Goal: Information Seeking & Learning: Learn about a topic

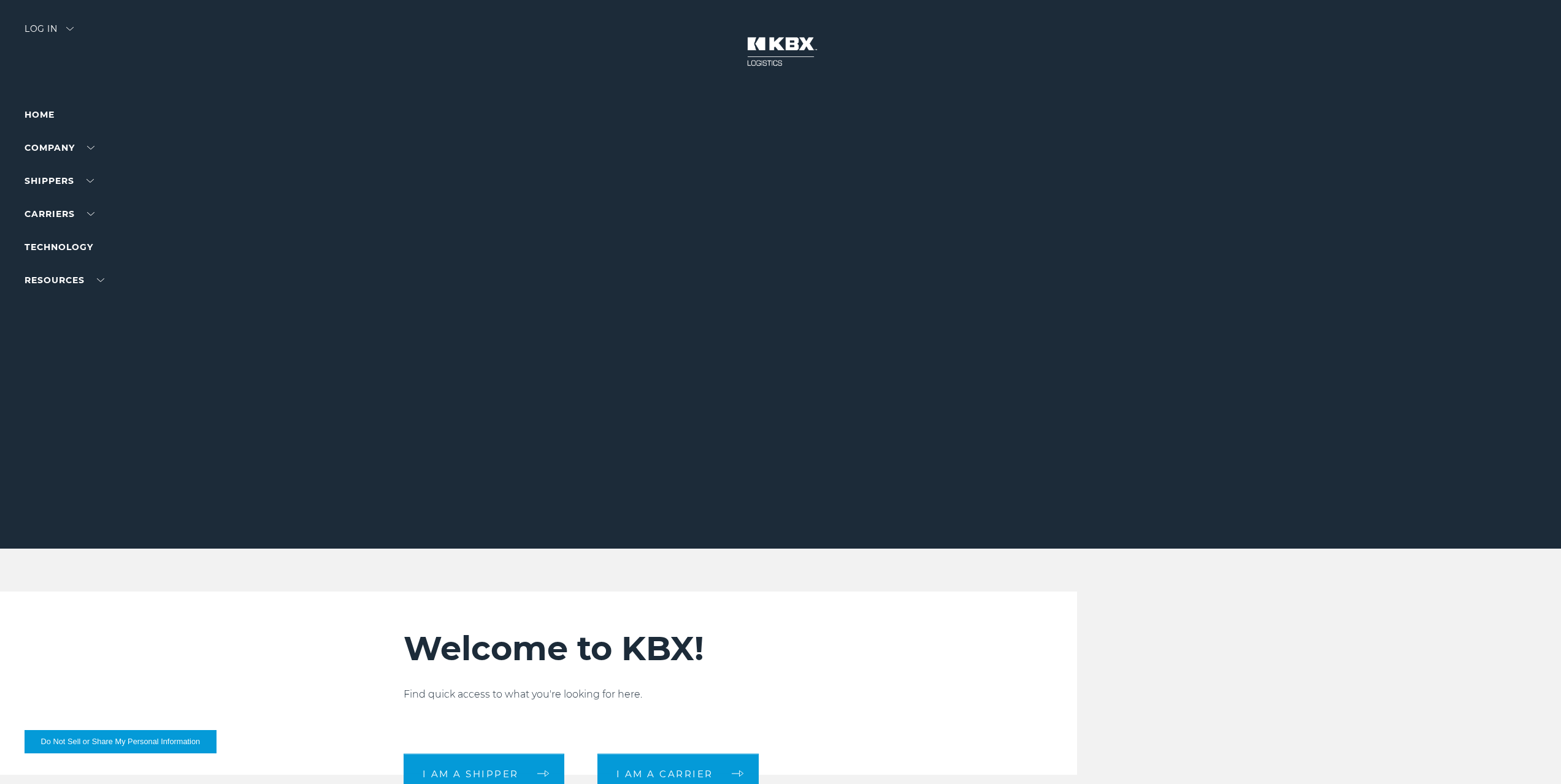
click at [772, 46] on img at bounding box center [780, 51] width 92 height 54
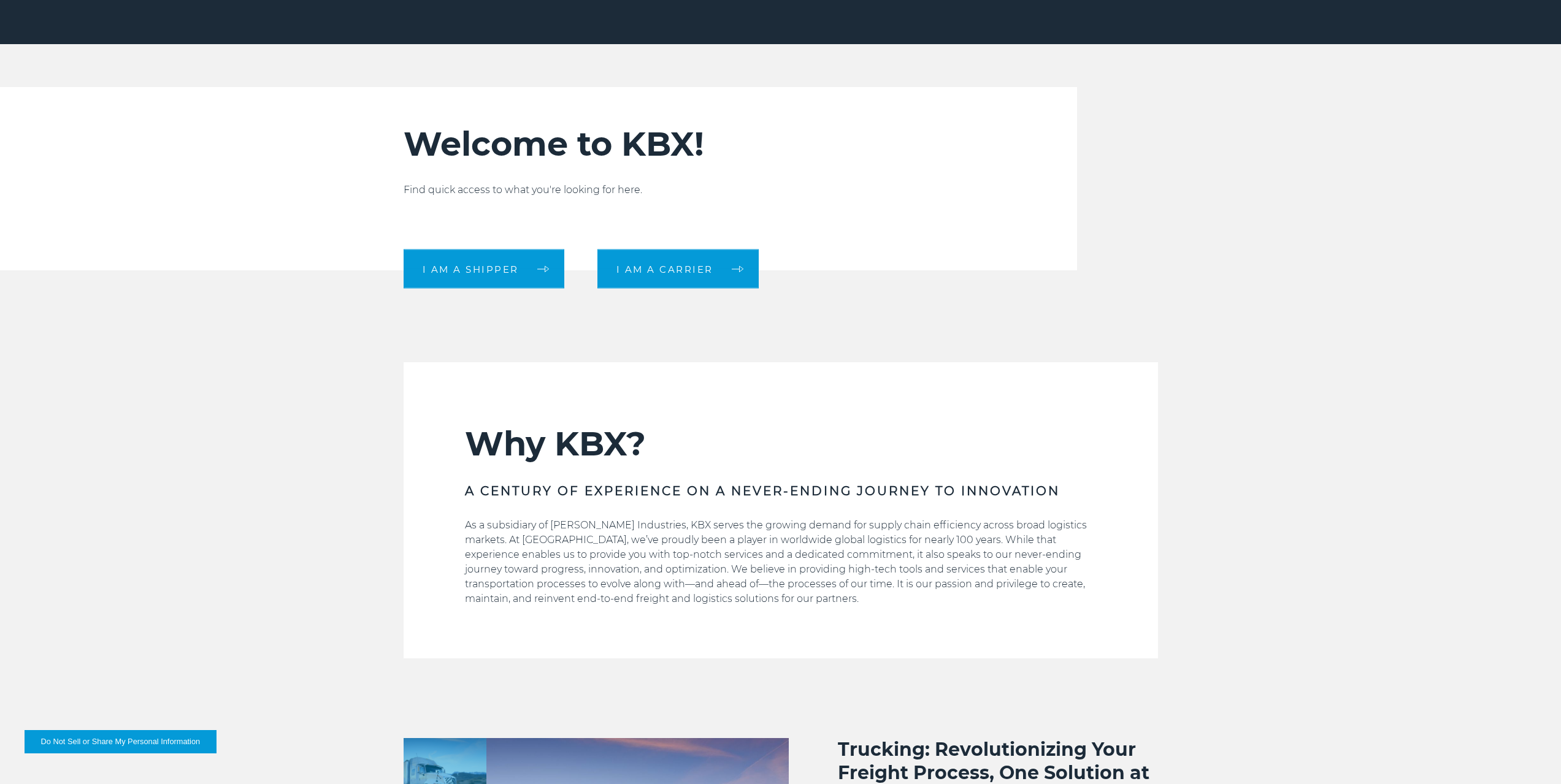
scroll to position [674, 0]
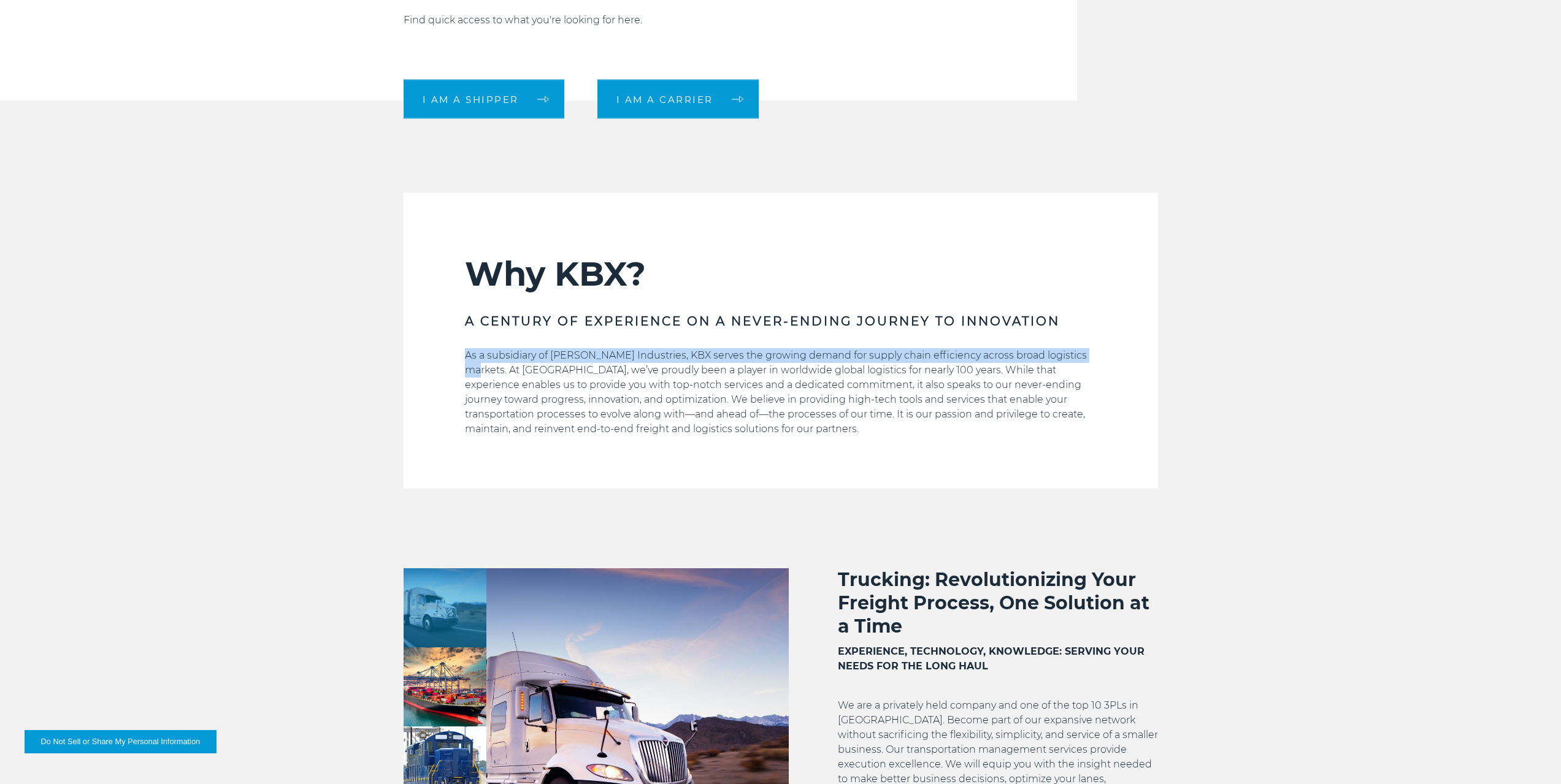
drag, startPoint x: 463, startPoint y: 356, endPoint x: 1098, endPoint y: 350, distance: 635.0
click at [1098, 350] on section "Why KBX? A CENTURY OF EXPERIENCE ON A NEVER-ENDING JOURNEY TO INNOVATION As a s…" at bounding box center [781, 340] width 754 height 296
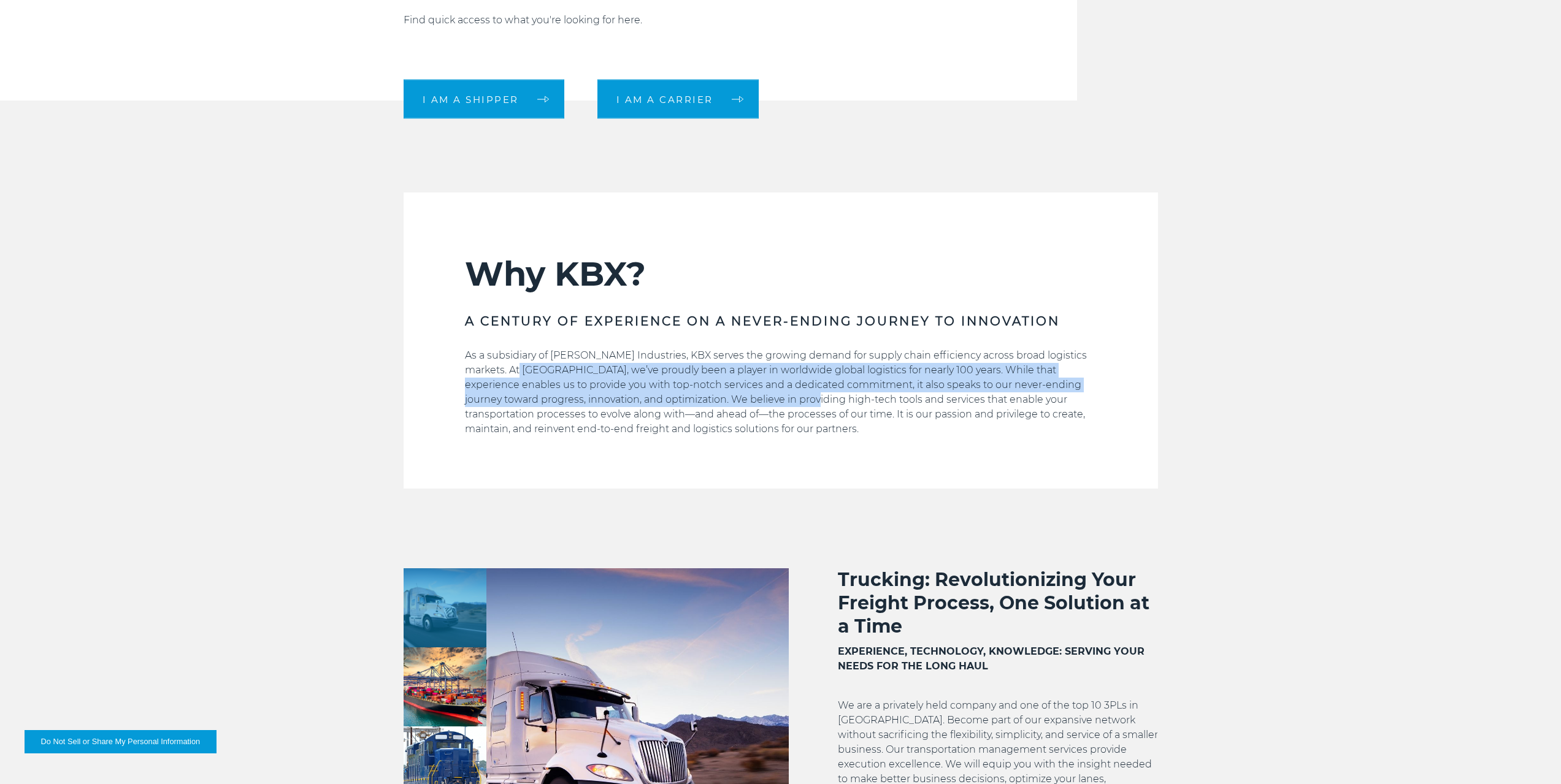
drag, startPoint x: 505, startPoint y: 371, endPoint x: 730, endPoint y: 396, distance: 226.4
click at [730, 396] on p "As a subsidiary of [PERSON_NAME] Industries, KBX serves the growing demand for …" at bounding box center [781, 392] width 632 height 88
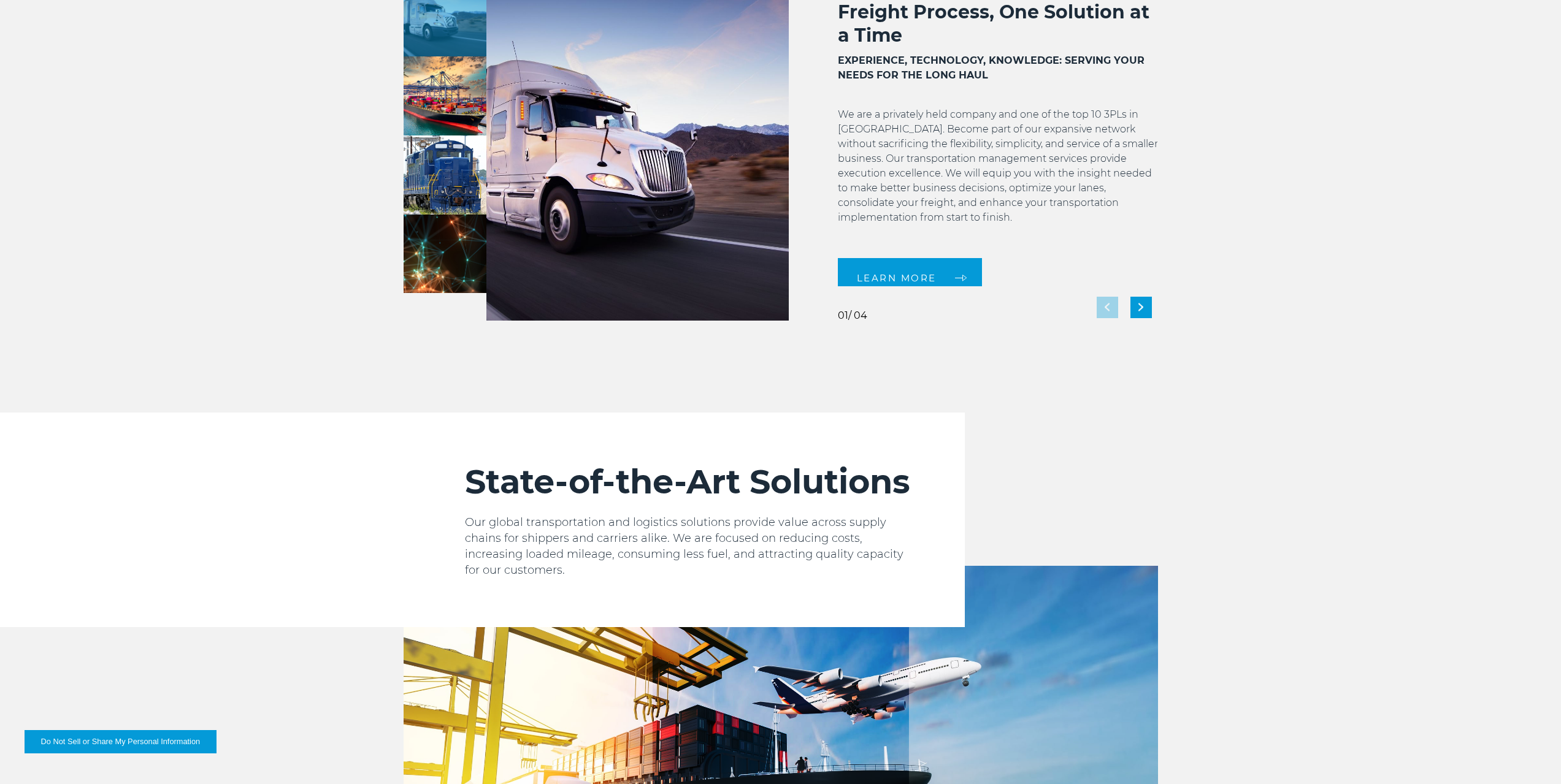
scroll to position [1533, 0]
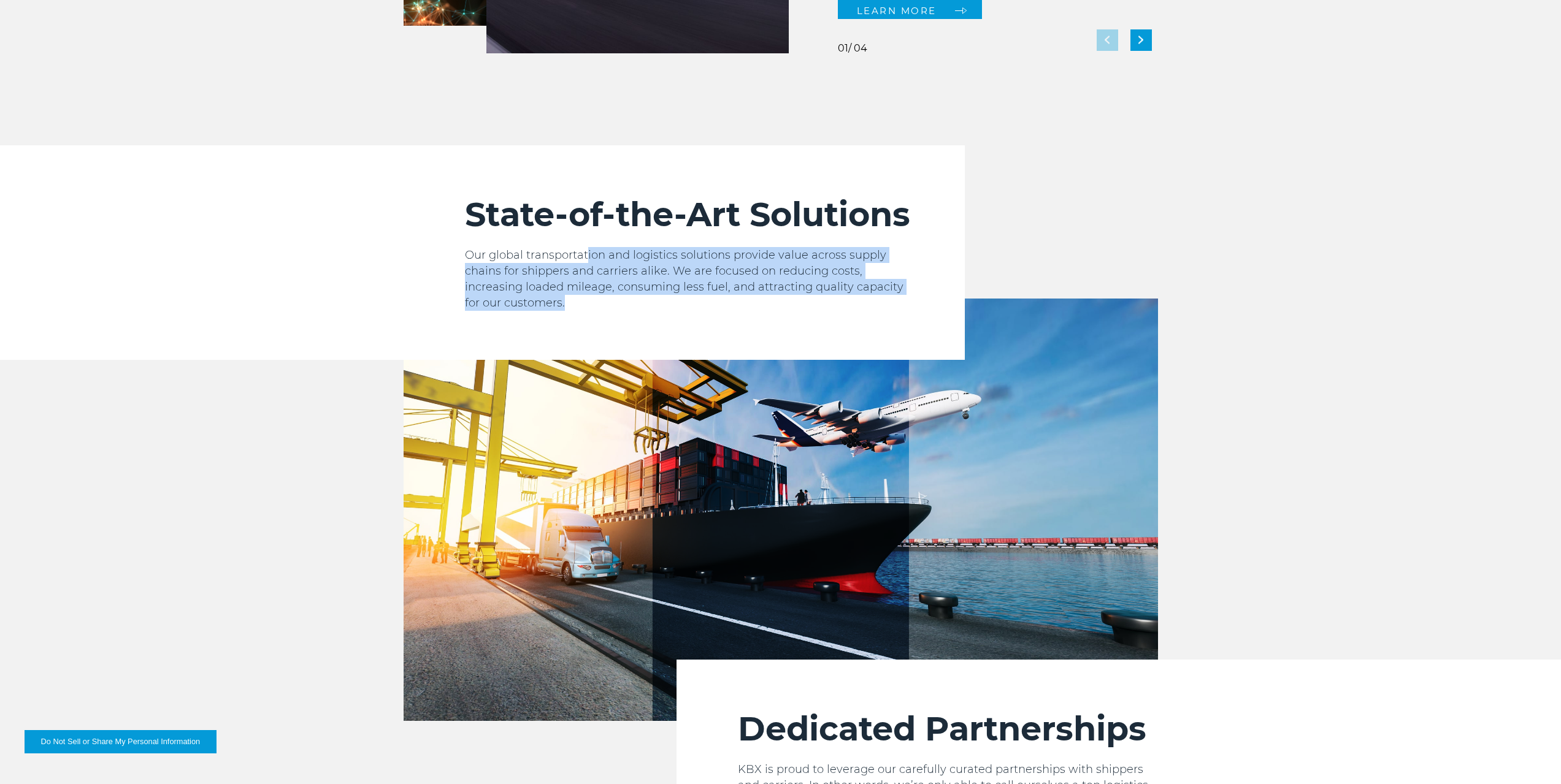
drag, startPoint x: 588, startPoint y: 260, endPoint x: 551, endPoint y: 301, distance: 55.2
click at [551, 301] on p "Our global transportation and logistics solutions provide value across supply c…" at bounding box center [690, 279] width 450 height 64
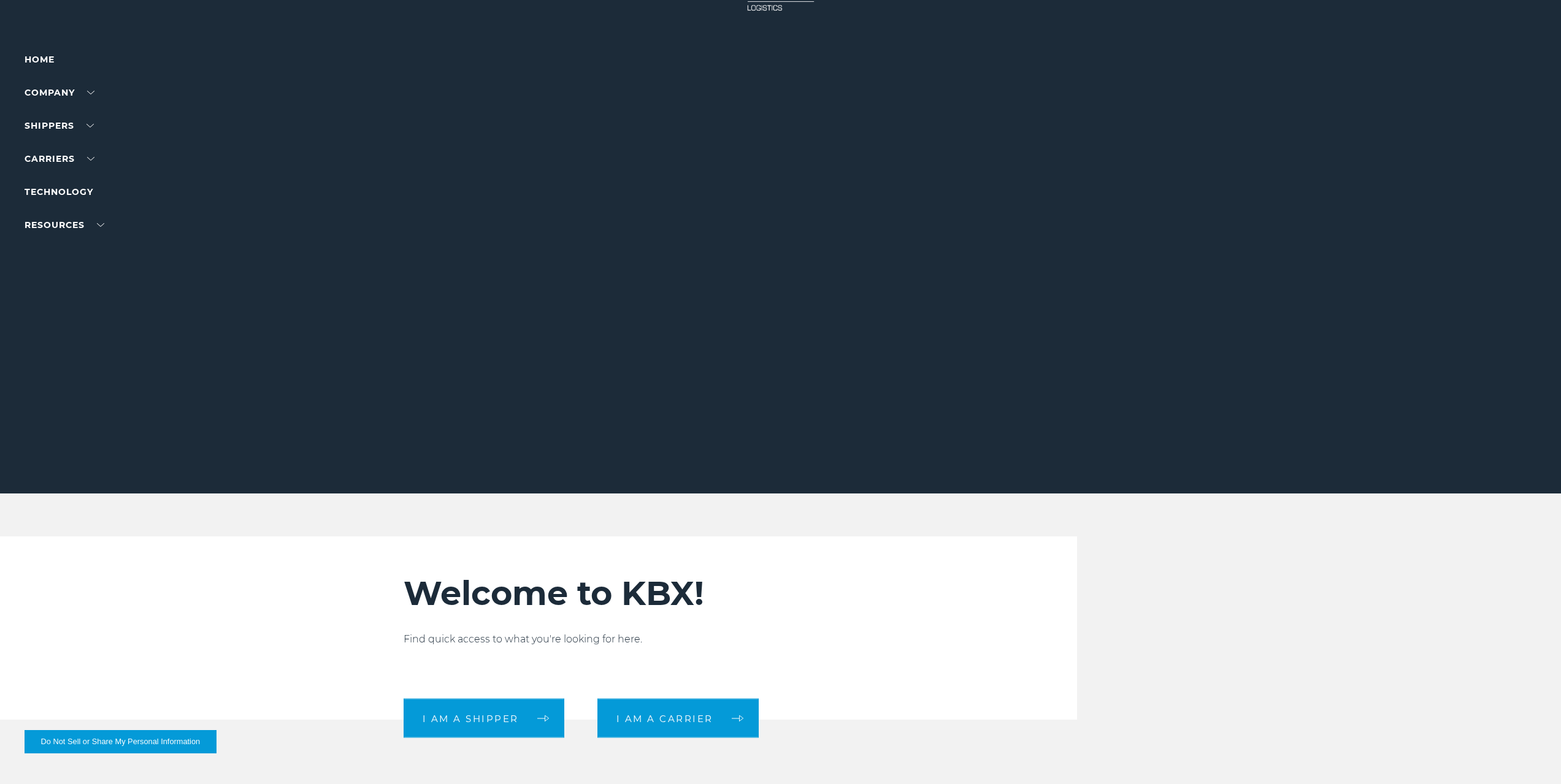
scroll to position [0, 0]
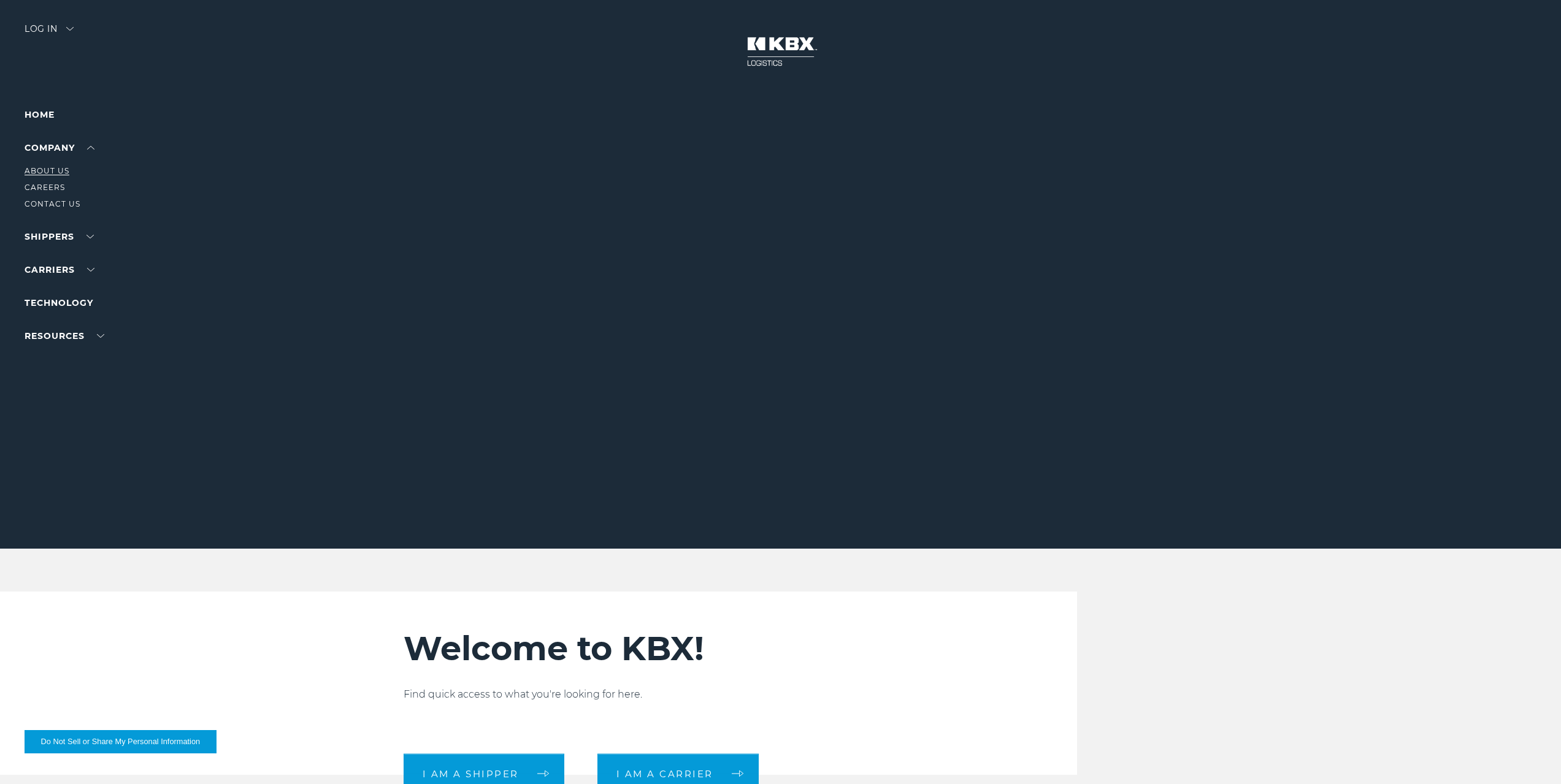
click at [66, 168] on link "About Us" at bounding box center [47, 171] width 45 height 9
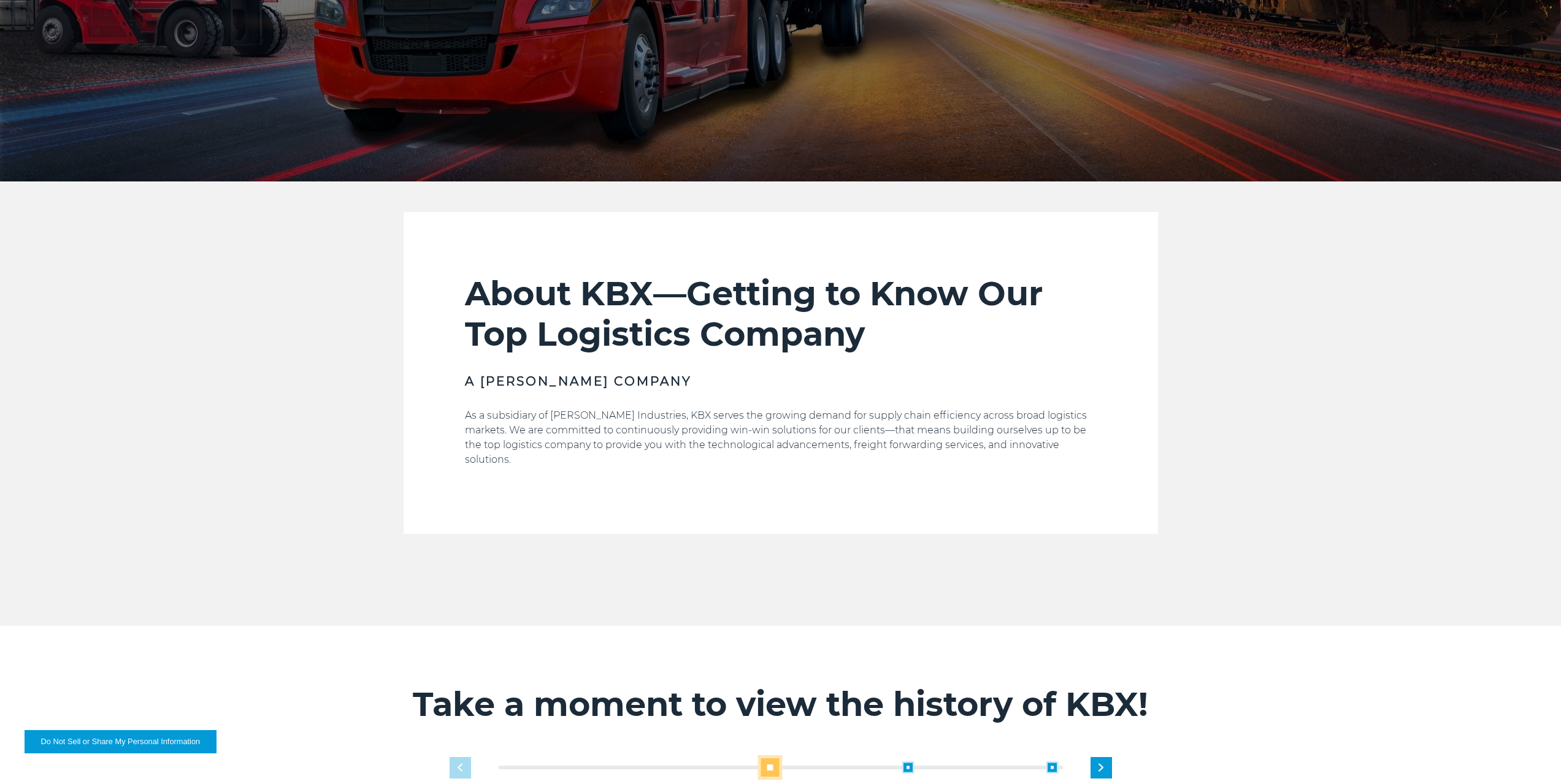
scroll to position [367, 0]
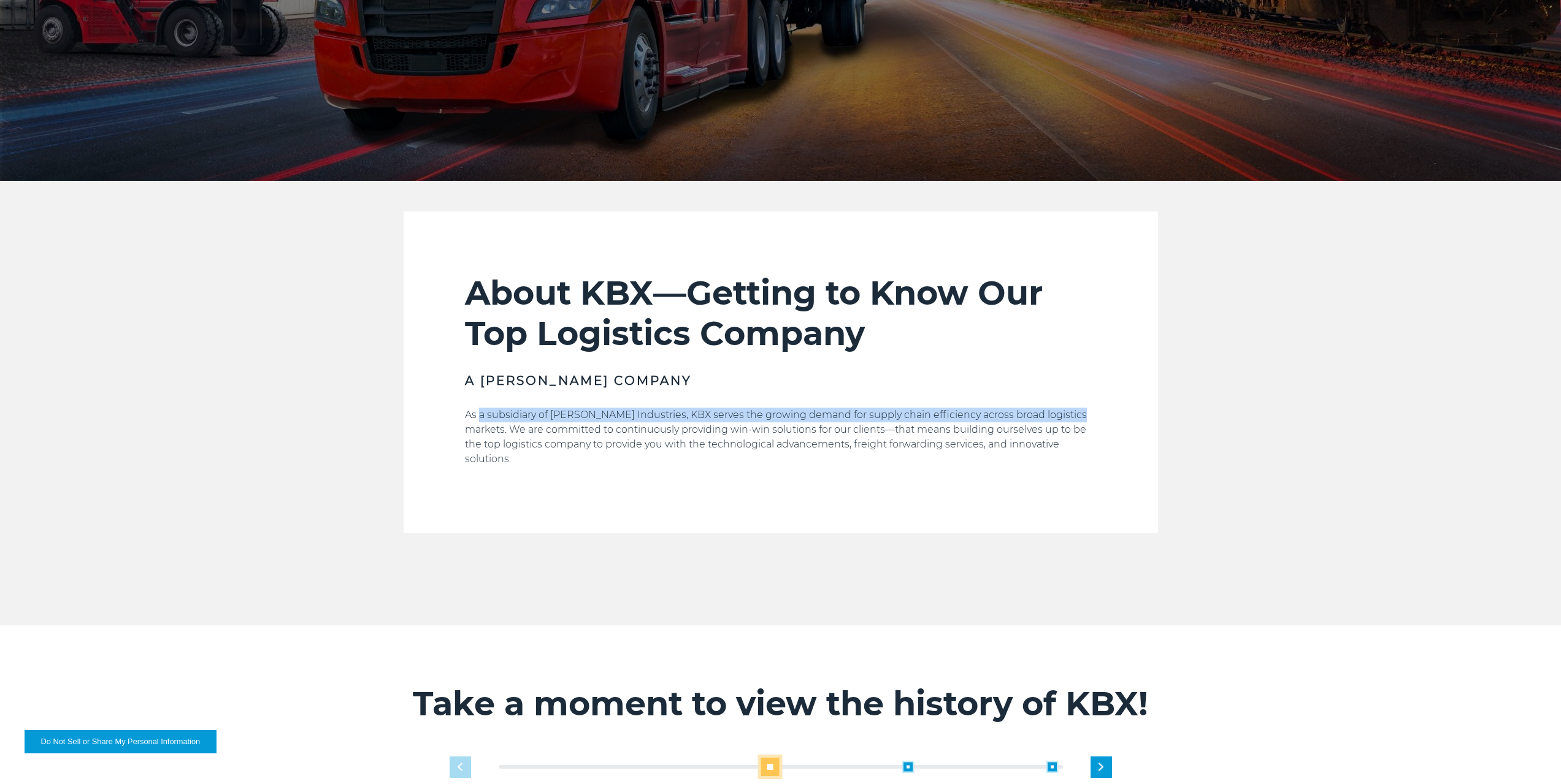
drag, startPoint x: 481, startPoint y: 414, endPoint x: 1070, endPoint y: 418, distance: 589.0
click at [1070, 418] on p "As a subsidiary of Koch Industries, KBX serves the growing demand for supply ch…" at bounding box center [781, 437] width 632 height 59
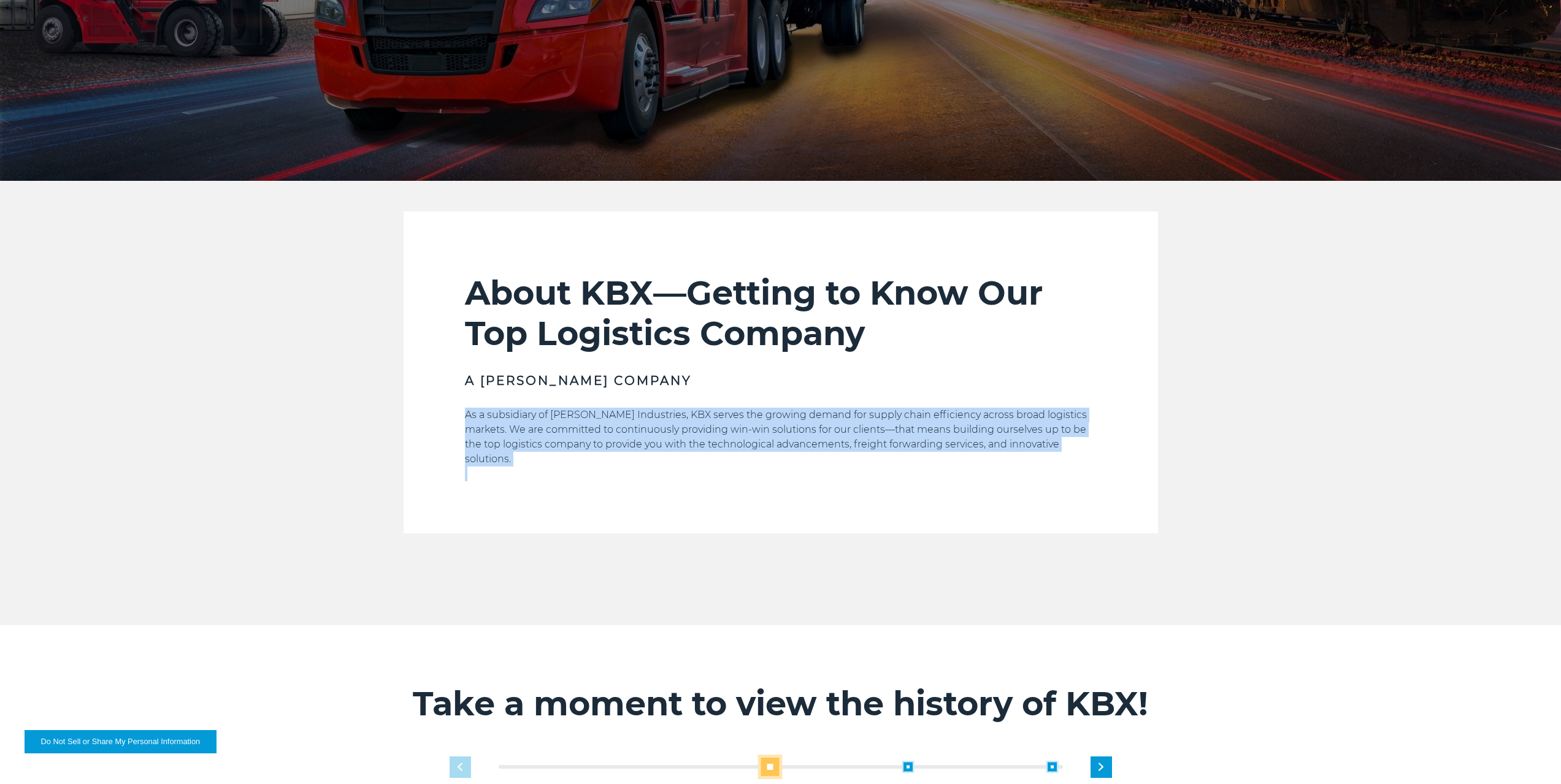
drag, startPoint x: 468, startPoint y: 415, endPoint x: 1127, endPoint y: 455, distance: 660.2
click at [1127, 455] on section "About KBX—Getting to Know Our Top Logistics Company A Koch Company As a subsidi…" at bounding box center [781, 372] width 754 height 322
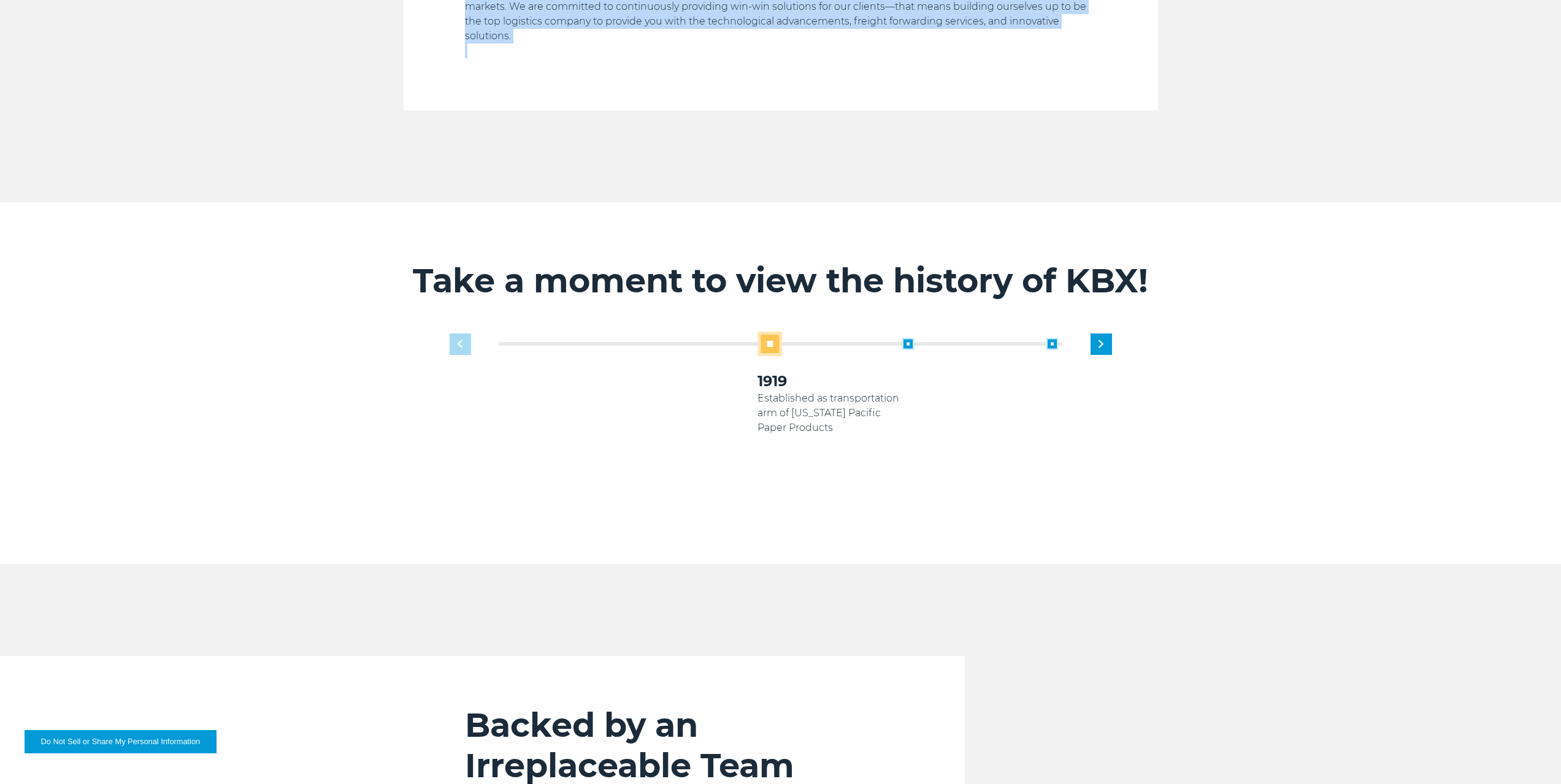
scroll to position [797, 0]
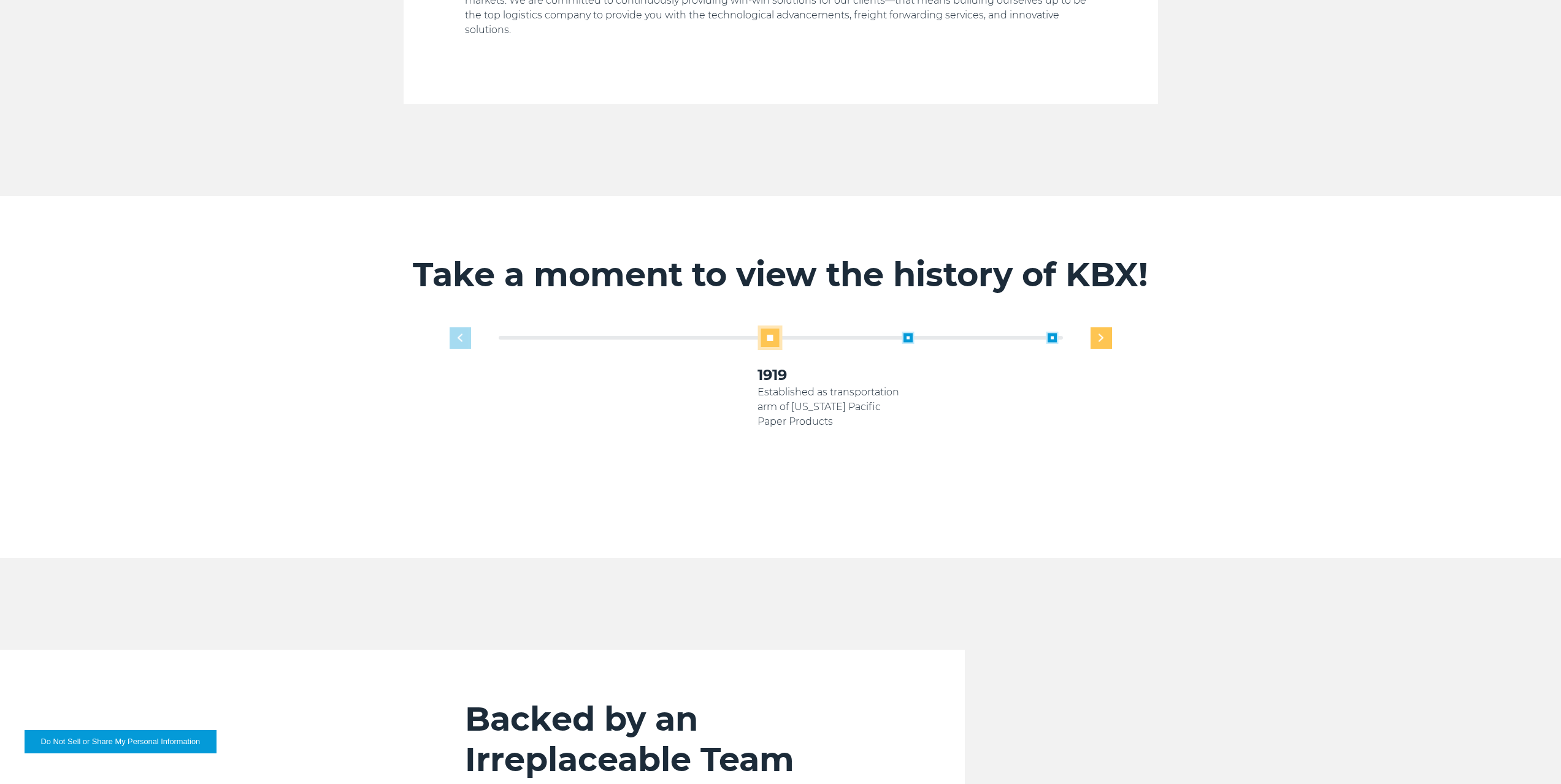
click at [1093, 328] on div "Next slide" at bounding box center [1101, 338] width 22 height 22
click at [1092, 328] on div "Next slide" at bounding box center [1101, 338] width 22 height 22
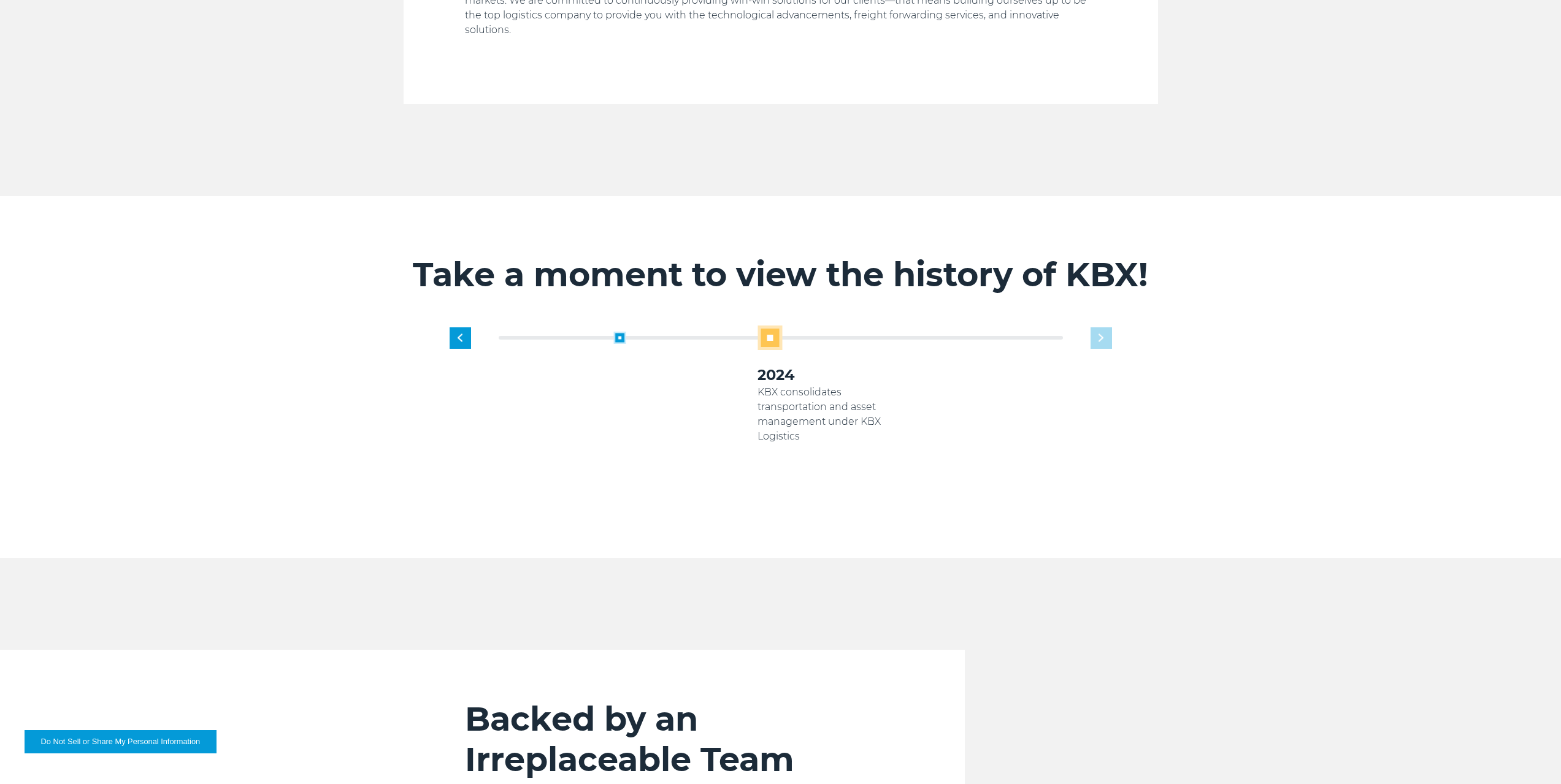
click at [1094, 326] on div "1919 Established as transportation arm of Georgia Pacific Paper Products 2005 K…" at bounding box center [830, 413] width 576 height 177
click at [457, 334] on img "Previous slide" at bounding box center [460, 337] width 5 height 8
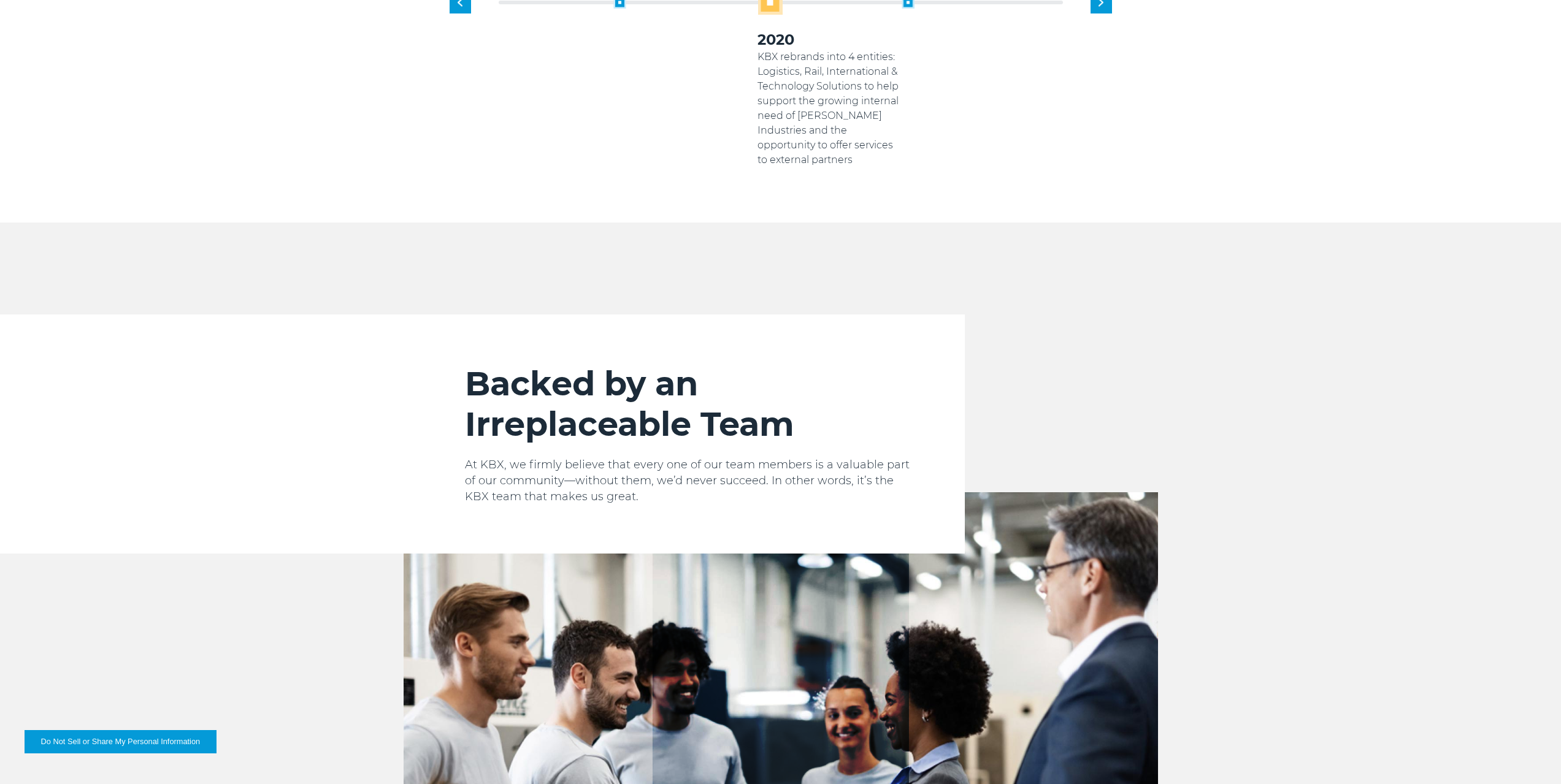
scroll to position [1226, 0]
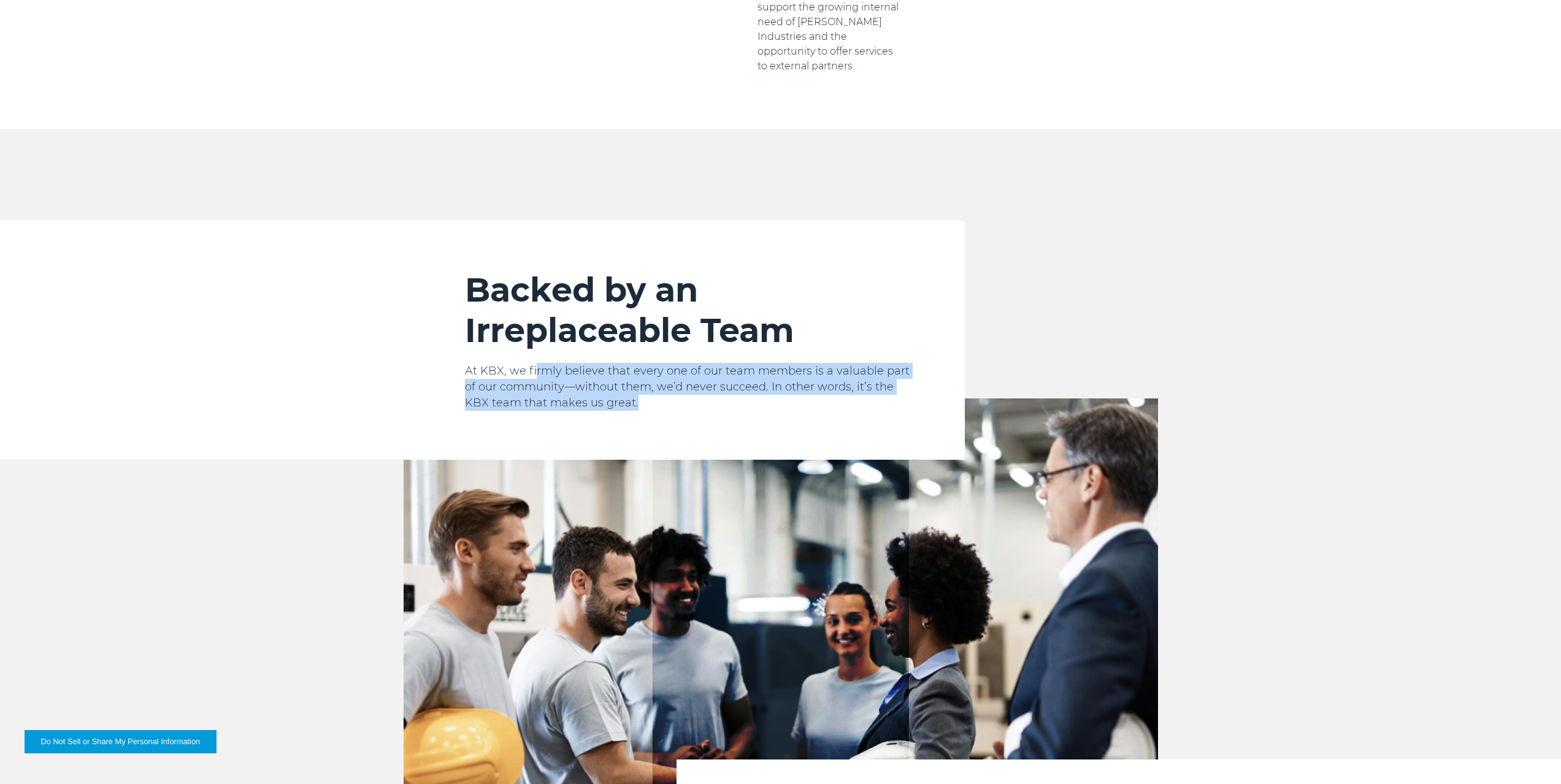
drag, startPoint x: 535, startPoint y: 343, endPoint x: 682, endPoint y: 375, distance: 150.4
click at [682, 375] on p "At KBX, we firmly believe that every one of our team members is a valuable part…" at bounding box center [690, 386] width 450 height 47
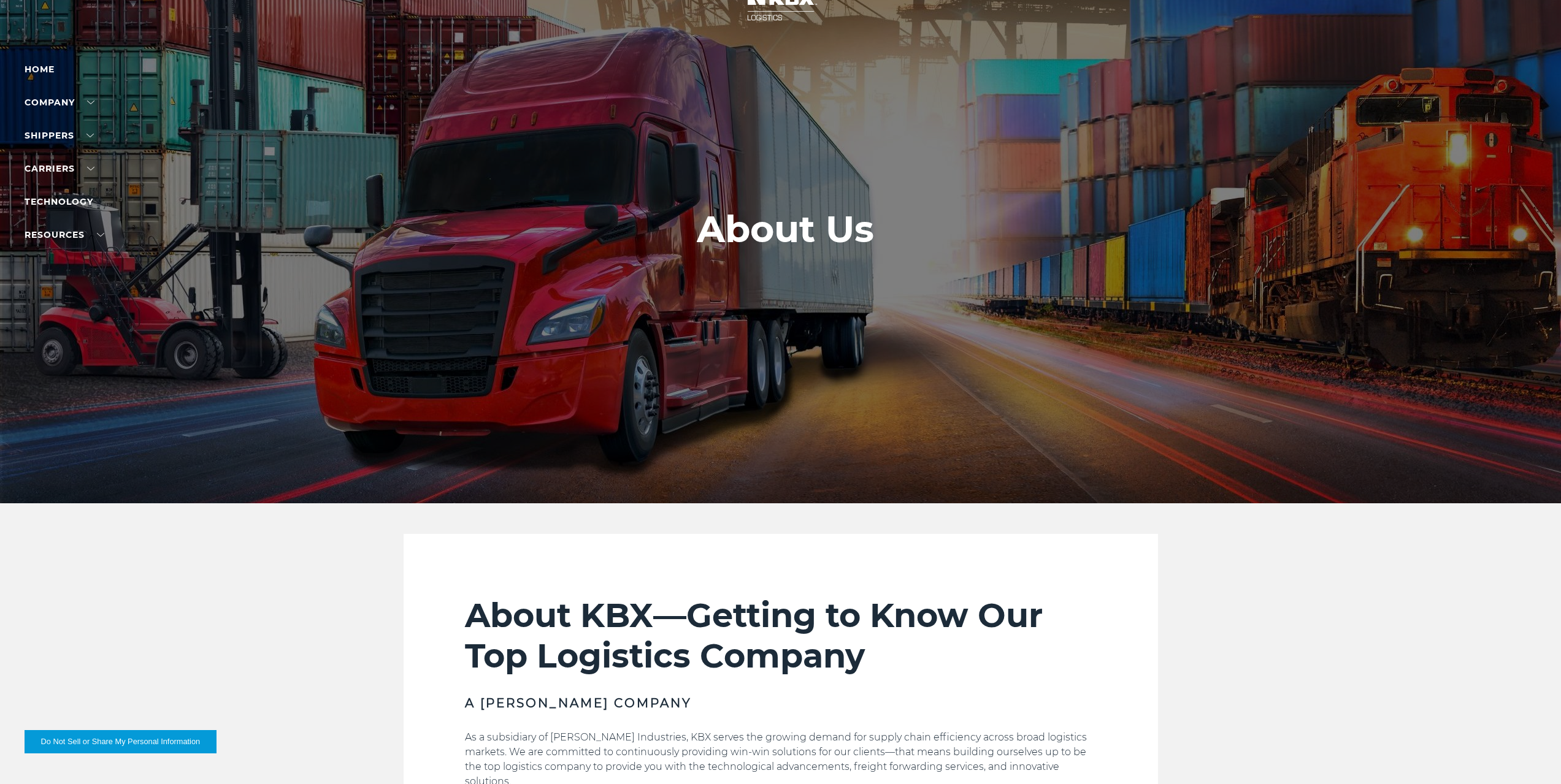
scroll to position [0, 0]
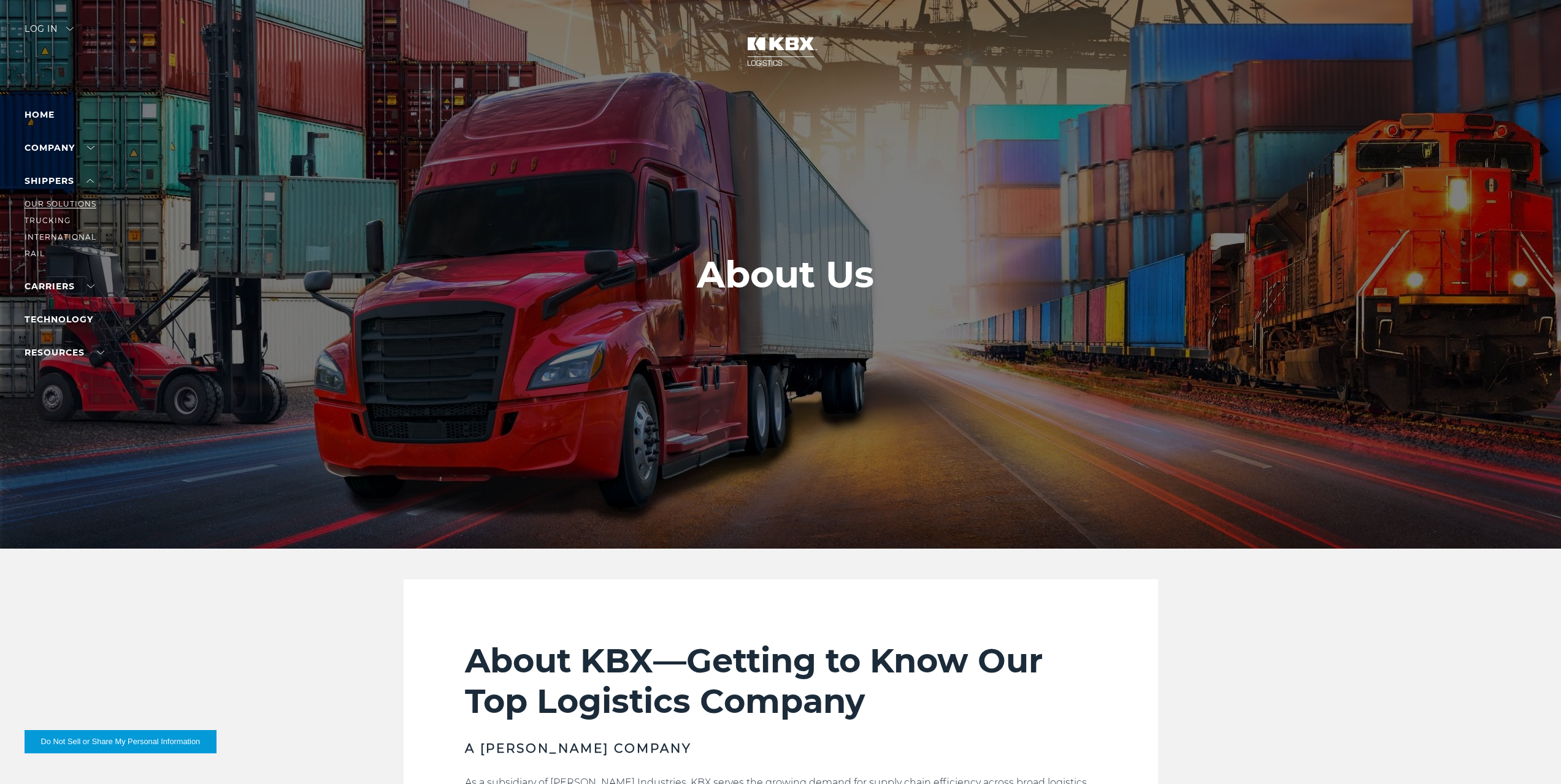
click at [53, 201] on link "Our Solutions" at bounding box center [60, 204] width 72 height 9
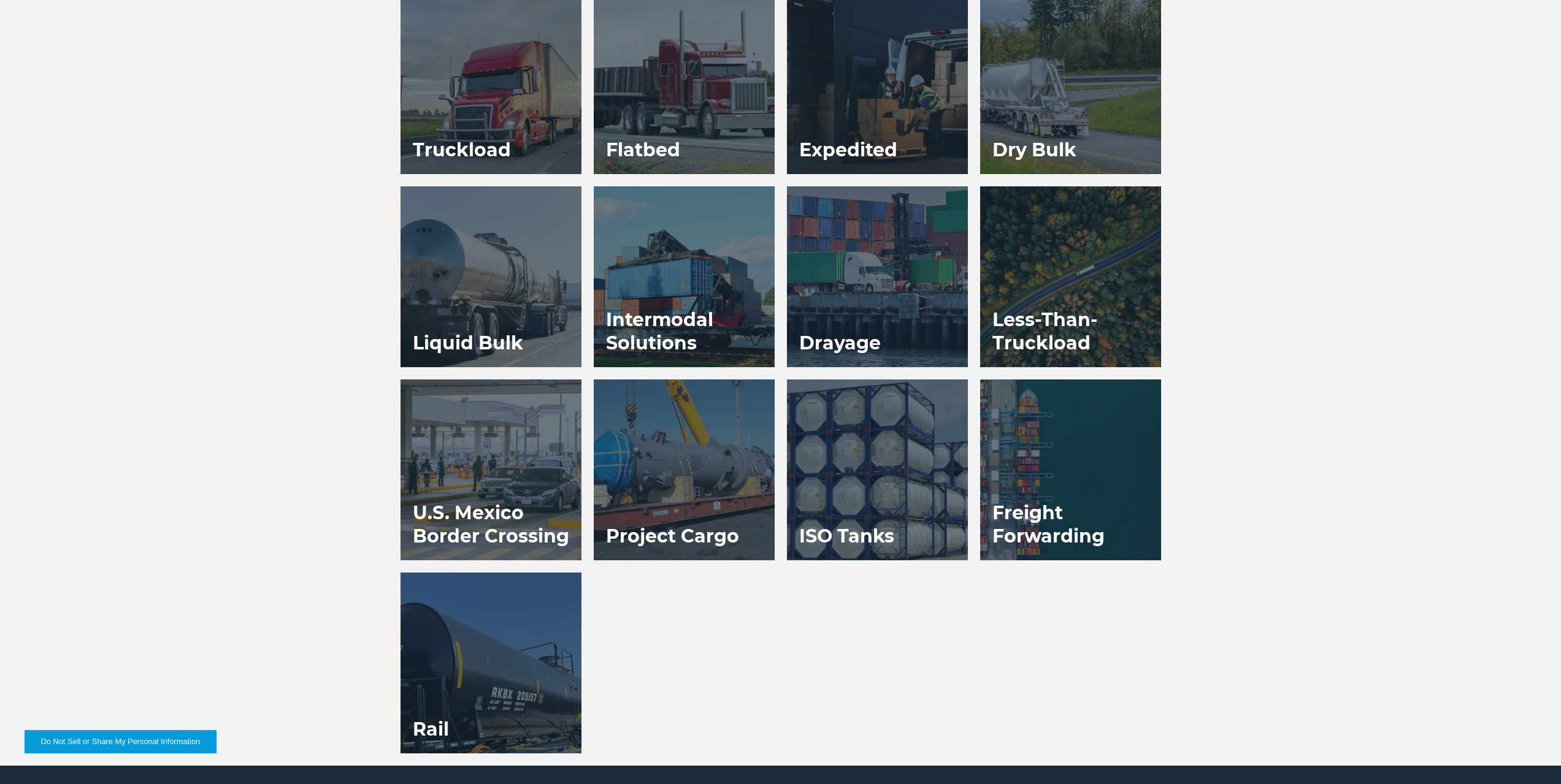
scroll to position [797, 0]
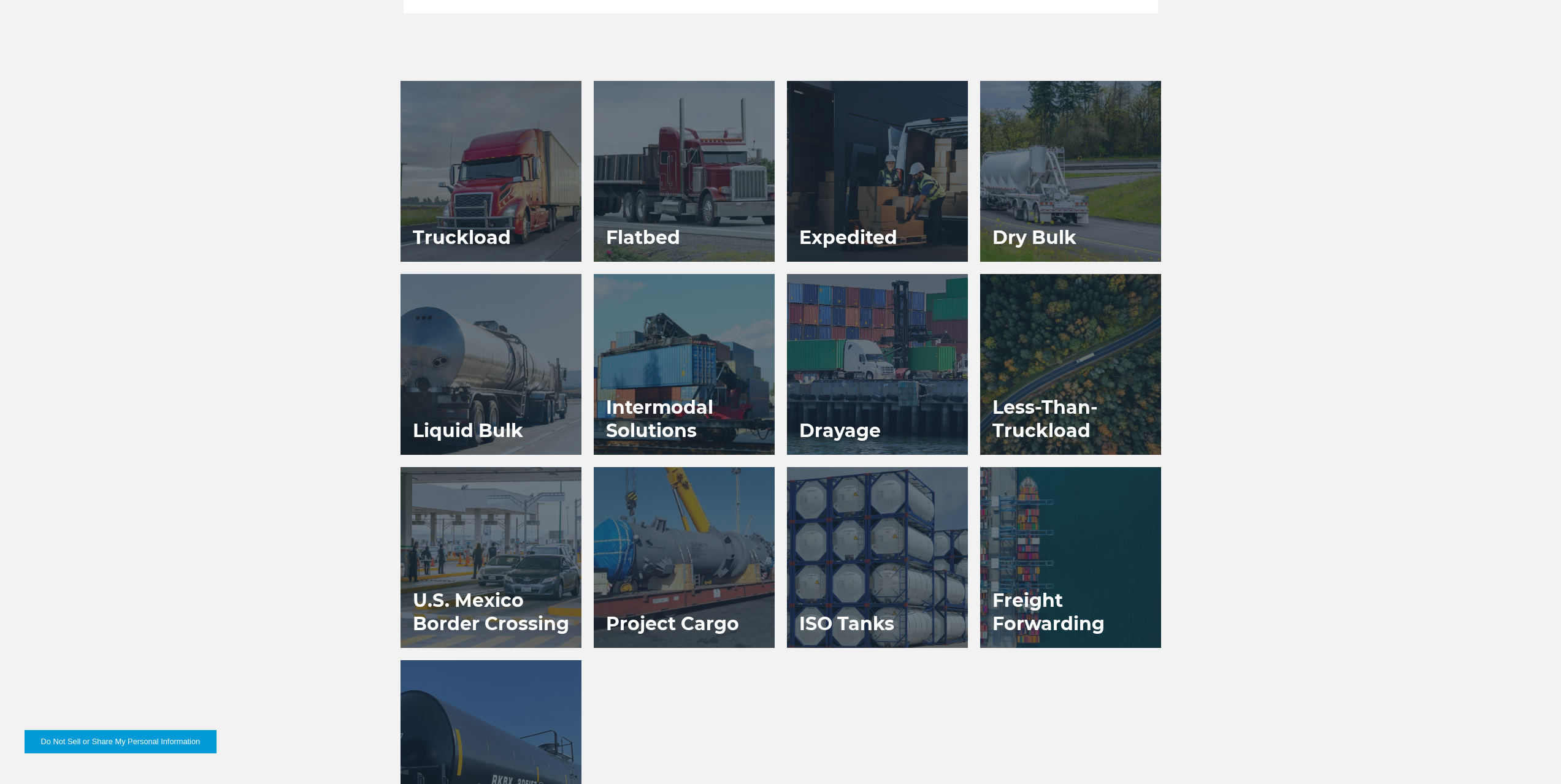
click at [670, 414] on h3 "Intermodal Solutions" at bounding box center [684, 419] width 181 height 71
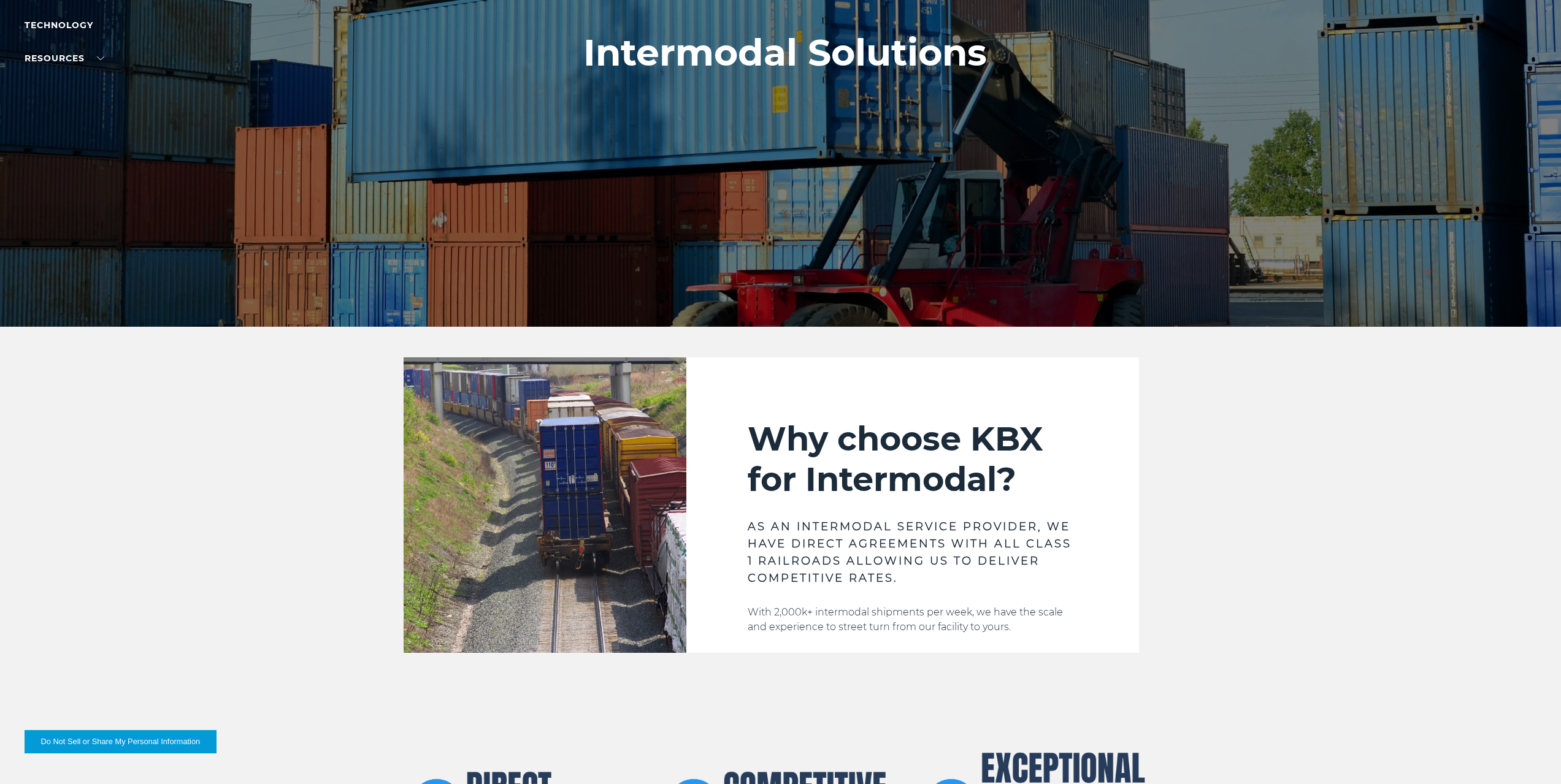
scroll to position [306, 0]
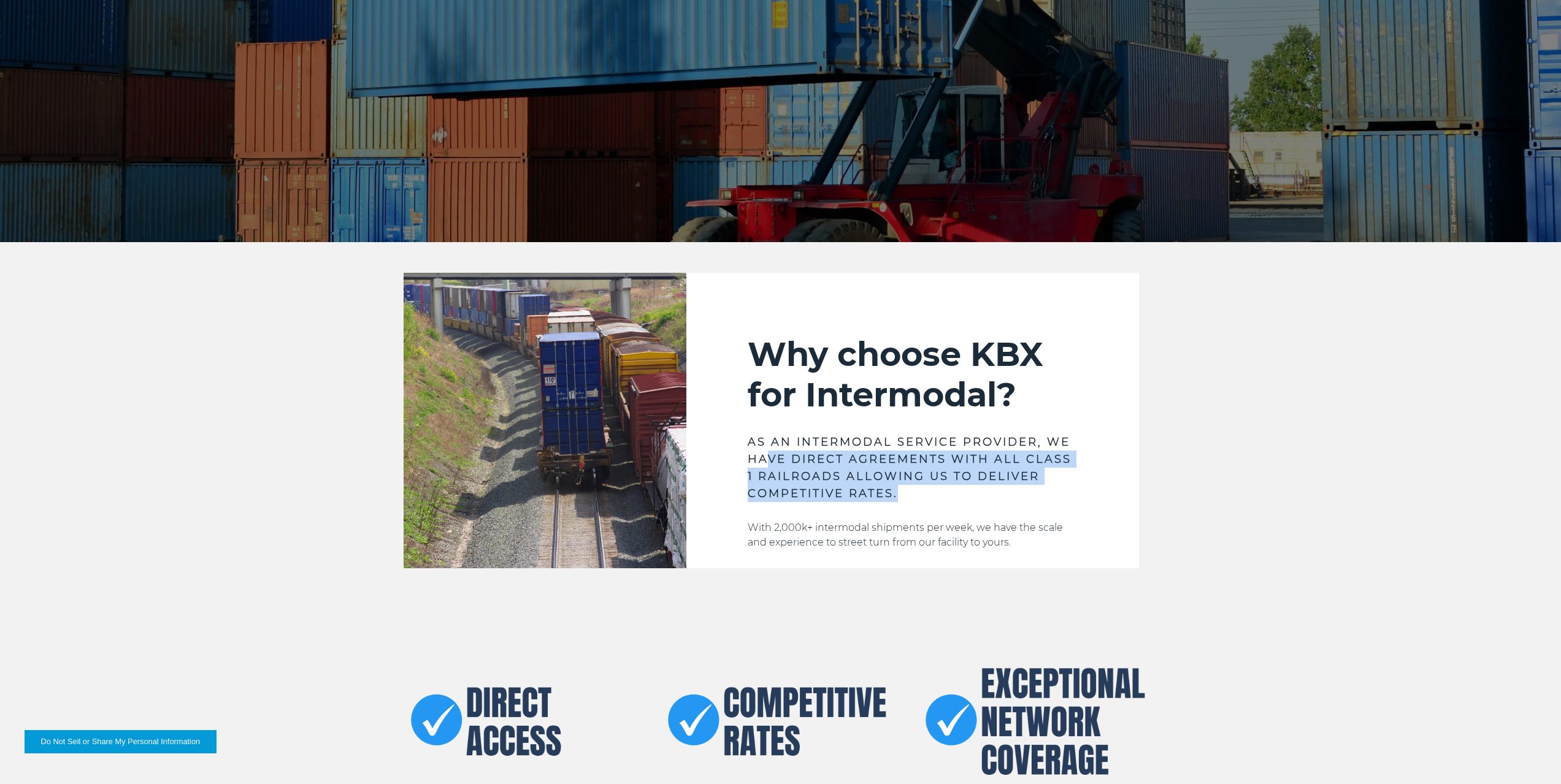
drag, startPoint x: 769, startPoint y: 458, endPoint x: 1029, endPoint y: 486, distance: 261.5
click at [1029, 486] on h3 "AS AN INTERMODAL SERVICE PROVIDER, WE HAVE DIRECT AGREEMENTS WITH ALL CLASS 1 R…" at bounding box center [912, 467] width 330 height 69
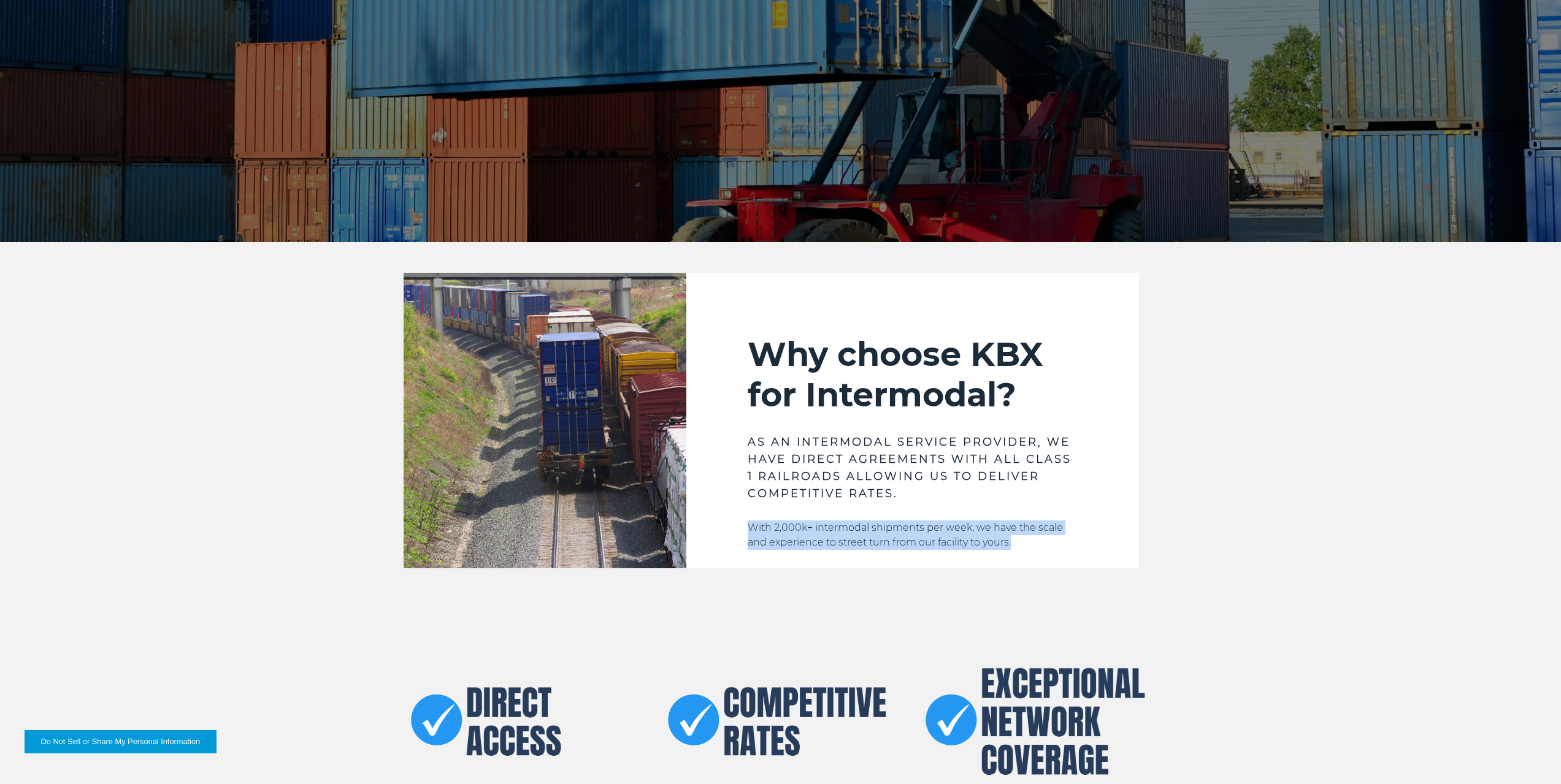
drag, startPoint x: 747, startPoint y: 529, endPoint x: 1035, endPoint y: 542, distance: 288.3
click at [1035, 542] on p "With 2,000k+ intermodal shipments per week, we have the scale and experience to…" at bounding box center [912, 535] width 330 height 29
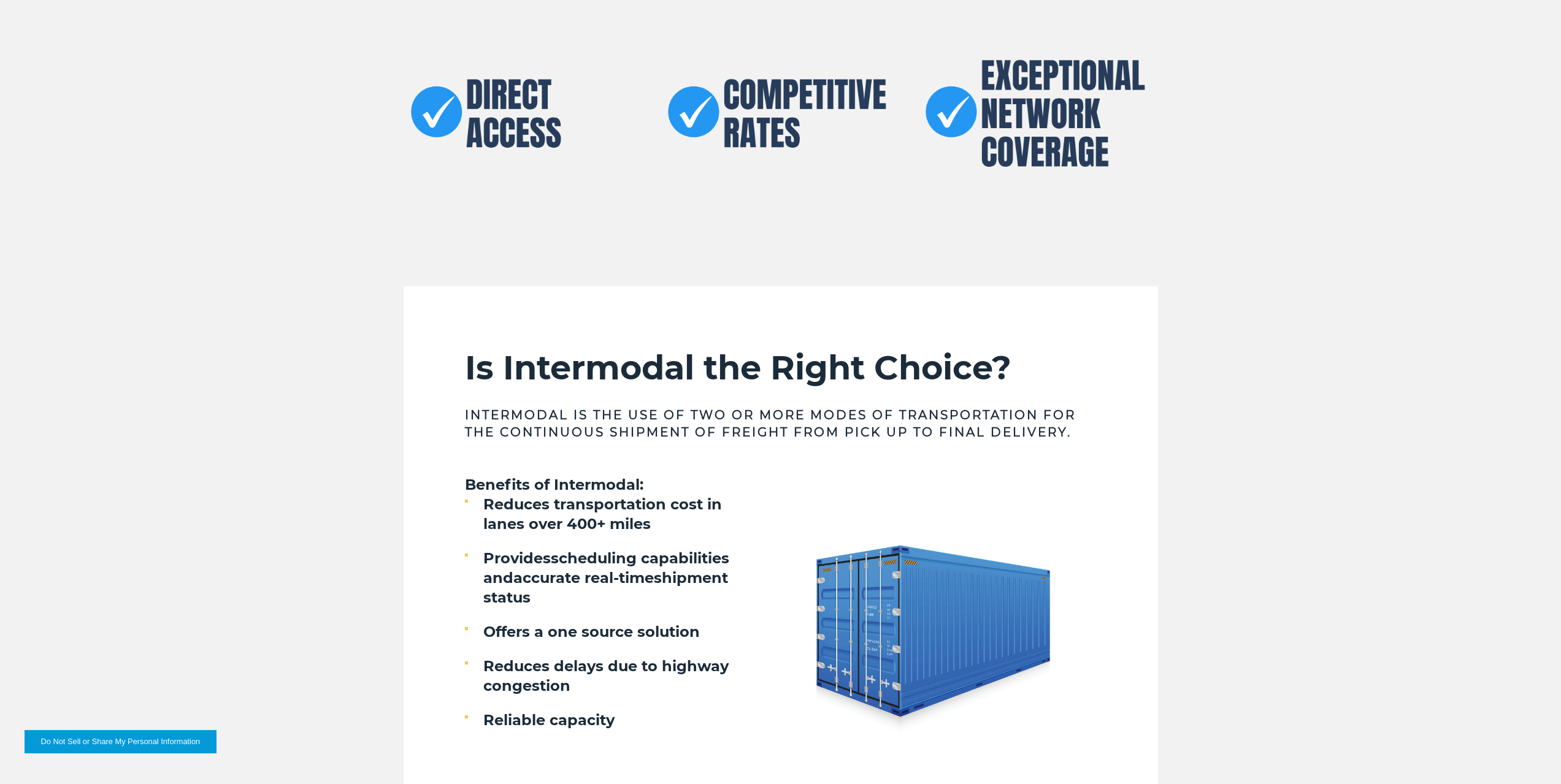
scroll to position [919, 0]
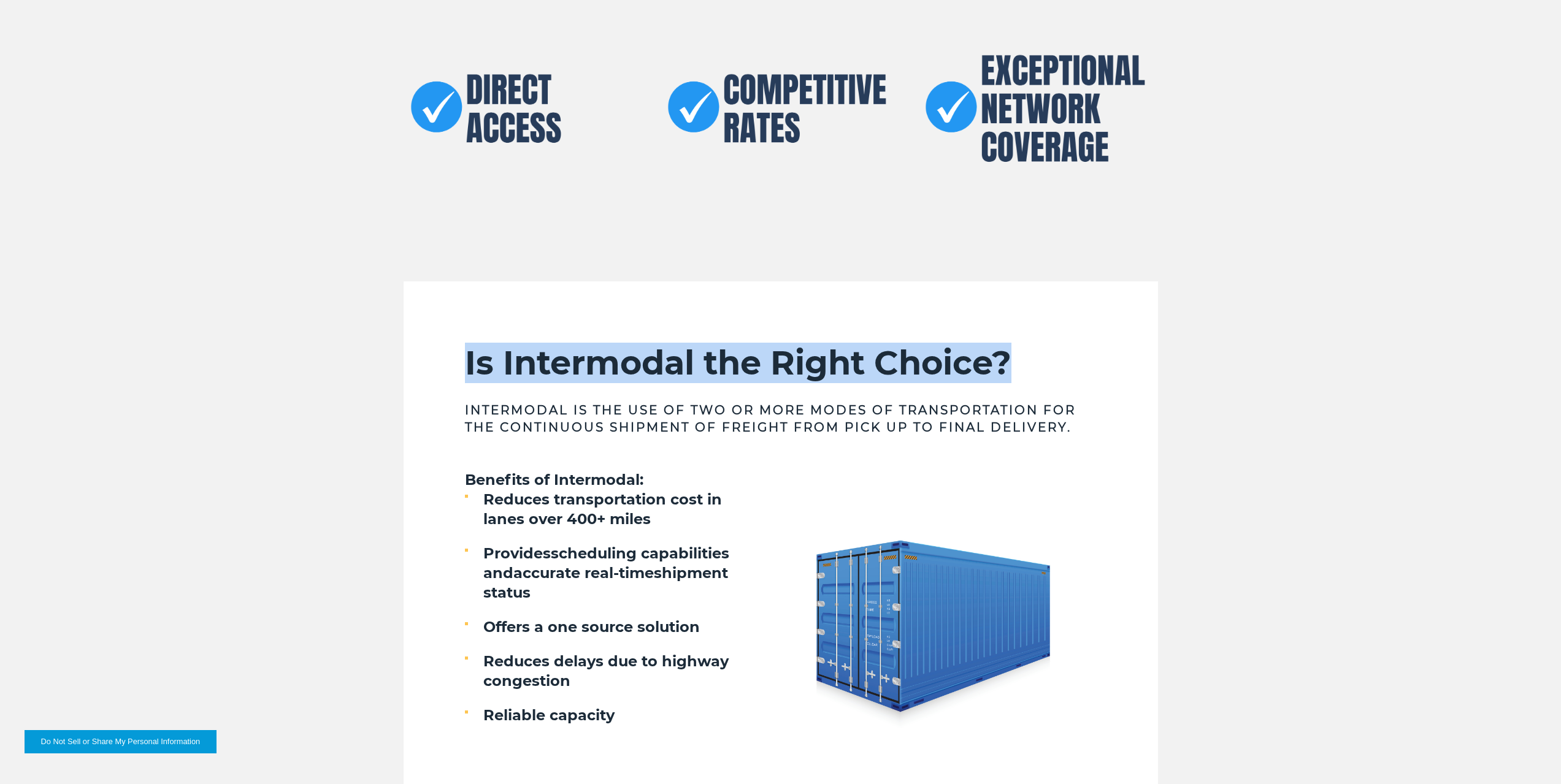
drag, startPoint x: 468, startPoint y: 367, endPoint x: 1040, endPoint y: 367, distance: 572.0
click at [1040, 367] on section "Is Intermodal the Right Choice? Intermodal is the use of two or more modes of t…" at bounding box center [781, 550] width 754 height 539
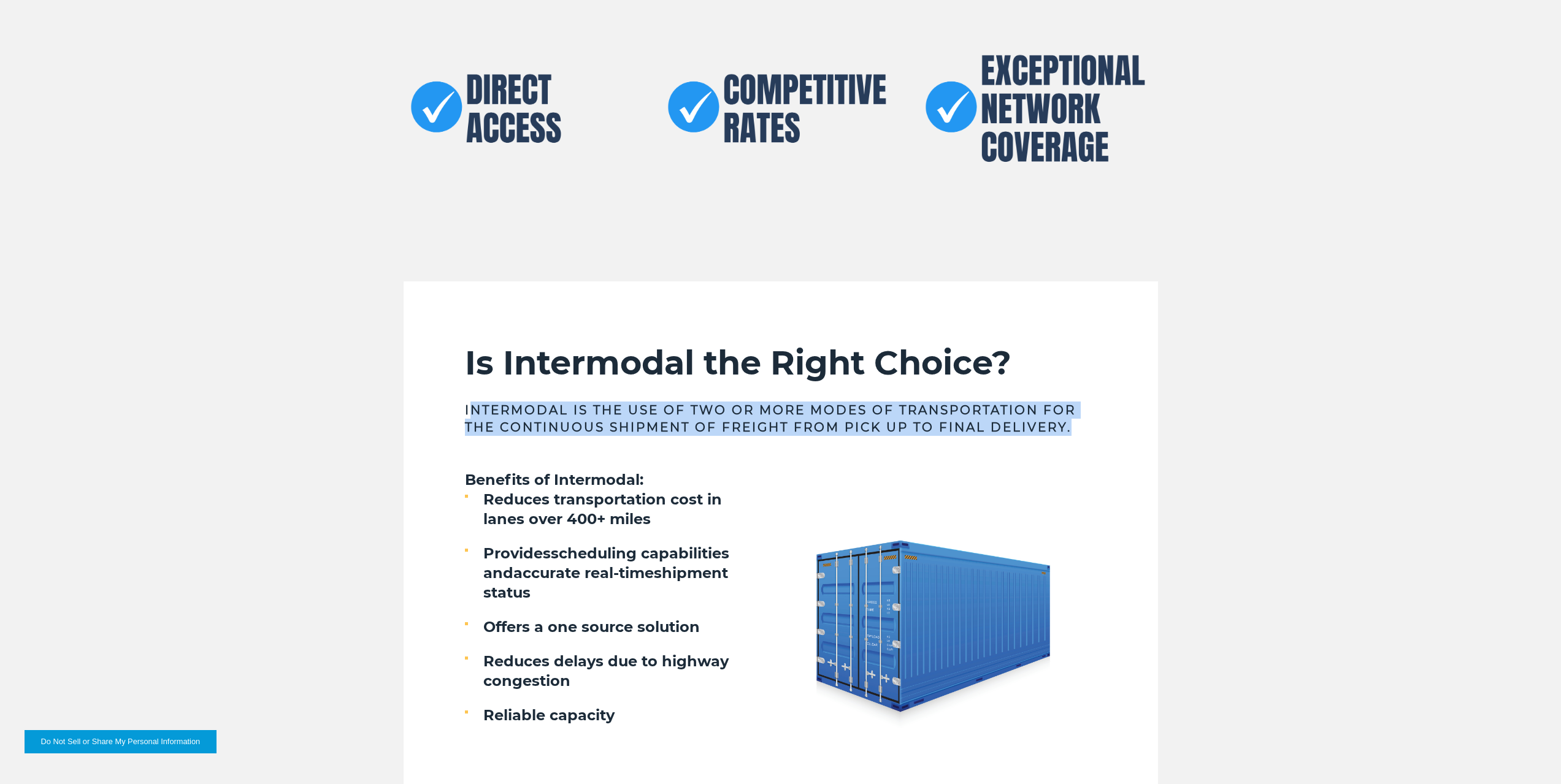
drag, startPoint x: 473, startPoint y: 417, endPoint x: 1159, endPoint y: 427, distance: 686.1
click at [1159, 427] on div "Is Intermodal the Right Choice? Intermodal is the use of two or more modes of t…" at bounding box center [781, 550] width 773 height 539
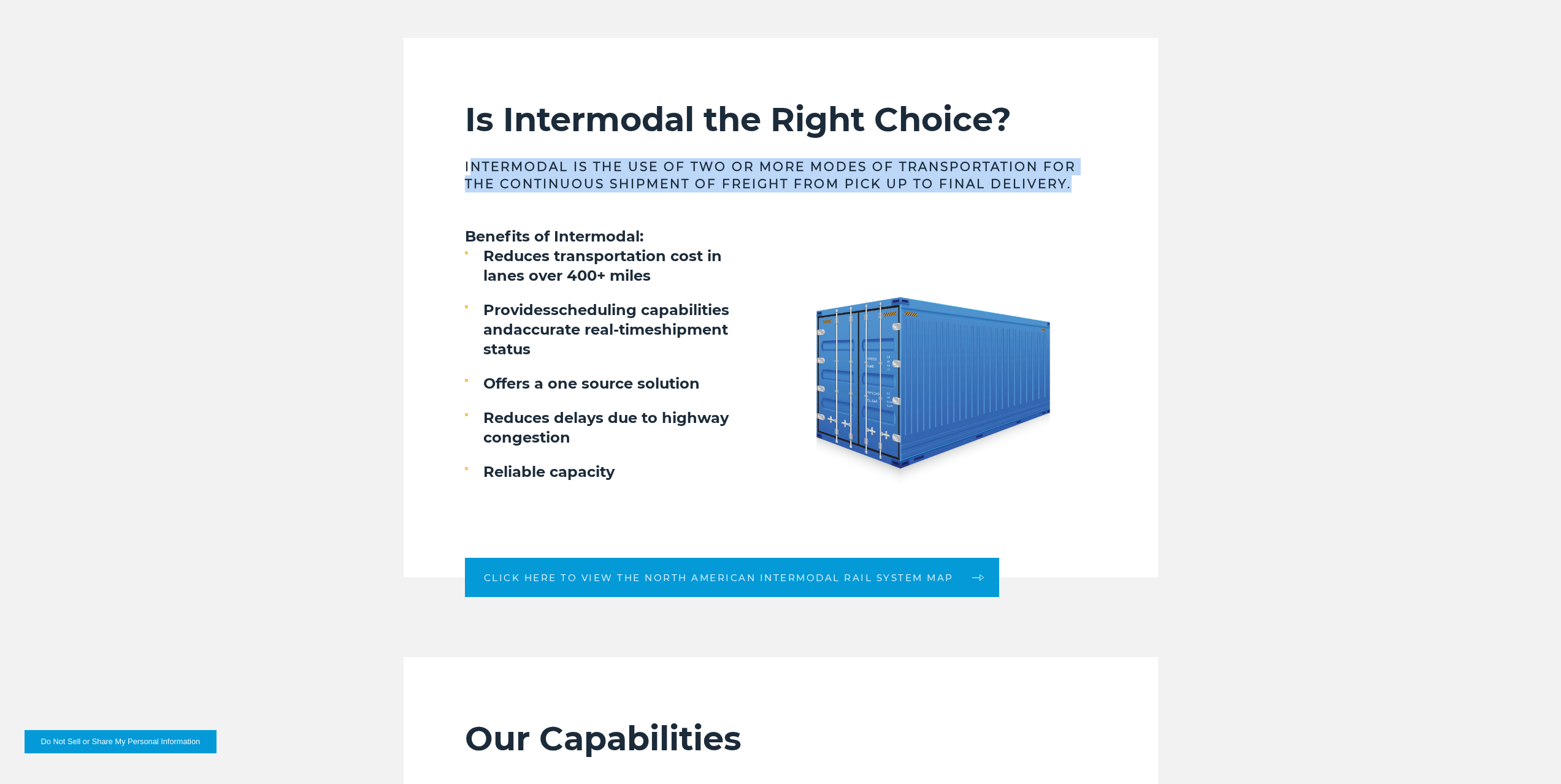
scroll to position [1164, 0]
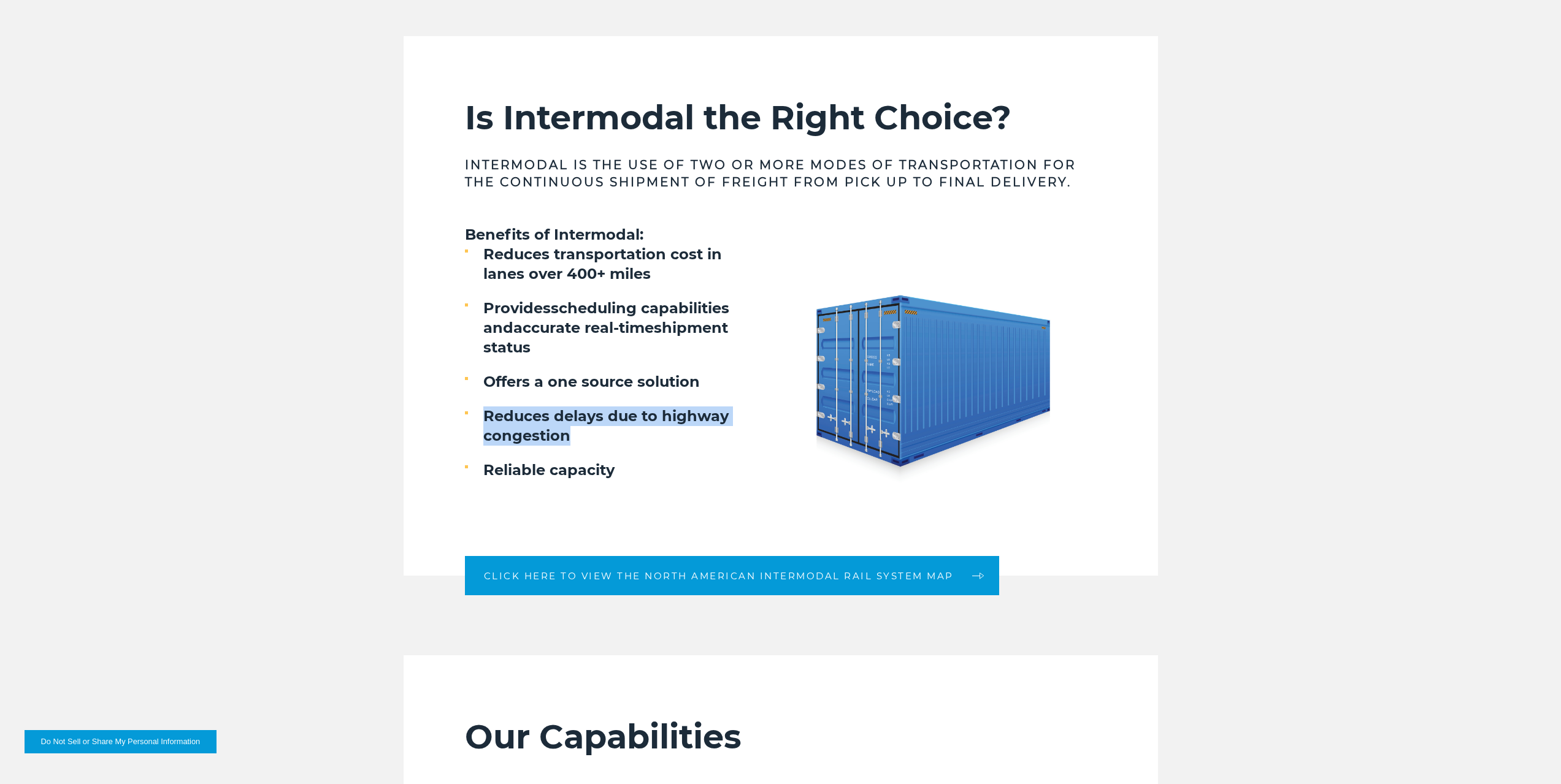
drag, startPoint x: 484, startPoint y: 419, endPoint x: 578, endPoint y: 436, distance: 95.5
click at [578, 436] on h4 "Reduces delays due to highway congestion" at bounding box center [620, 425] width 274 height 39
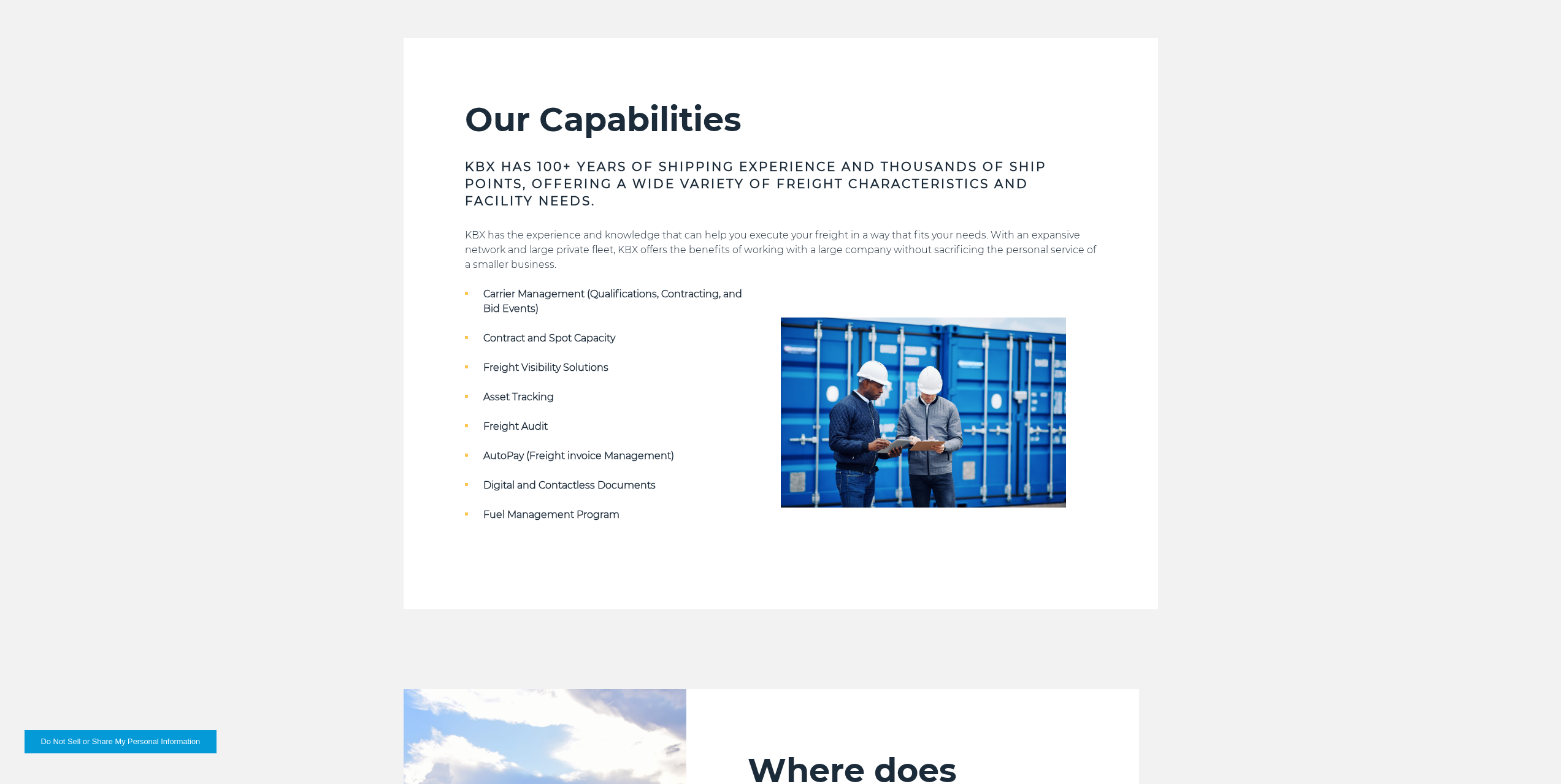
scroll to position [1778, 0]
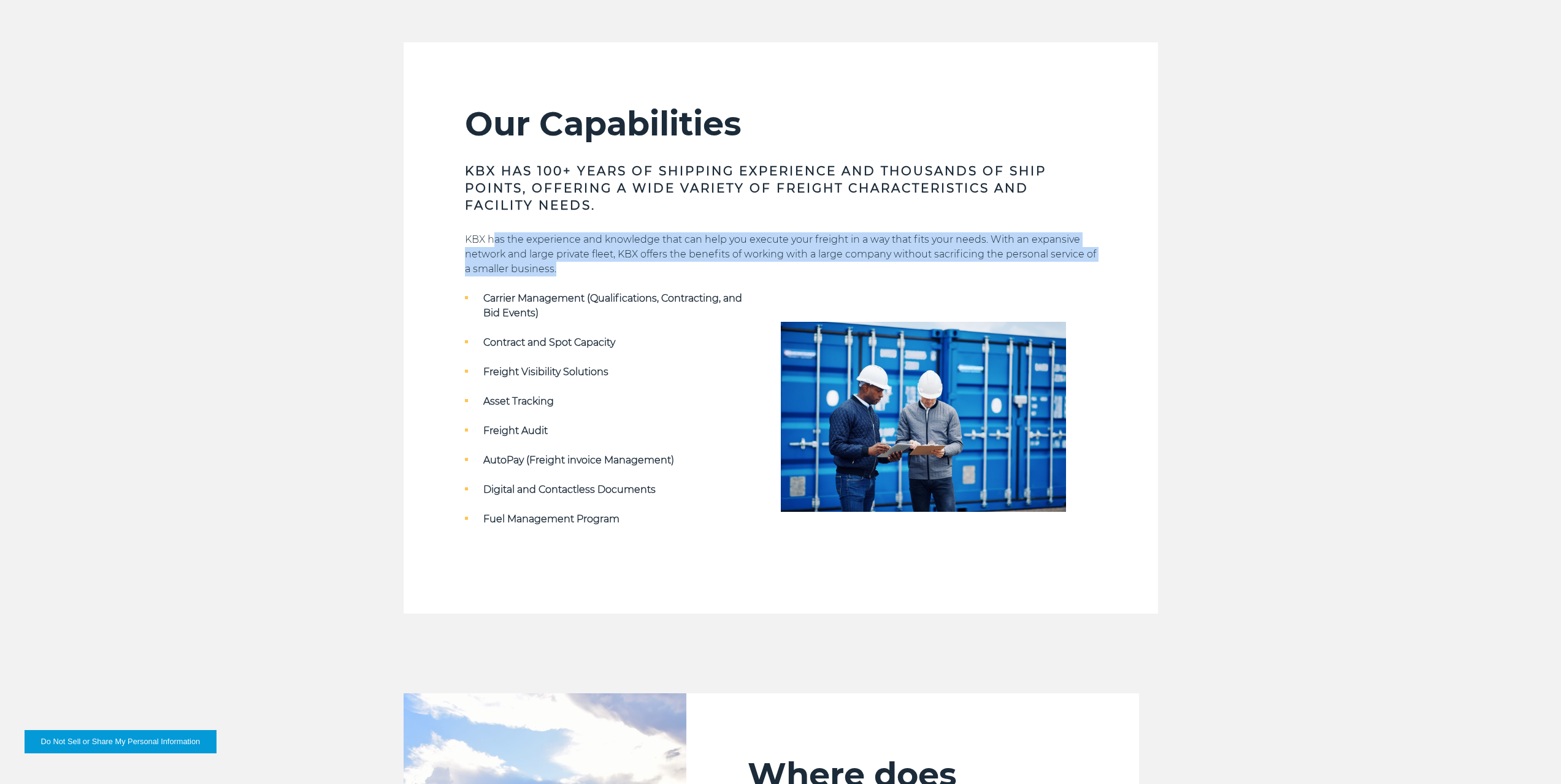
drag, startPoint x: 493, startPoint y: 238, endPoint x: 722, endPoint y: 267, distance: 230.8
click at [722, 267] on p "KBX has the experience and knowledge that can help you execute your freight in …" at bounding box center [781, 254] width 632 height 44
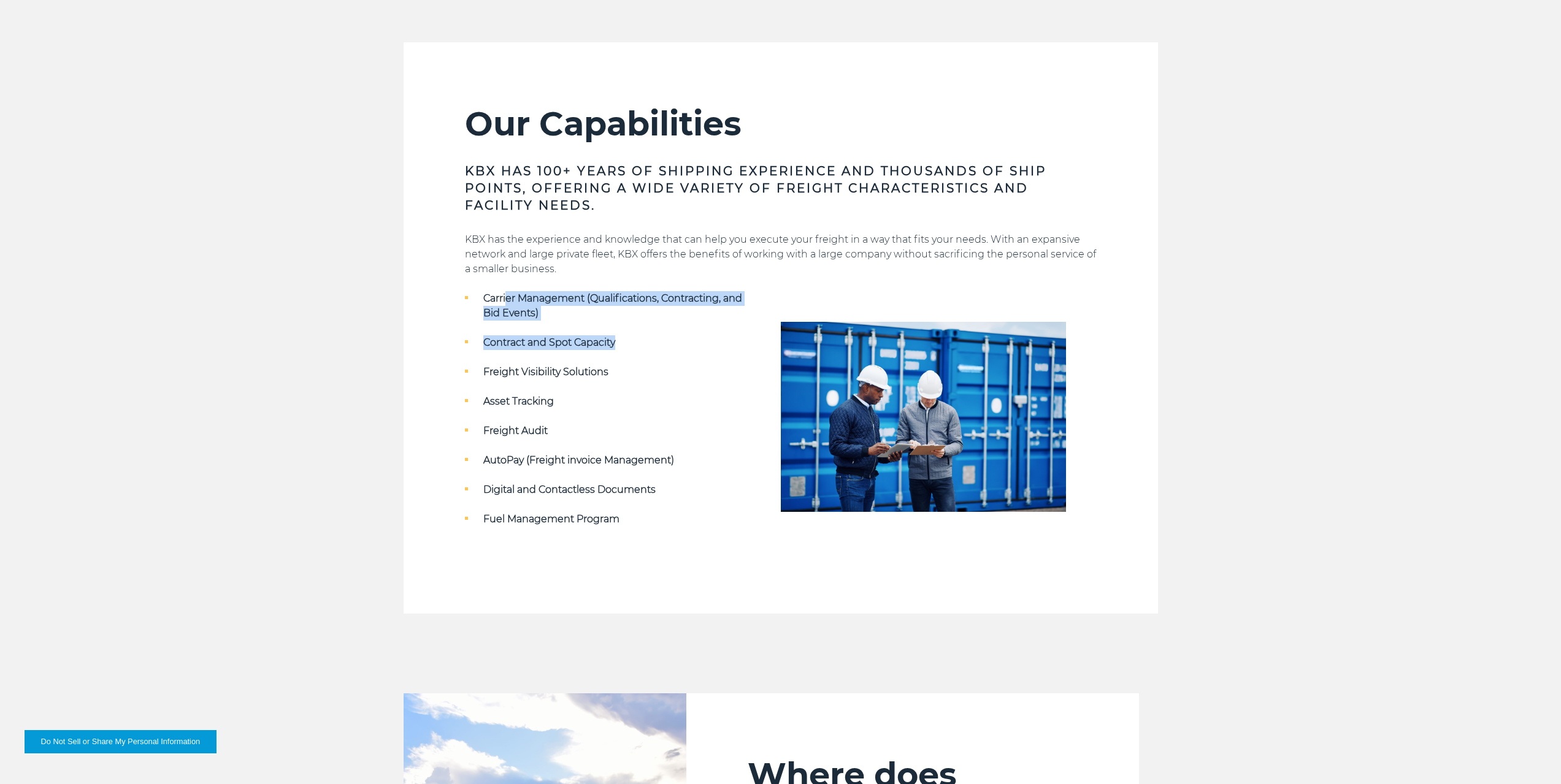
drag, startPoint x: 507, startPoint y: 299, endPoint x: 626, endPoint y: 346, distance: 127.9
click at [626, 346] on ul "Carrier Management (Qualifications, Contracting, and Bid Events) Contract and S…" at bounding box center [607, 409] width 285 height 235
click at [526, 296] on strong "Carrier Management (Qualifications, Contracting, and Bid Events)" at bounding box center [613, 305] width 259 height 27
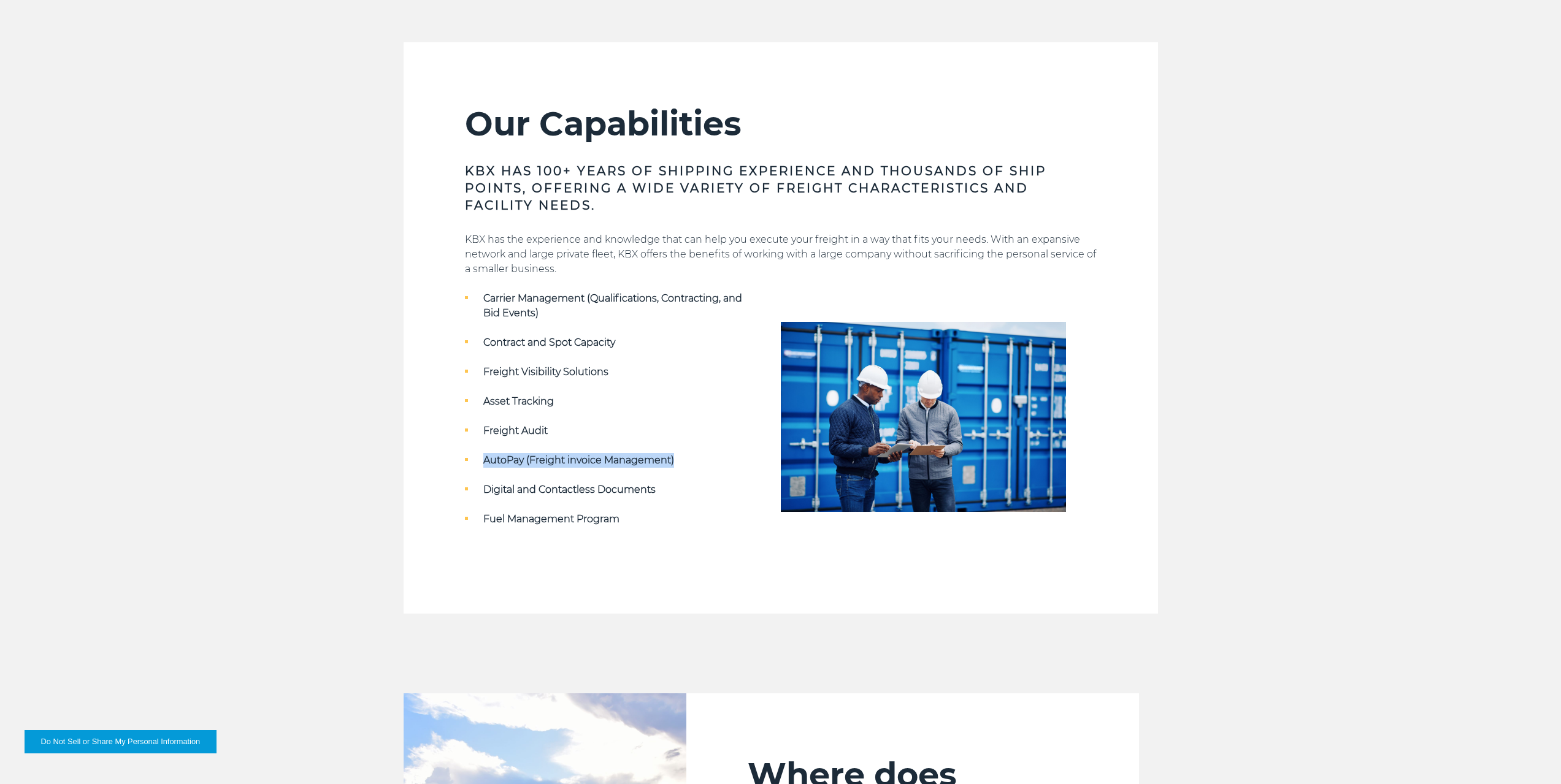
drag, startPoint x: 485, startPoint y: 459, endPoint x: 683, endPoint y: 464, distance: 198.1
click at [683, 464] on li "AutoPay (Freight invoice Management)" at bounding box center [607, 460] width 285 height 15
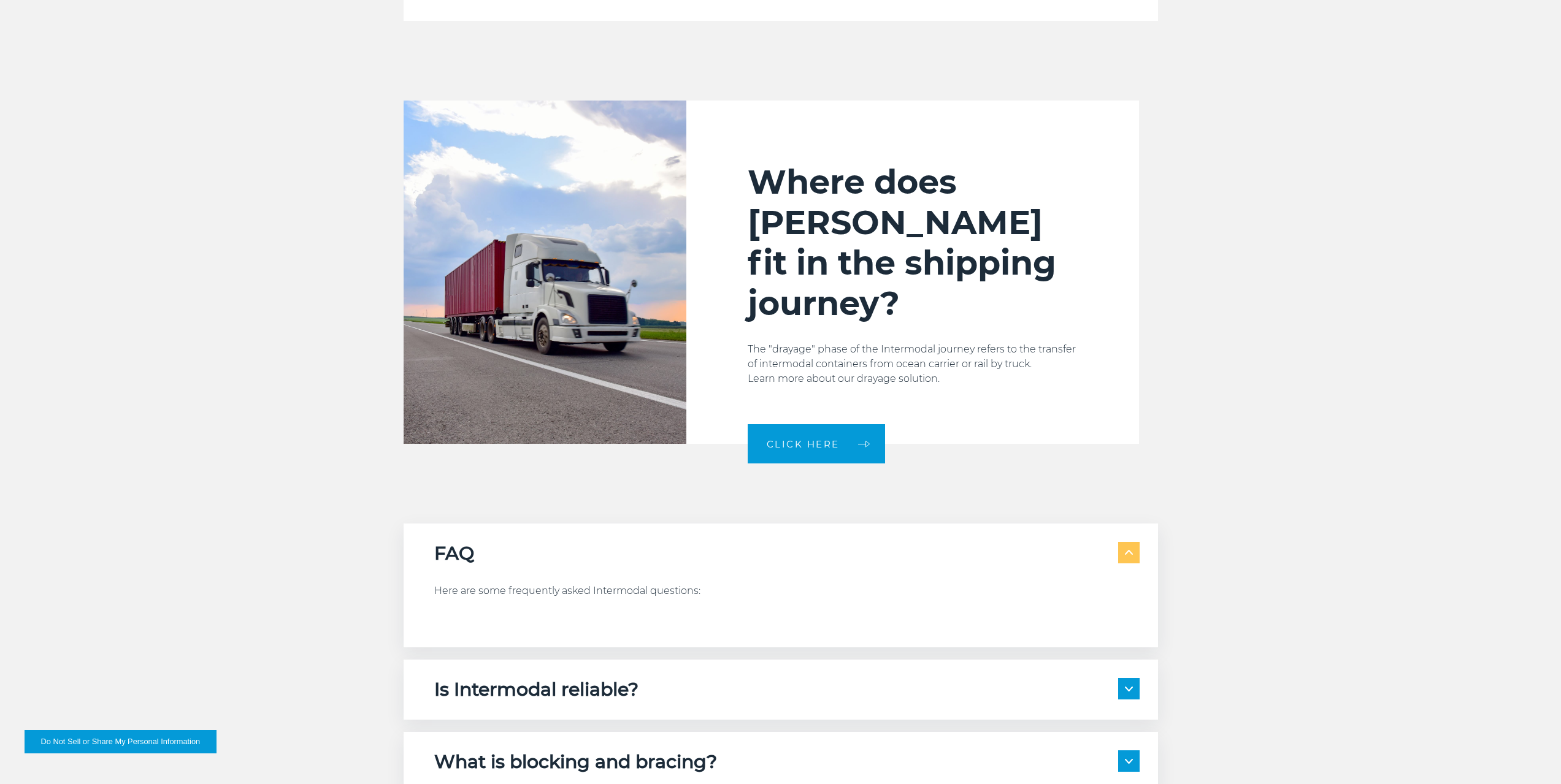
scroll to position [2391, 0]
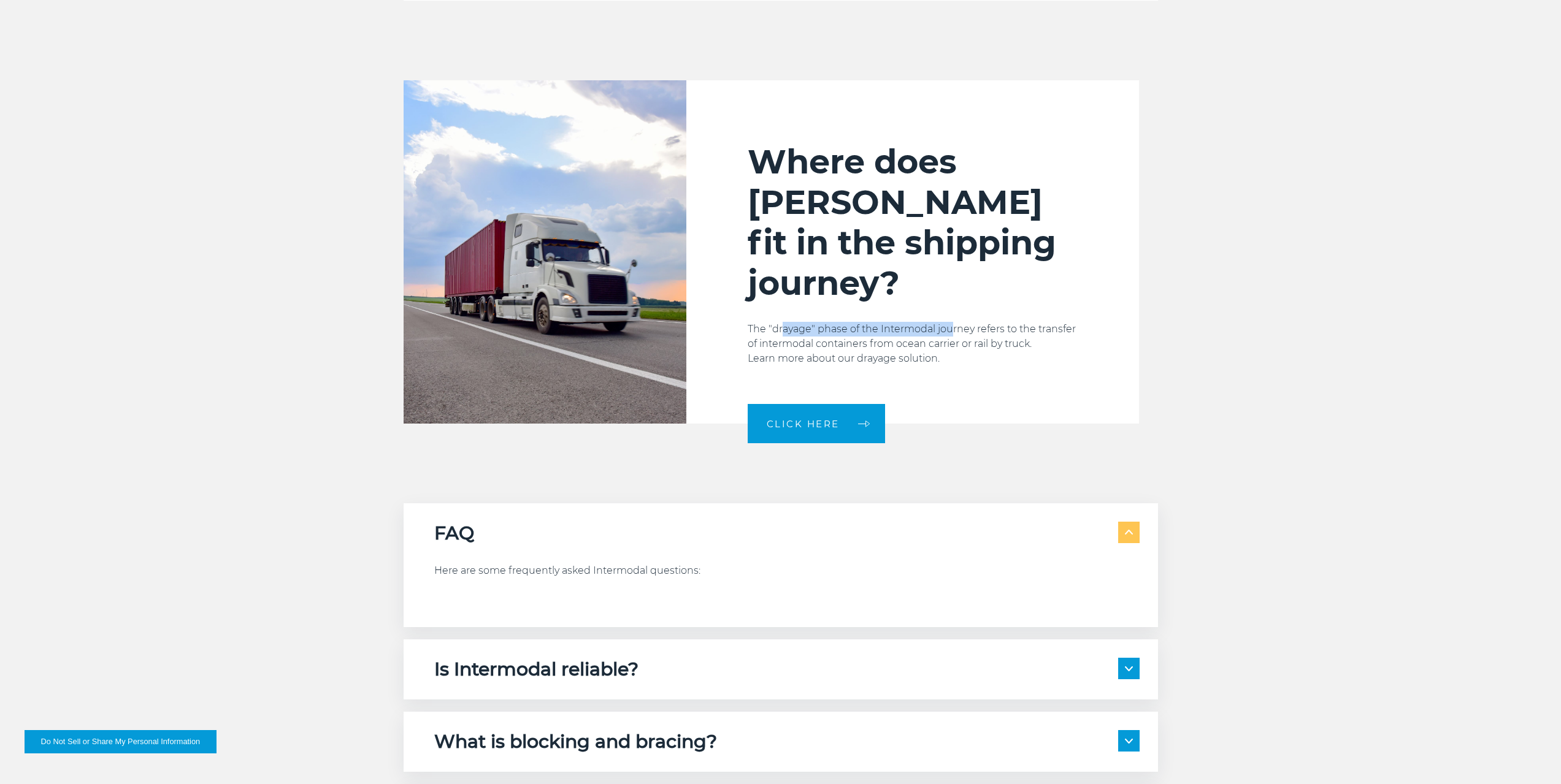
drag, startPoint x: 781, startPoint y: 293, endPoint x: 951, endPoint y: 289, distance: 170.0
click at [951, 322] on p "The "drayage" phase of the Intermodal journey refers to the transfer of intermo…" at bounding box center [912, 343] width 330 height 44
drag, startPoint x: 751, startPoint y: 292, endPoint x: 1049, endPoint y: 315, distance: 298.9
click at [1049, 322] on p "The "drayage" phase of the Intermodal journey refers to the transfer of intermo…" at bounding box center [912, 343] width 330 height 44
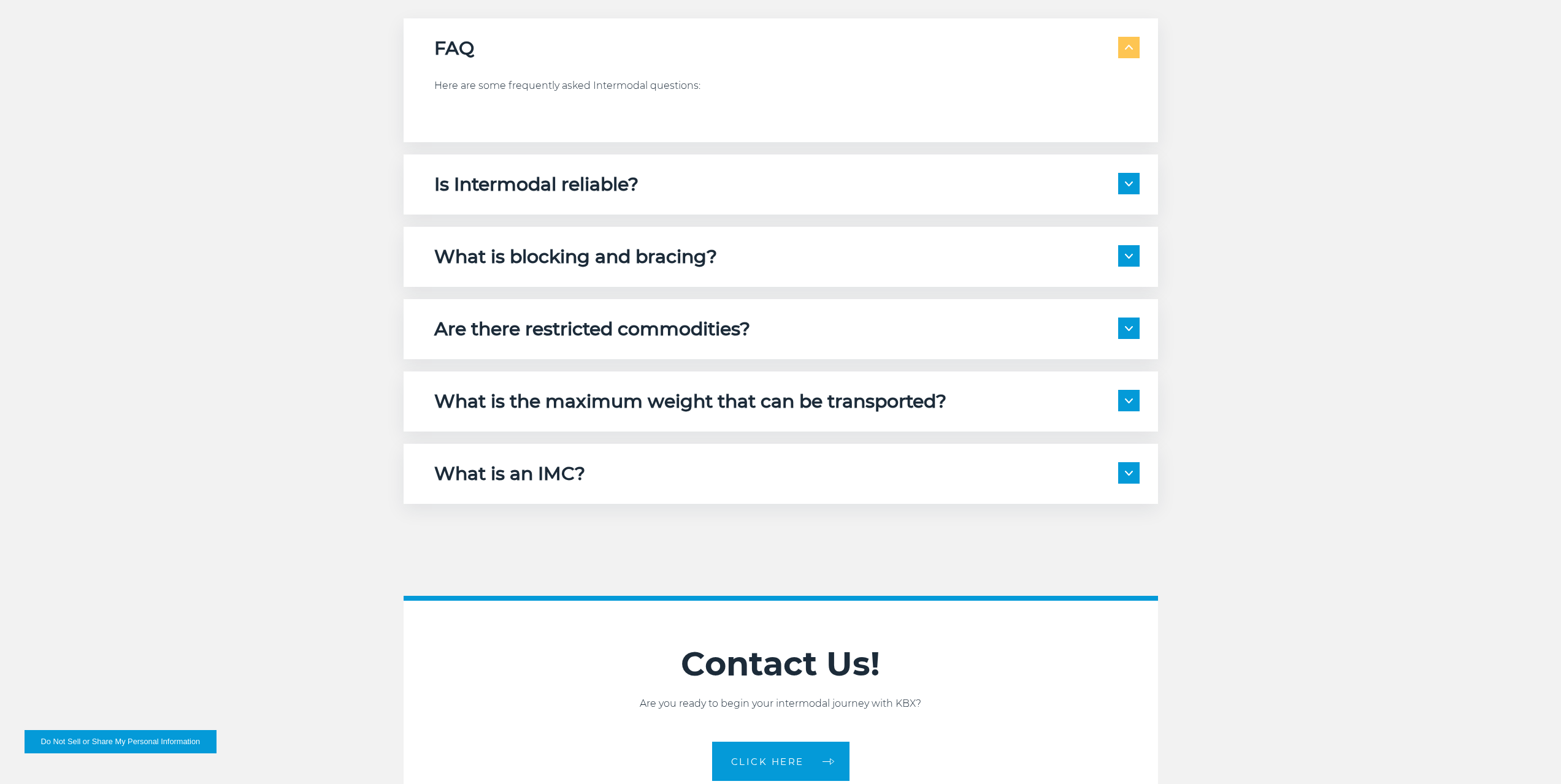
scroll to position [2881, 0]
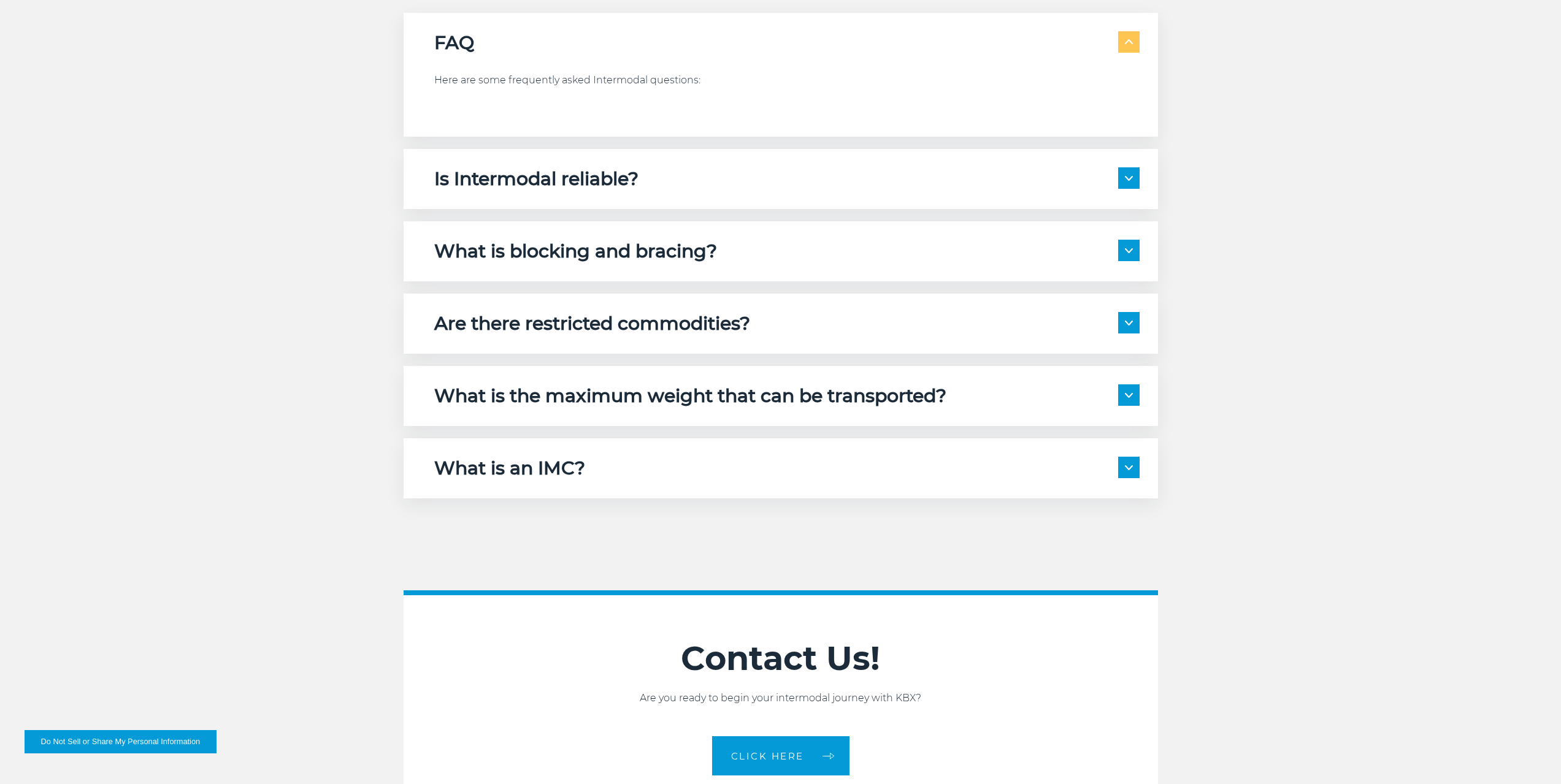
click at [723, 240] on div "What is blocking and bracing?" at bounding box center [786, 251] width 705 height 23
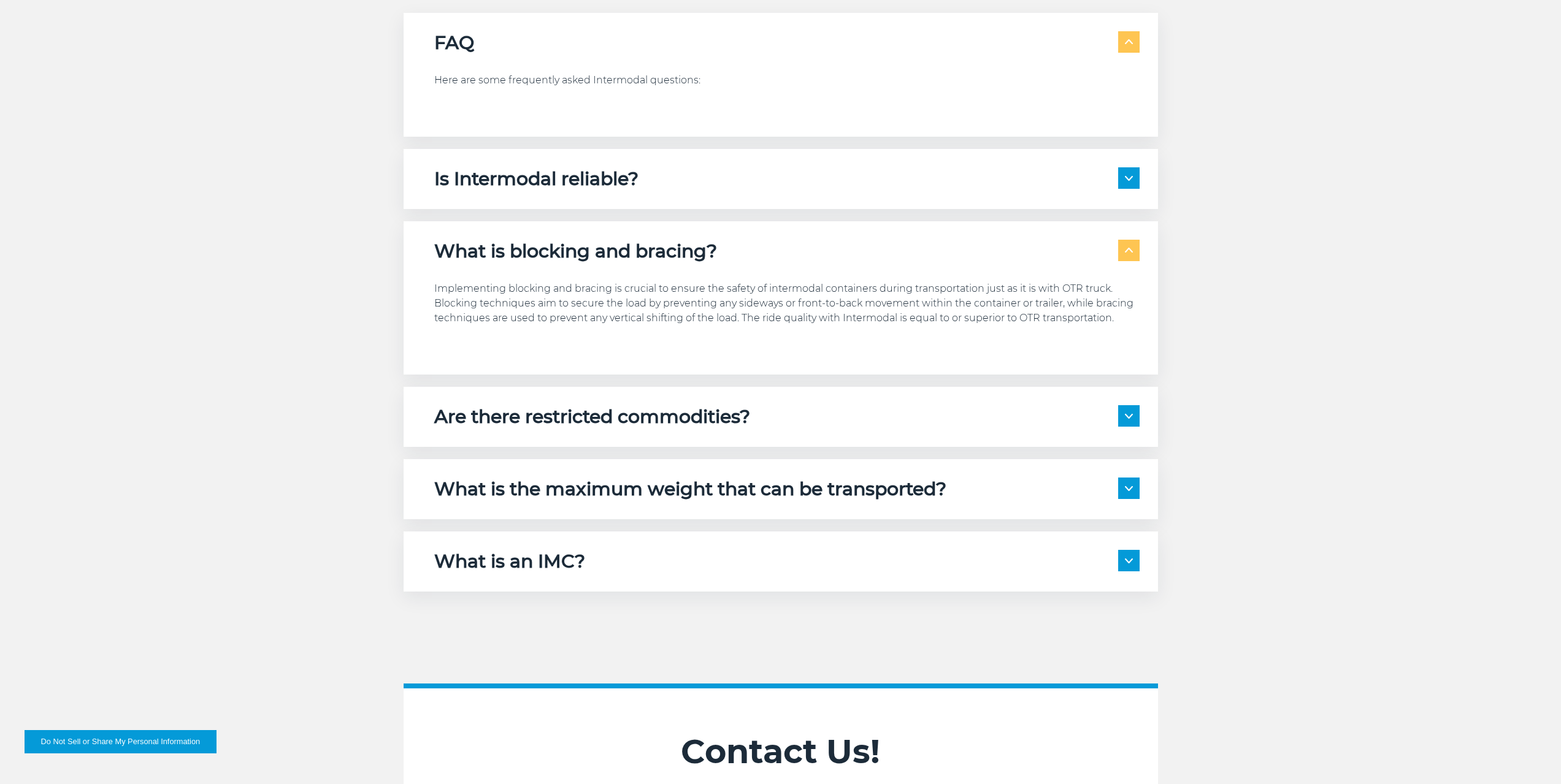
click at [978, 405] on div "Are there restricted commodities?" at bounding box center [786, 417] width 705 height 23
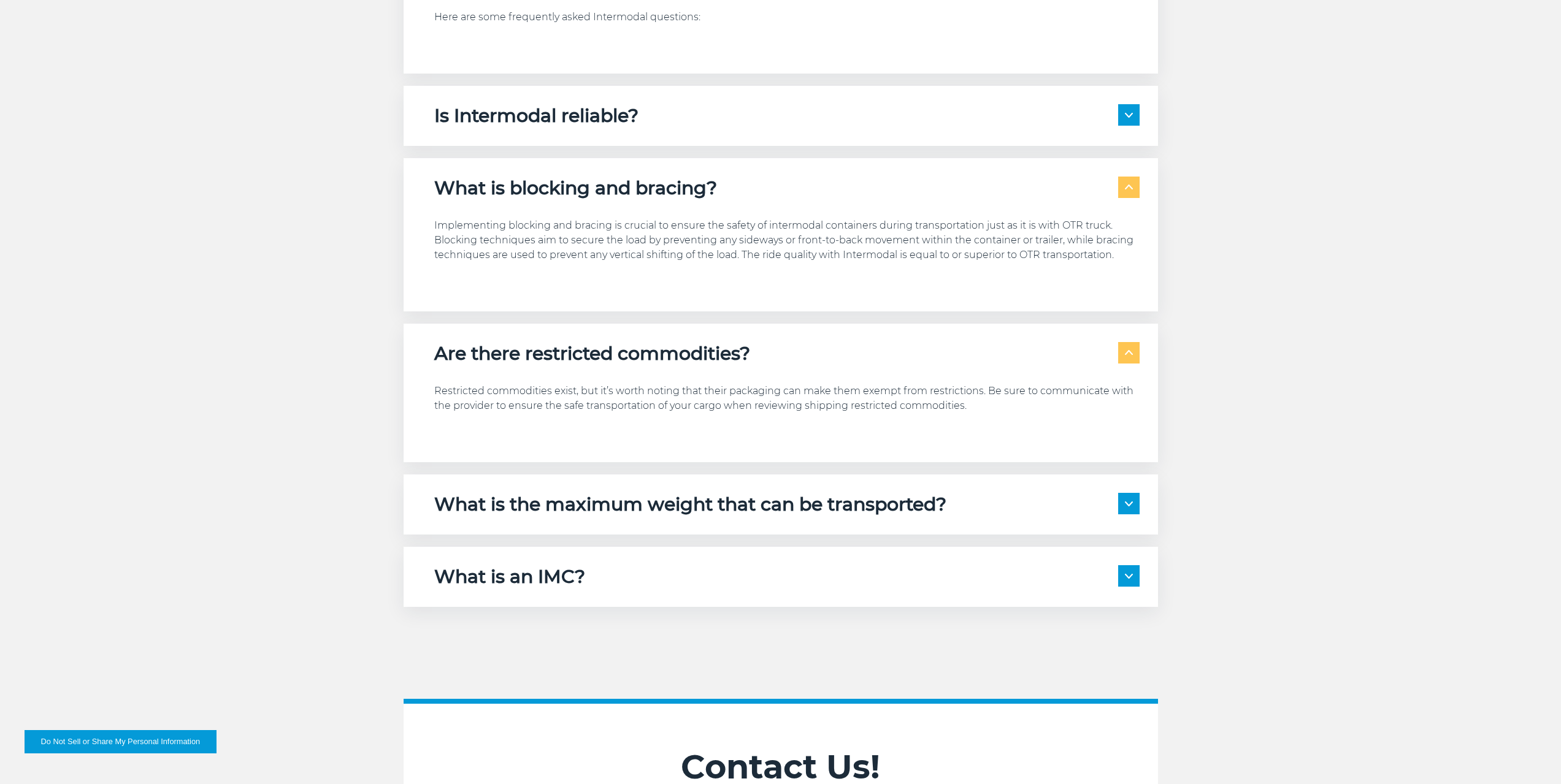
scroll to position [3004, 0]
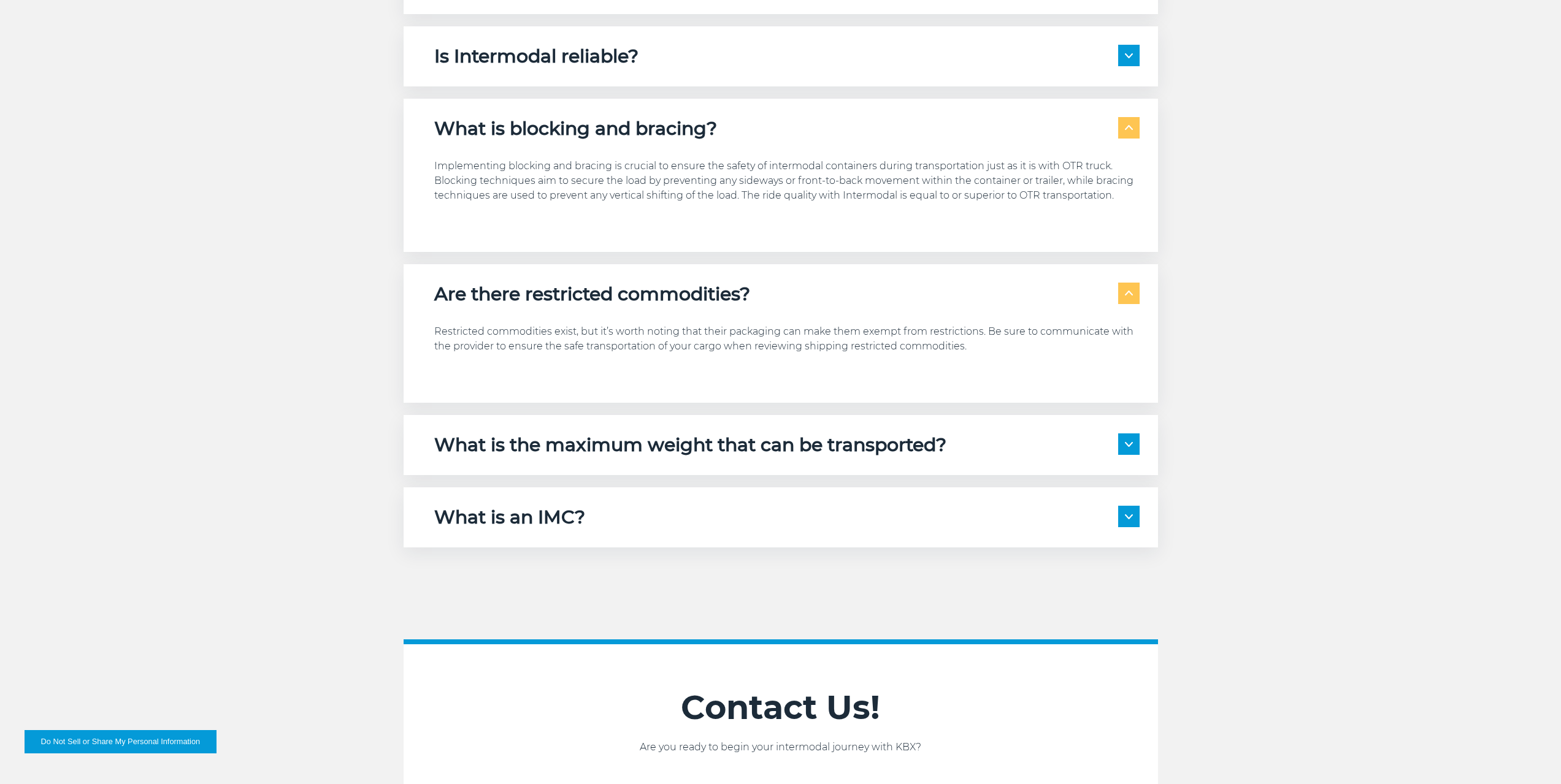
click at [875, 505] on div "What is an IMC?" at bounding box center [786, 517] width 705 height 23
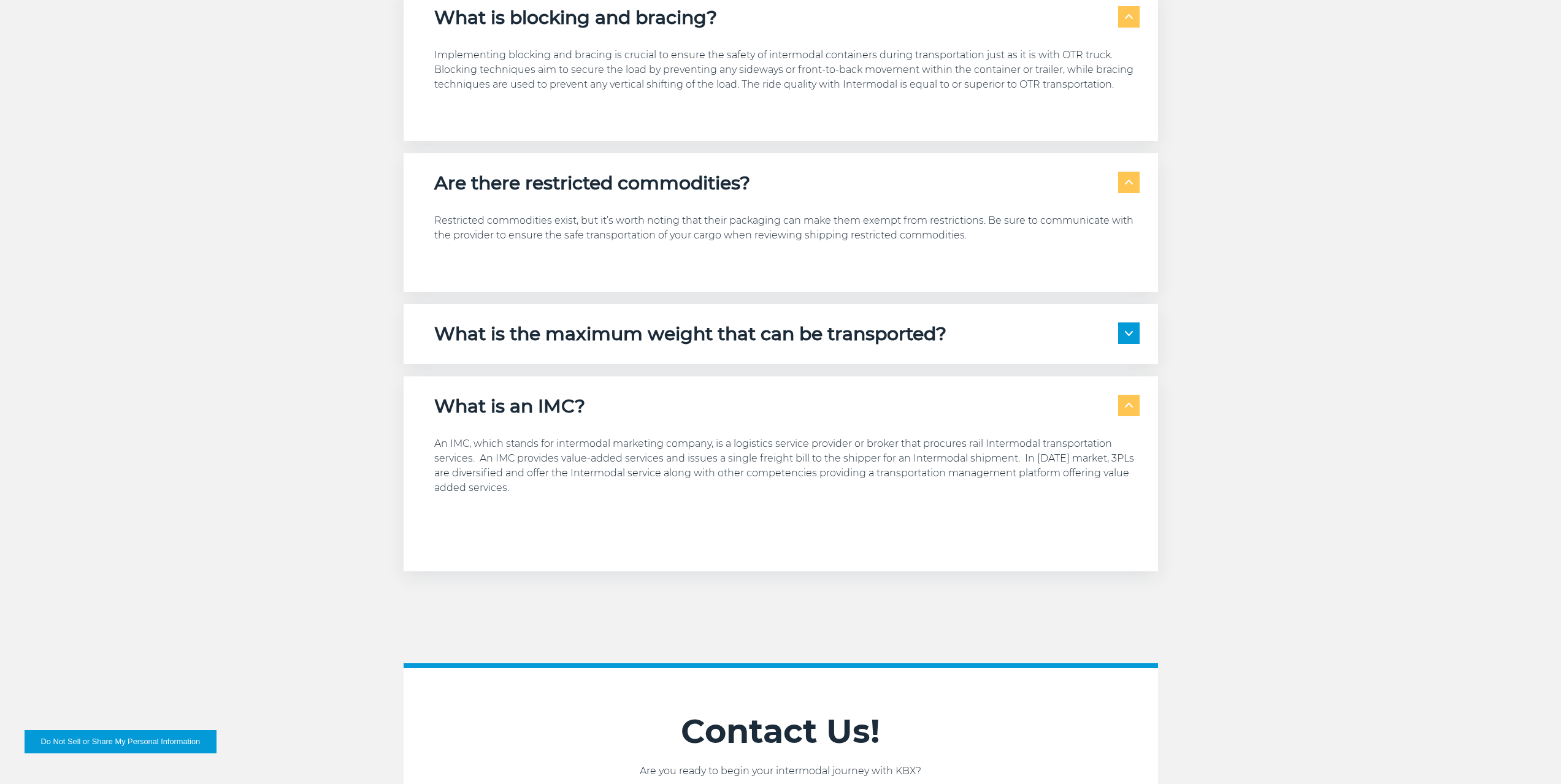
scroll to position [3127, 0]
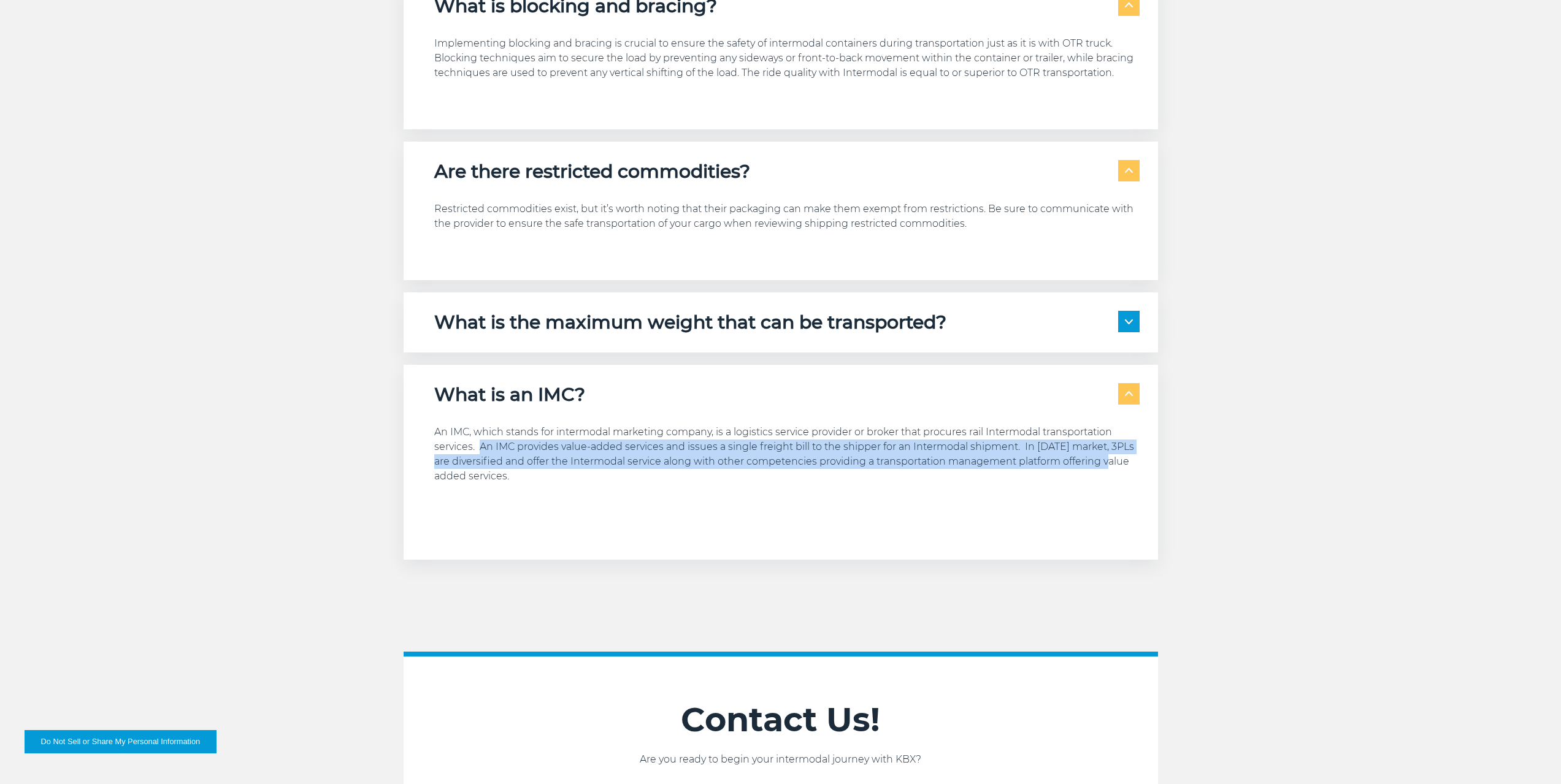
drag, startPoint x: 482, startPoint y: 403, endPoint x: 1105, endPoint y: 425, distance: 623.4
click at [1105, 425] on p "An IMC, which stands for intermodal marketing company, is a logistics service p…" at bounding box center [786, 455] width 705 height 59
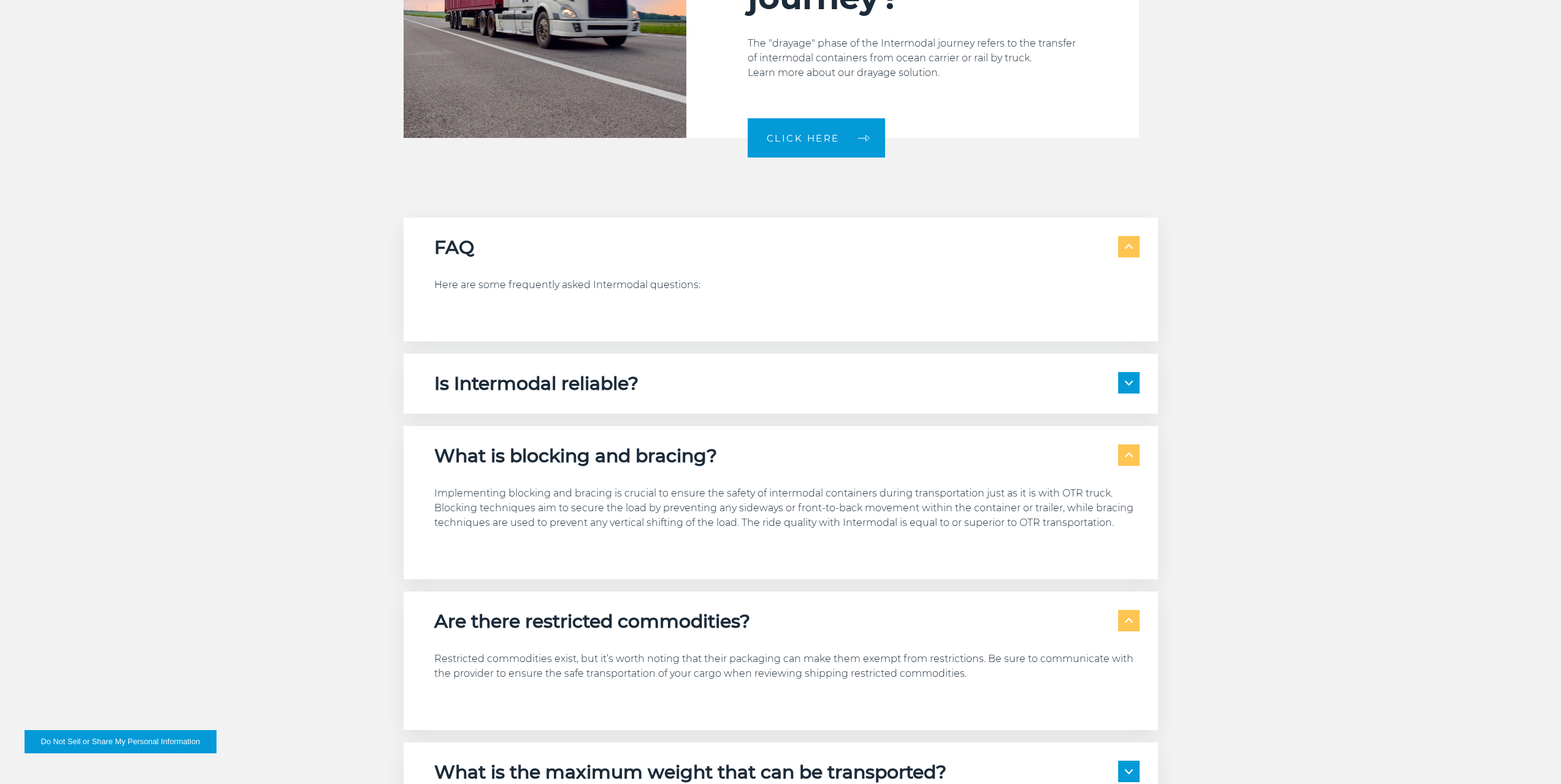
scroll to position [2631, 0]
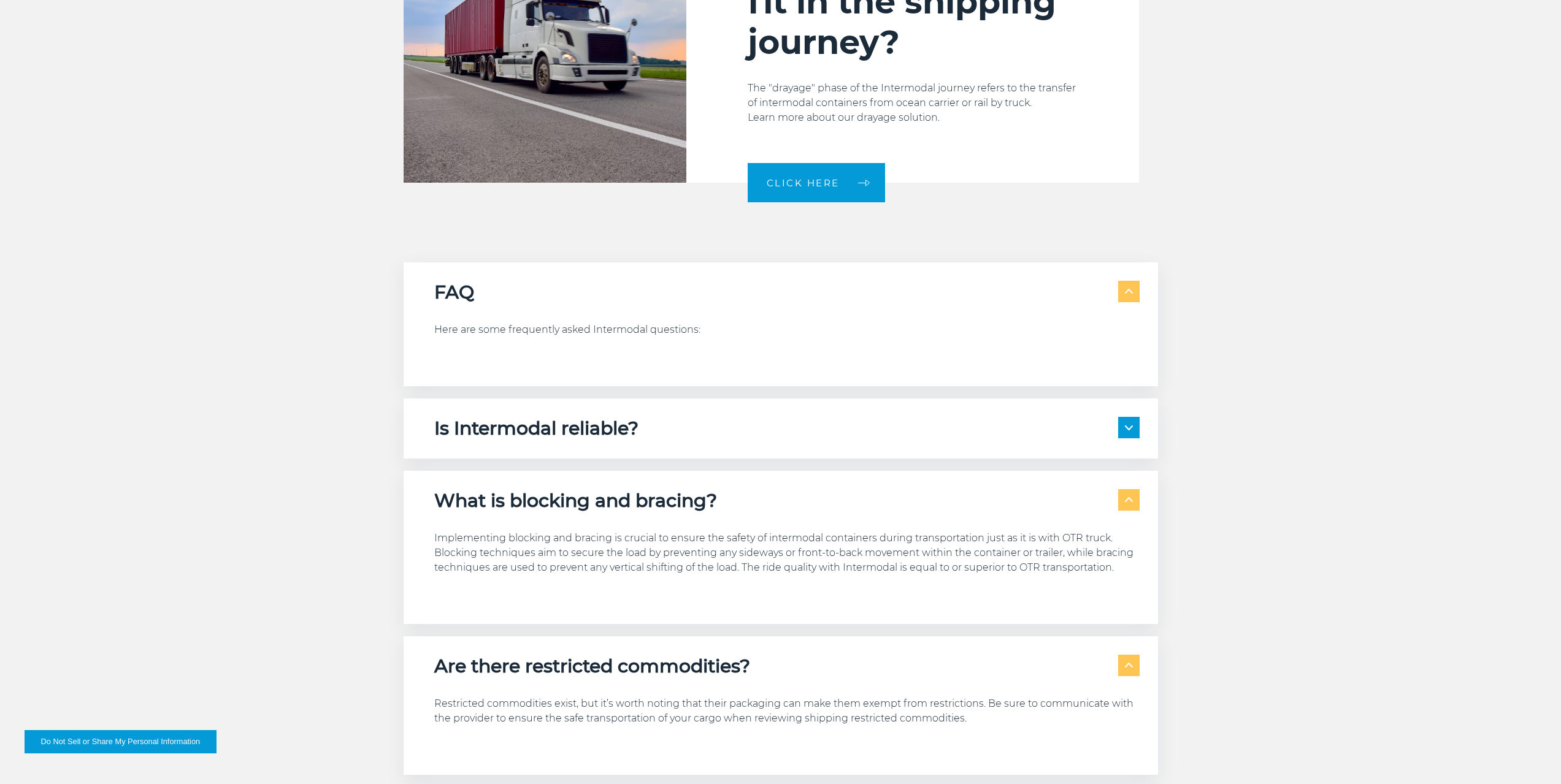
click at [672, 417] on div "Is Intermodal reliable?" at bounding box center [786, 428] width 705 height 23
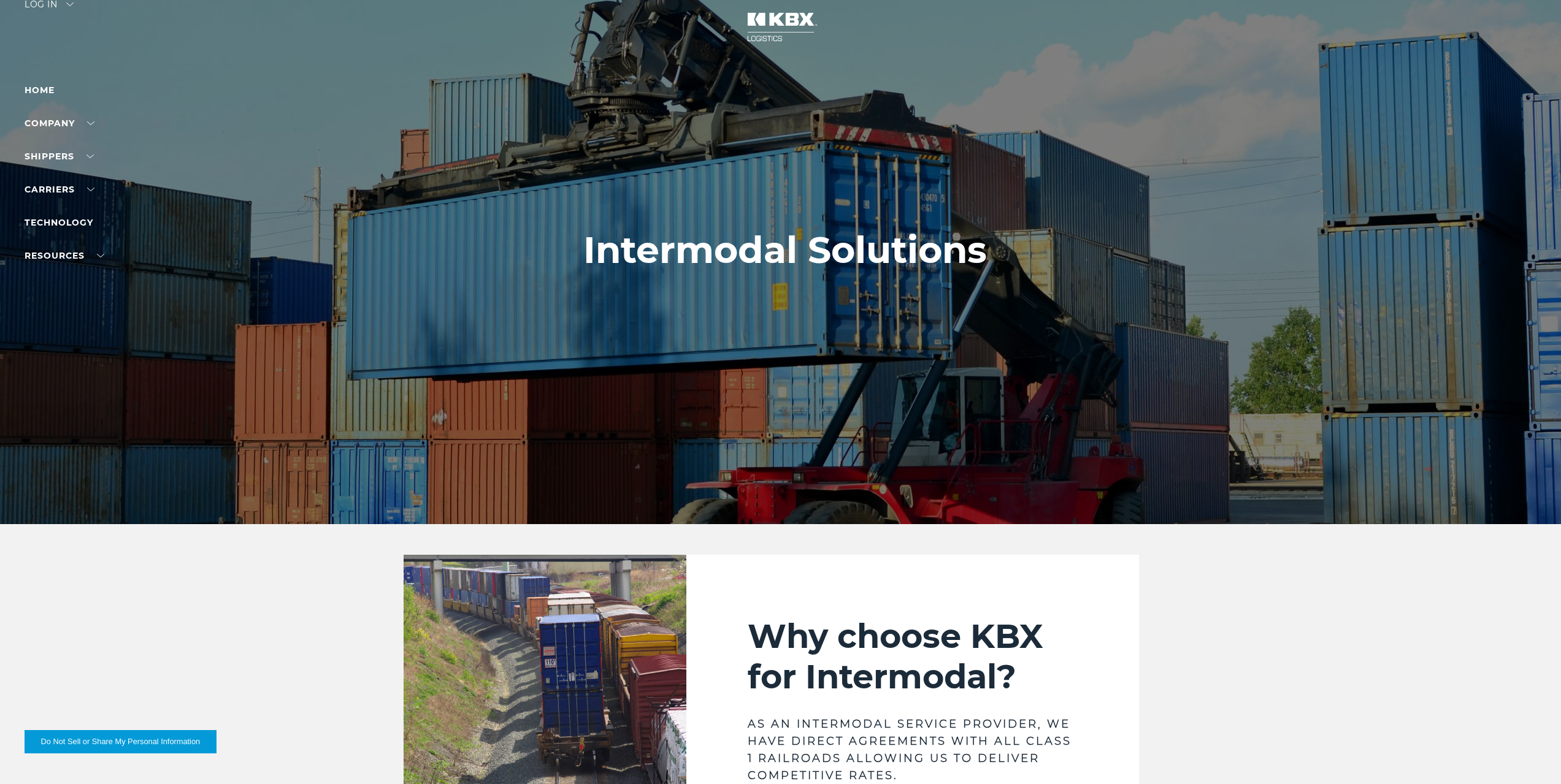
scroll to position [0, 0]
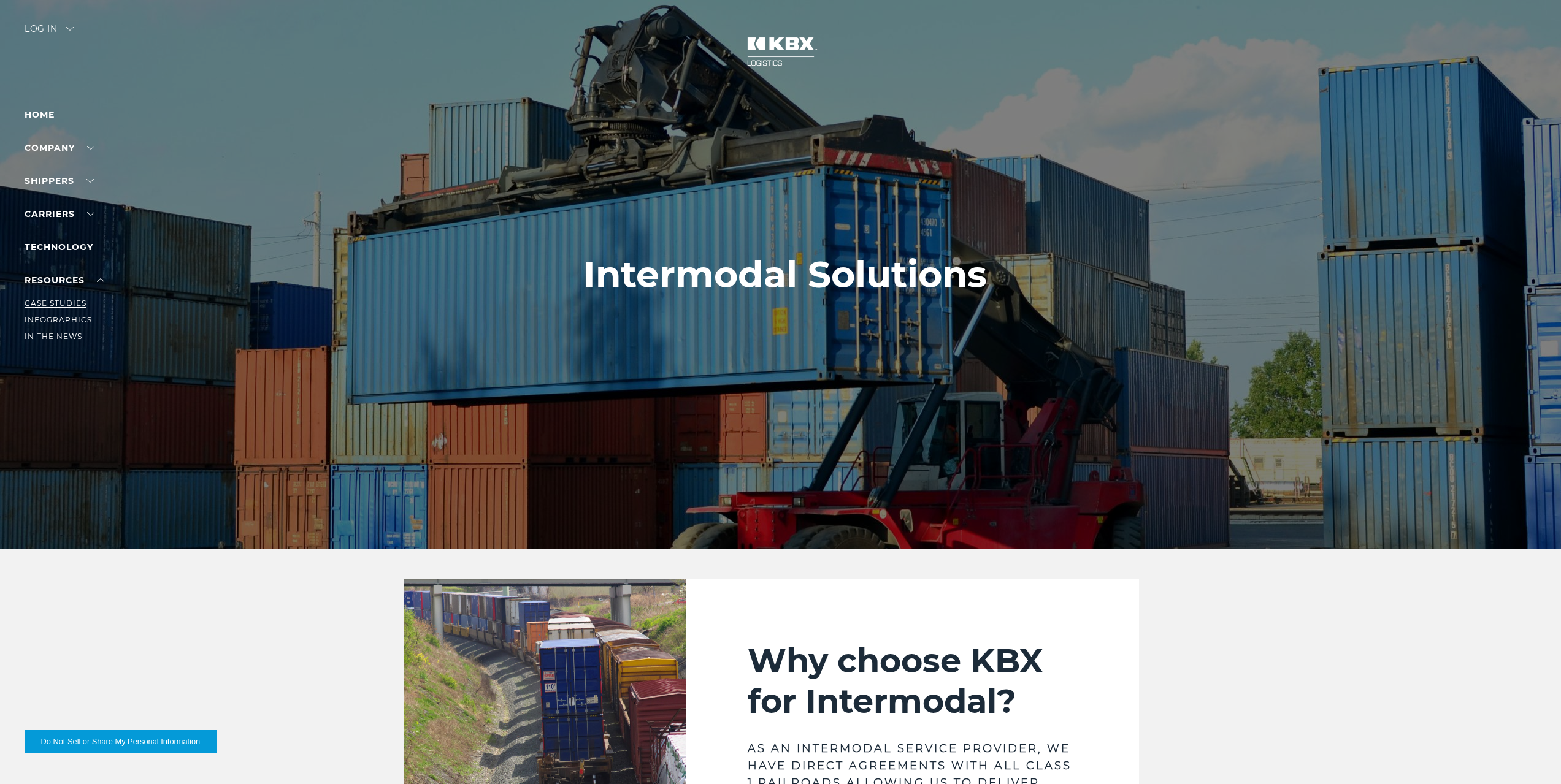
click at [47, 303] on link "Case Studies" at bounding box center [55, 303] width 62 height 9
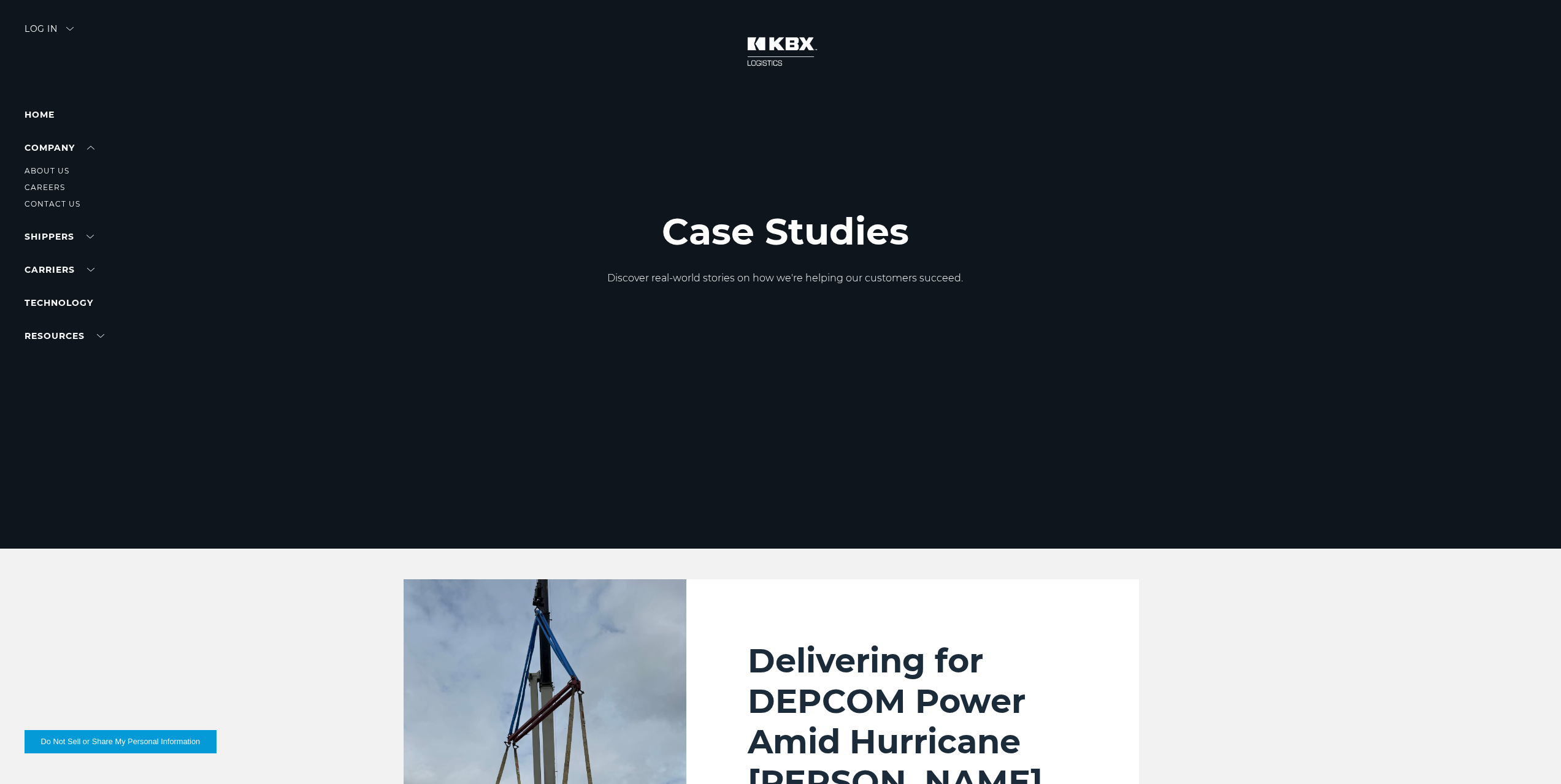
click at [45, 180] on ul "About Us Careers Contact Us" at bounding box center [78, 183] width 107 height 56
click at [27, 251] on link "RAIL" at bounding box center [34, 254] width 20 height 9
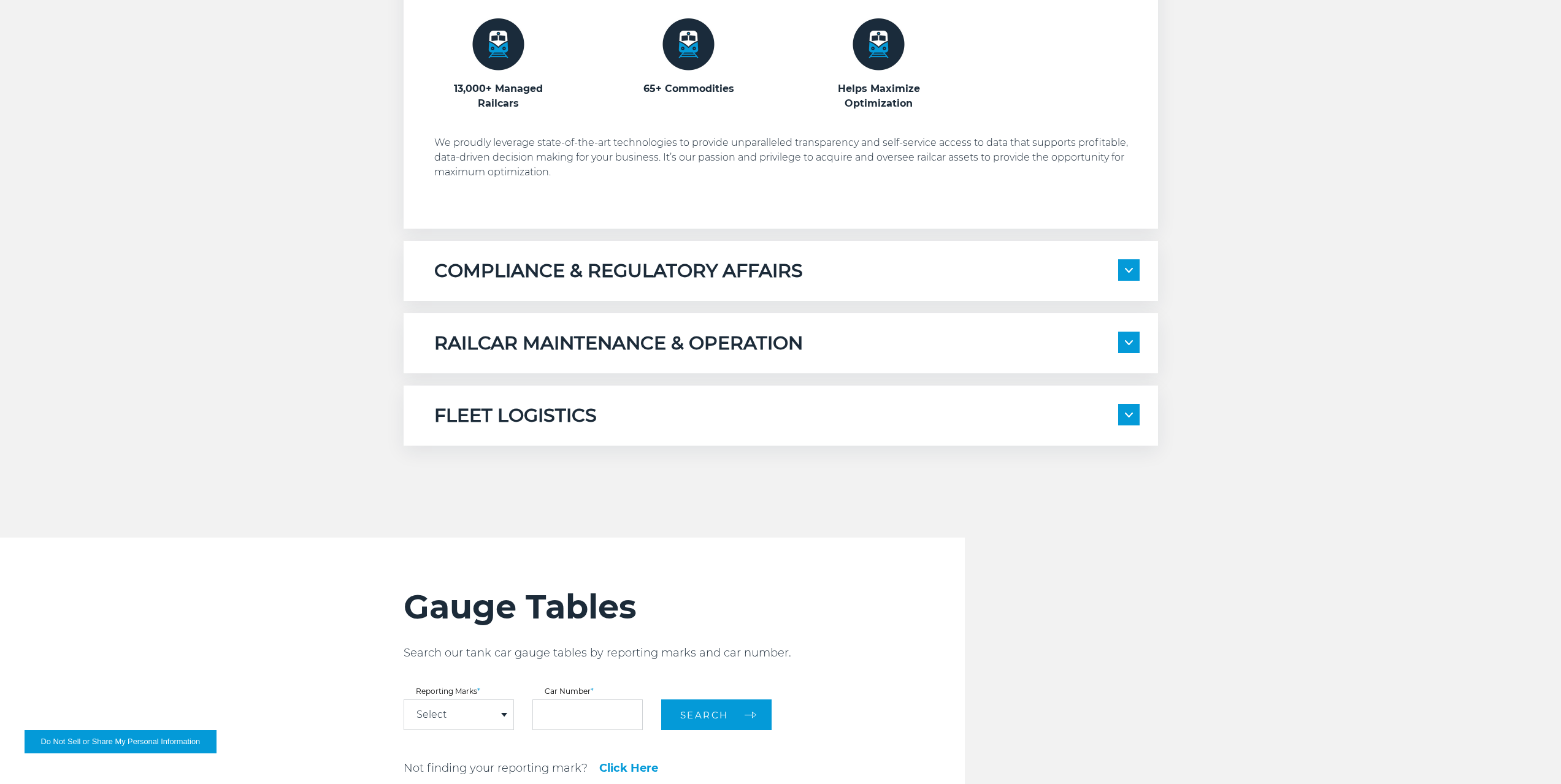
scroll to position [1042, 0]
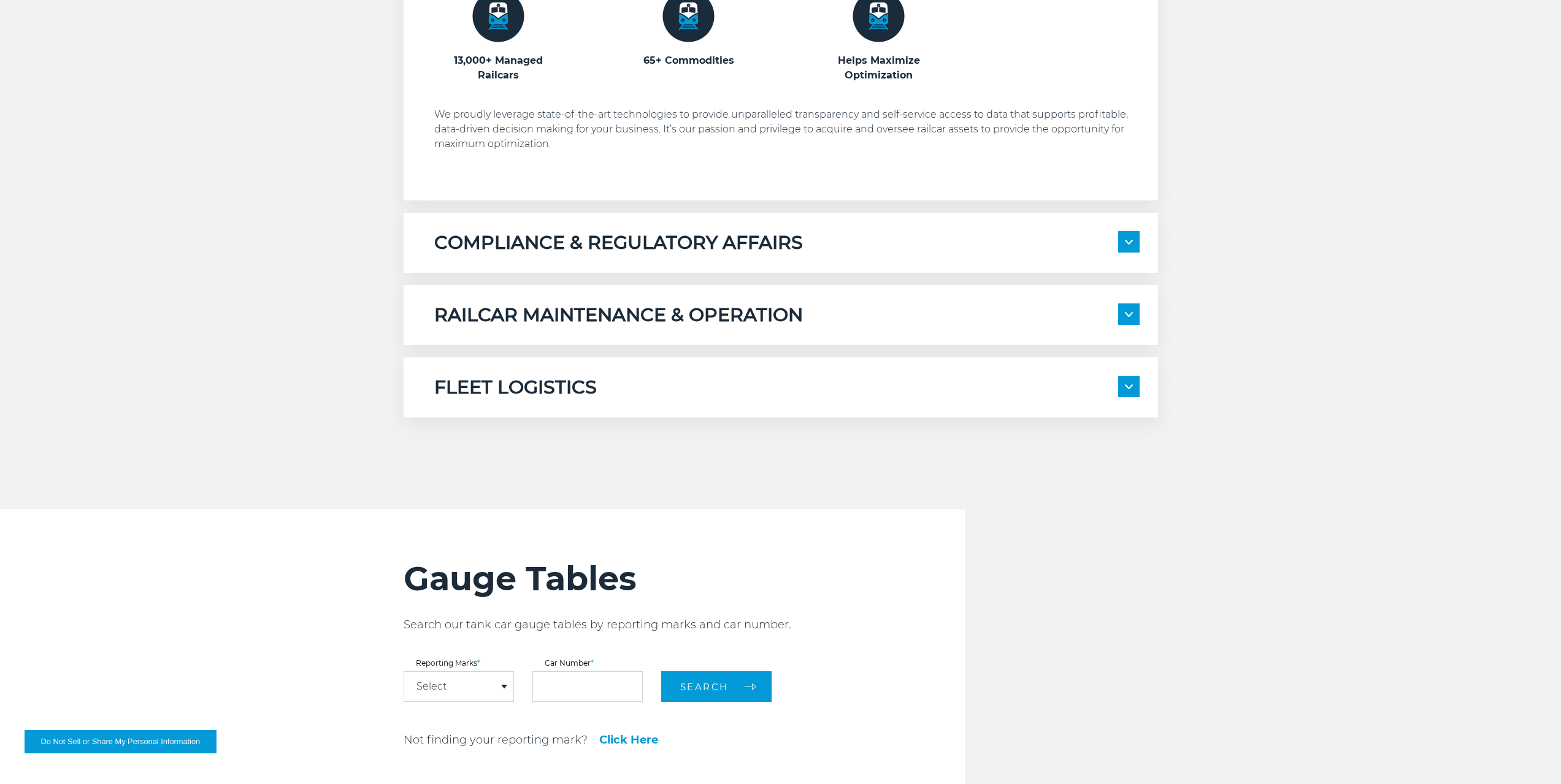
click at [737, 315] on h5 "RAILCAR MAINTENANCE & OPERATION" at bounding box center [618, 315] width 368 height 23
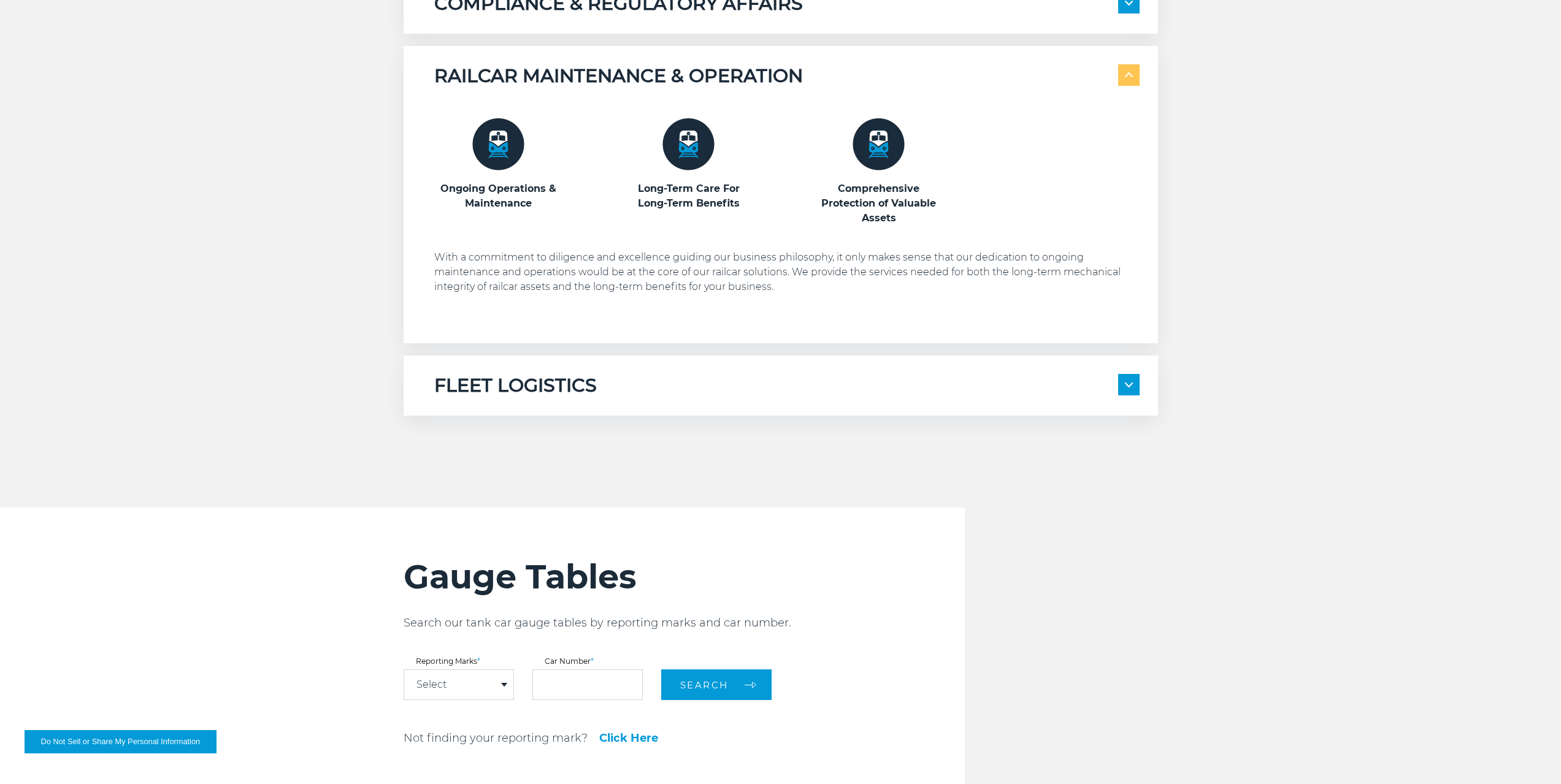
scroll to position [1288, 0]
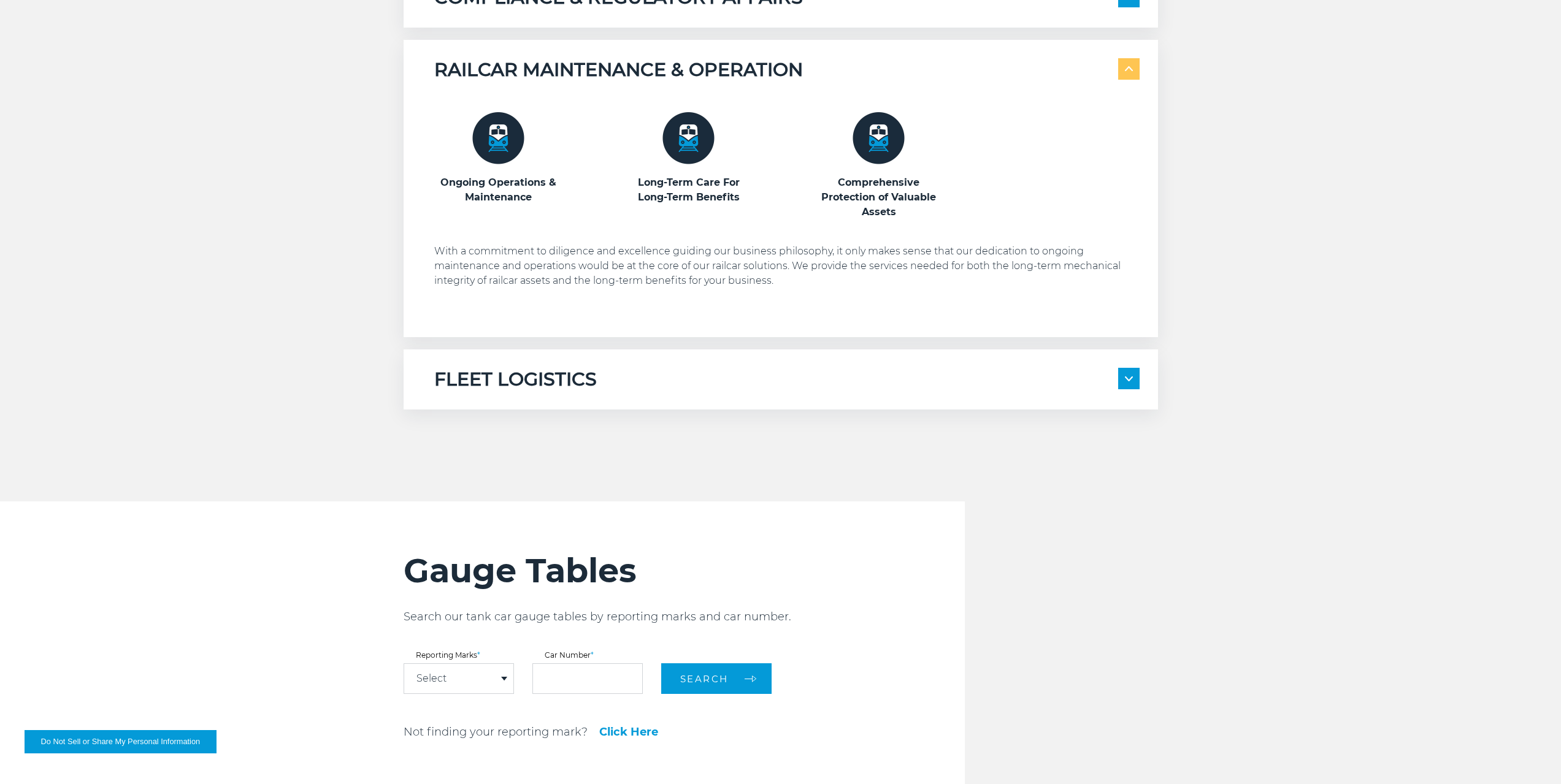
click at [593, 376] on h5 "FLEET LOGISTICS" at bounding box center [515, 379] width 162 height 23
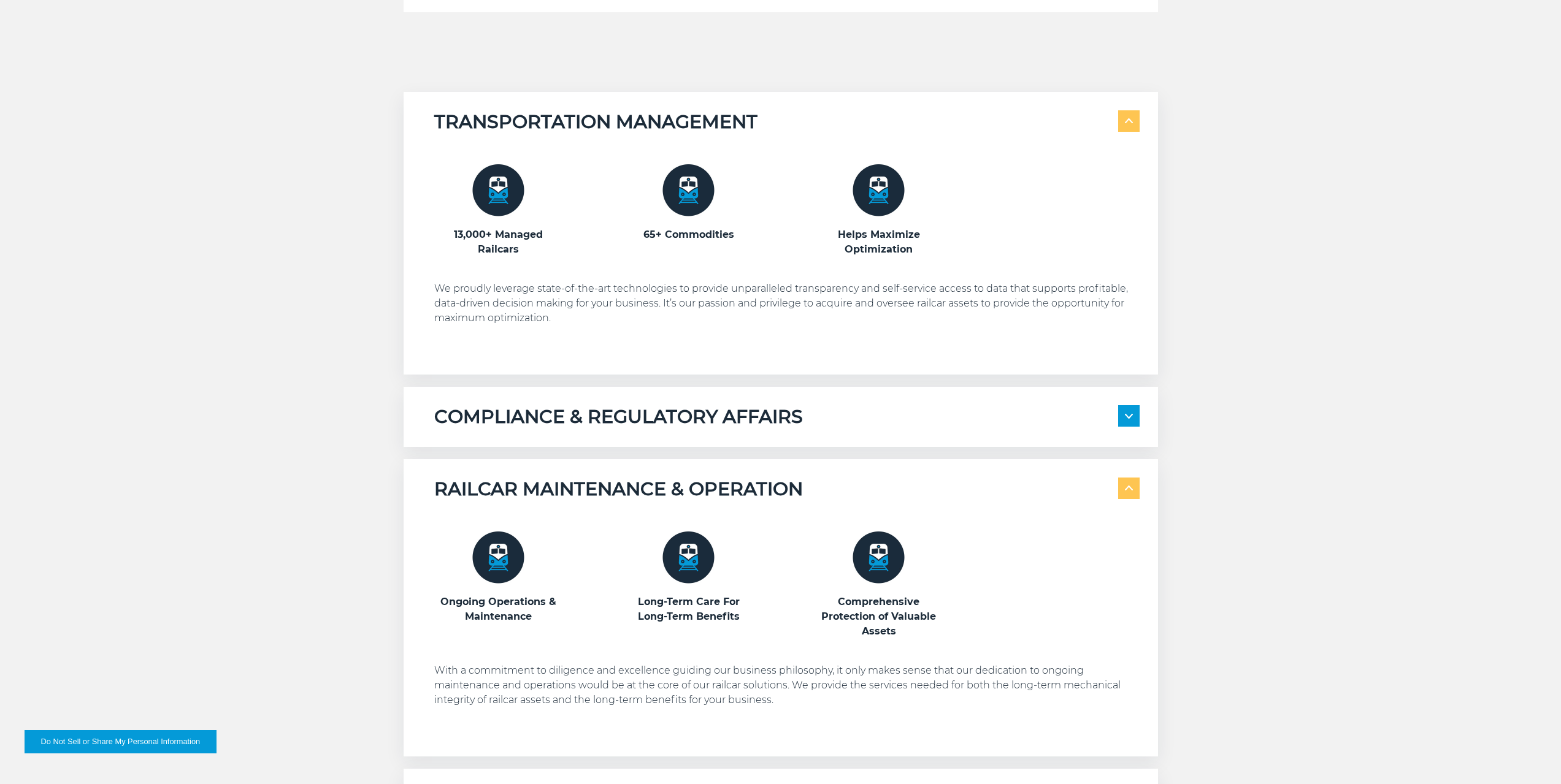
scroll to position [861, 0]
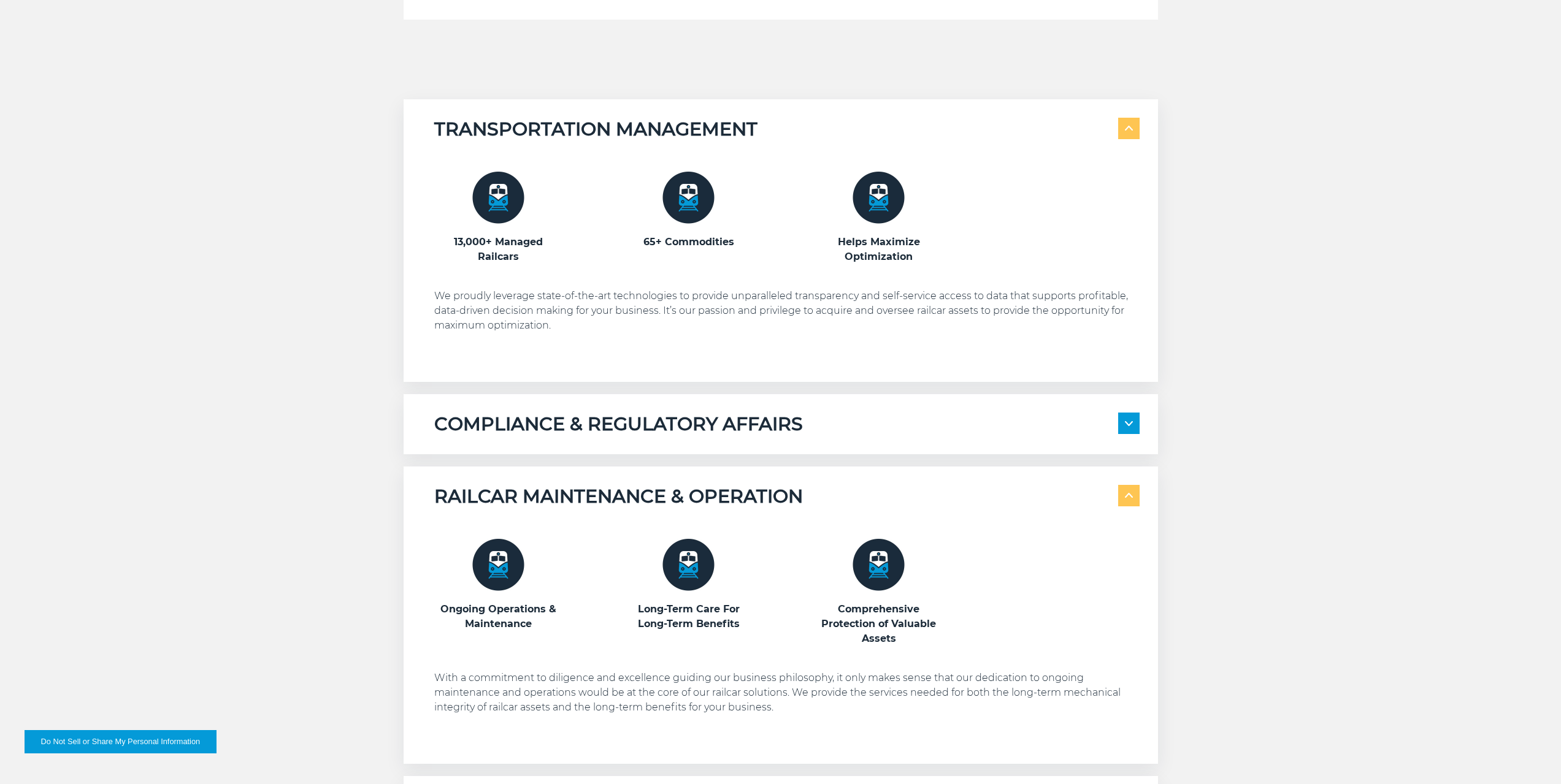
click at [623, 423] on h5 "COMPLIANCE & REGULATORY AFFAIRS" at bounding box center [618, 423] width 368 height 23
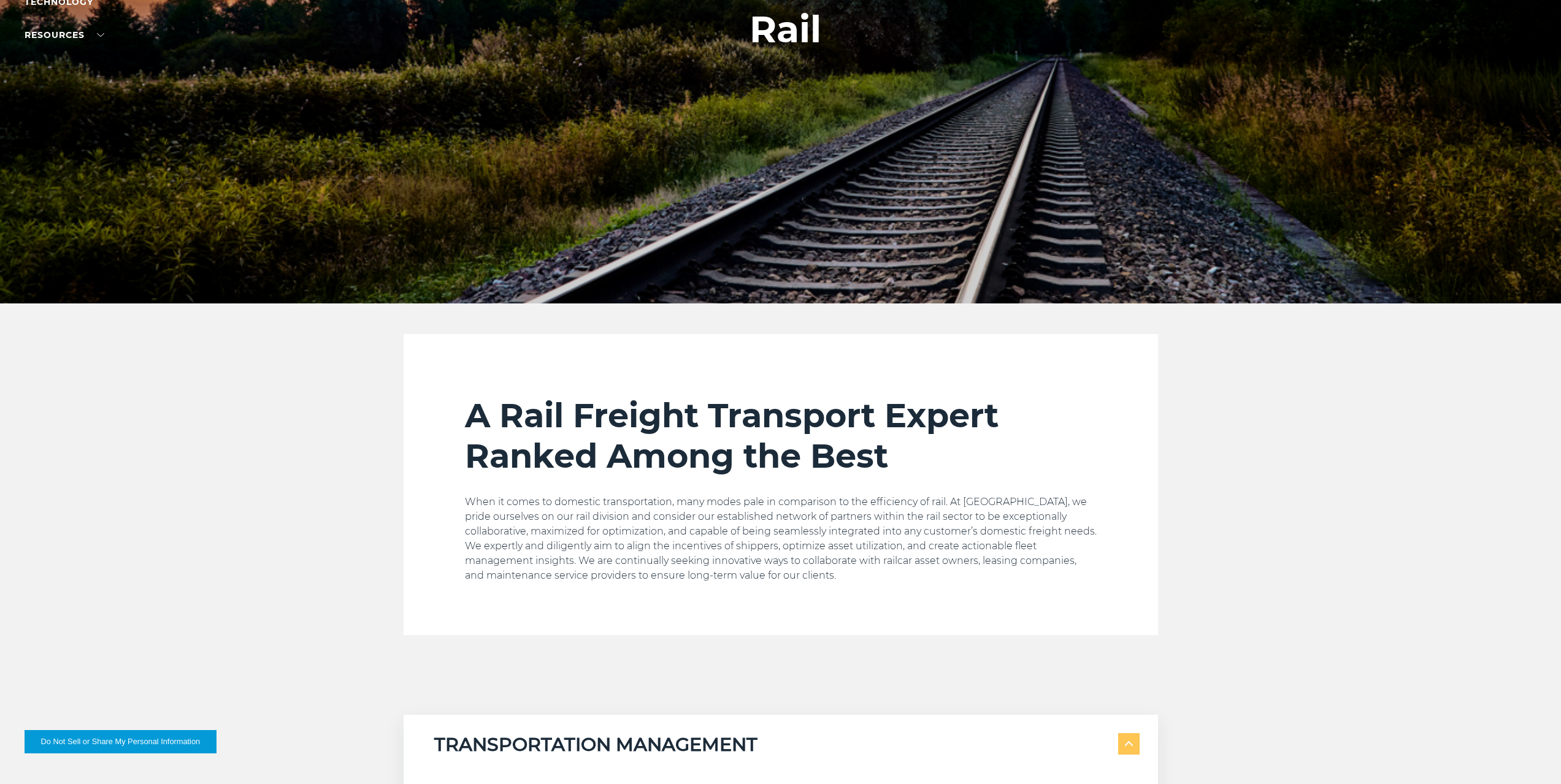
scroll to position [64, 0]
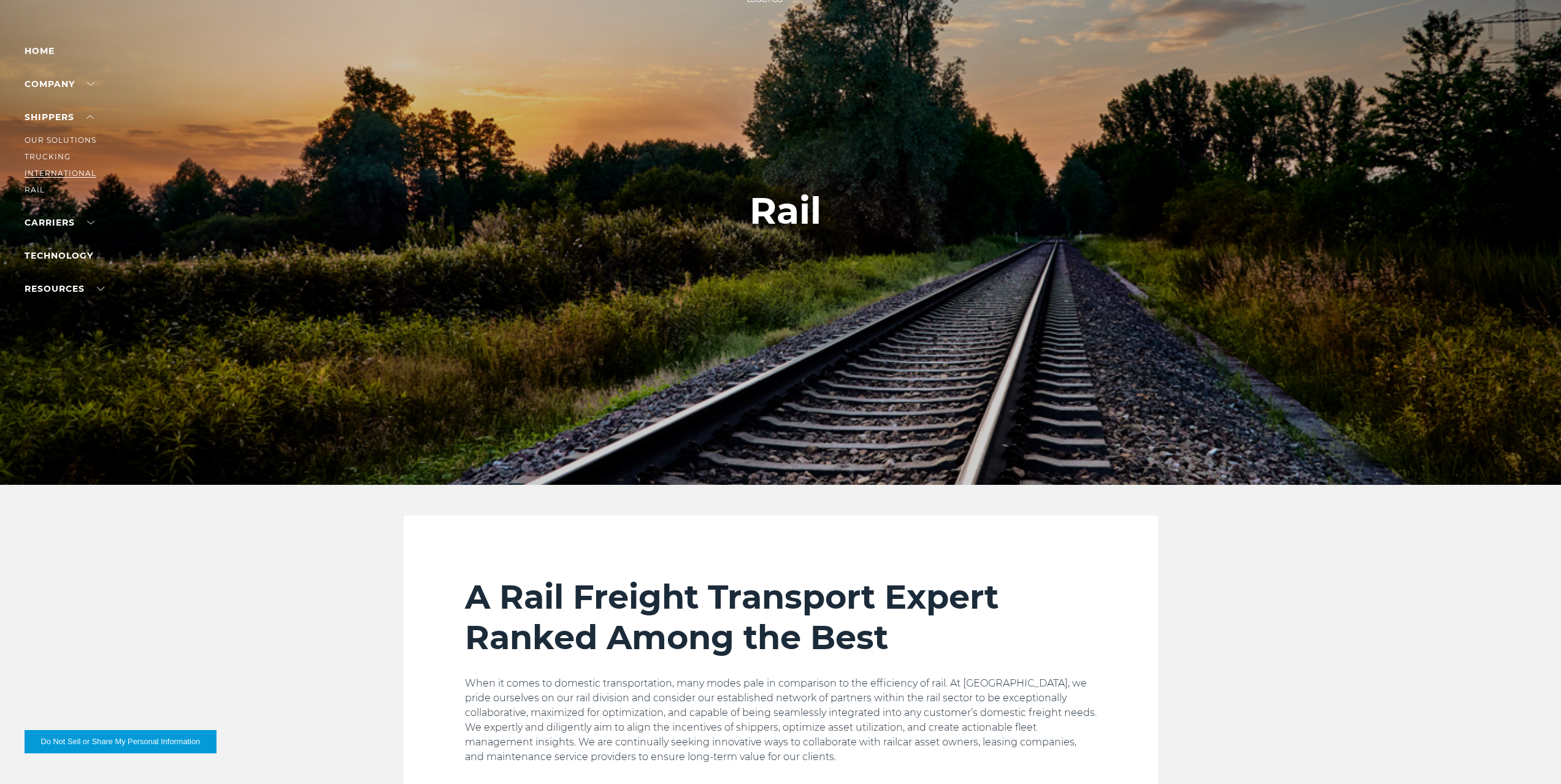
click at [53, 175] on link "International" at bounding box center [60, 172] width 72 height 9
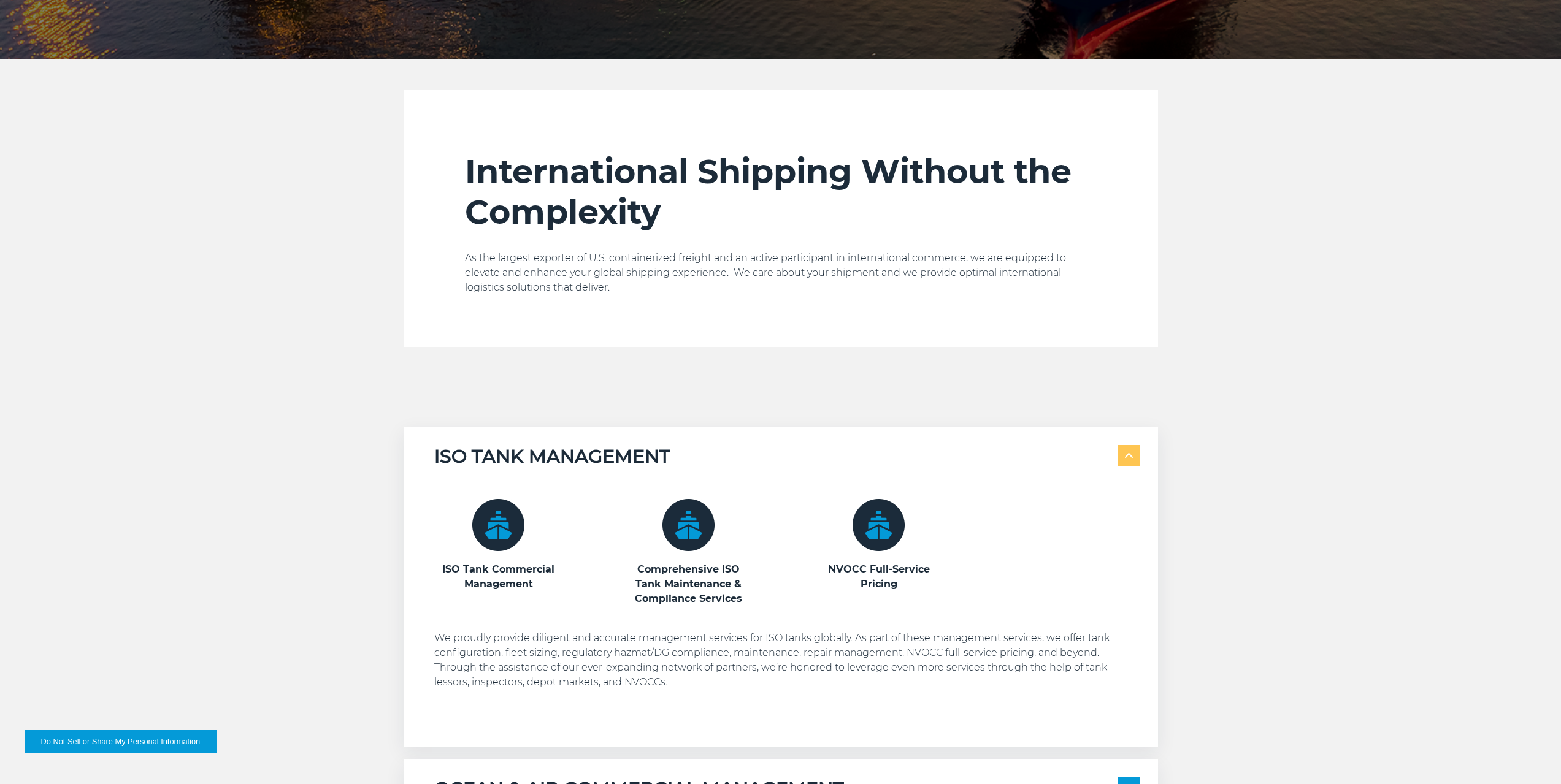
scroll to position [491, 0]
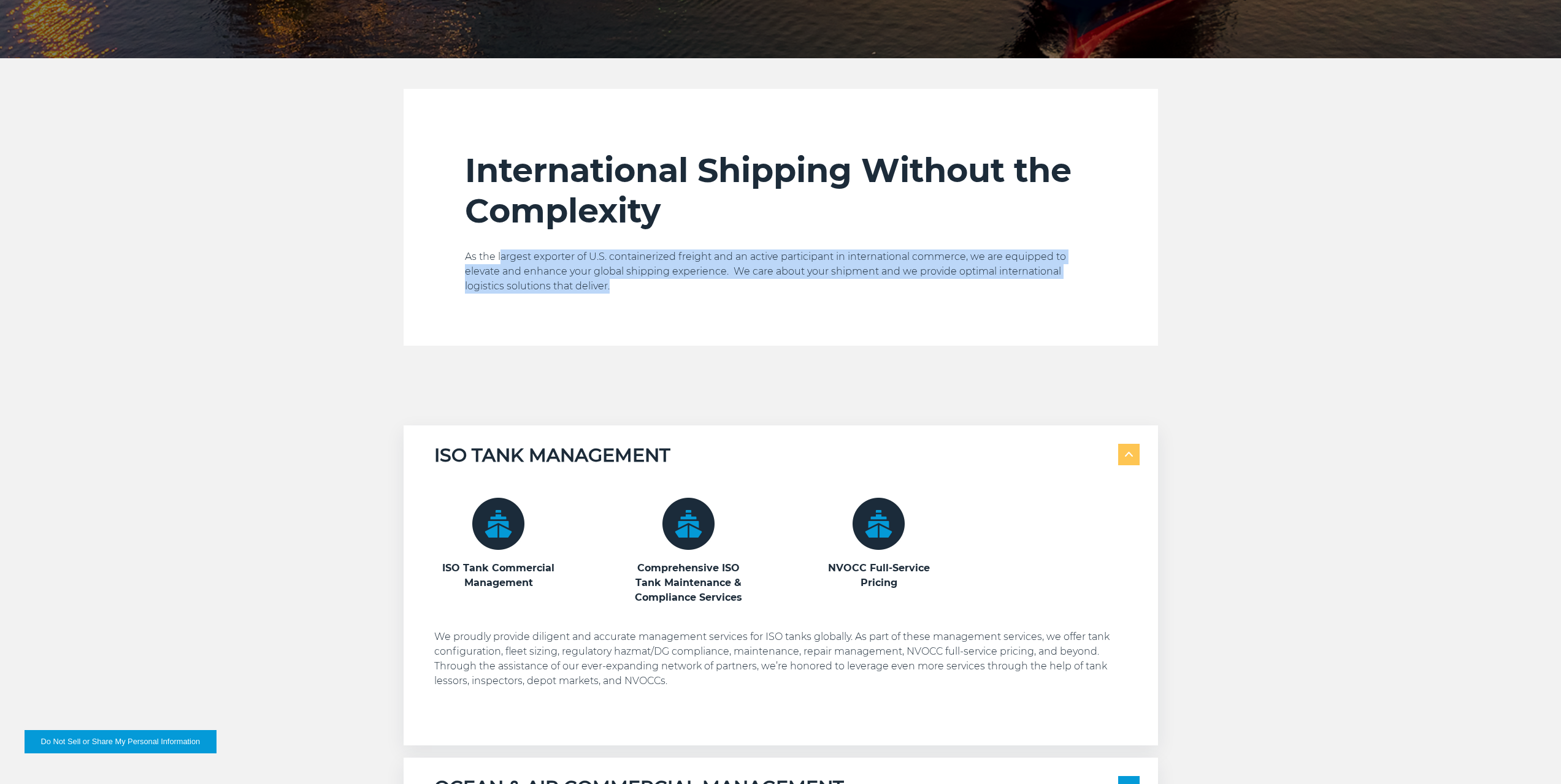
drag, startPoint x: 501, startPoint y: 256, endPoint x: 932, endPoint y: 296, distance: 432.9
click at [932, 296] on div "International Shipping Without the Complexity As the largest exporter of U.S. c…" at bounding box center [781, 248] width 632 height 196
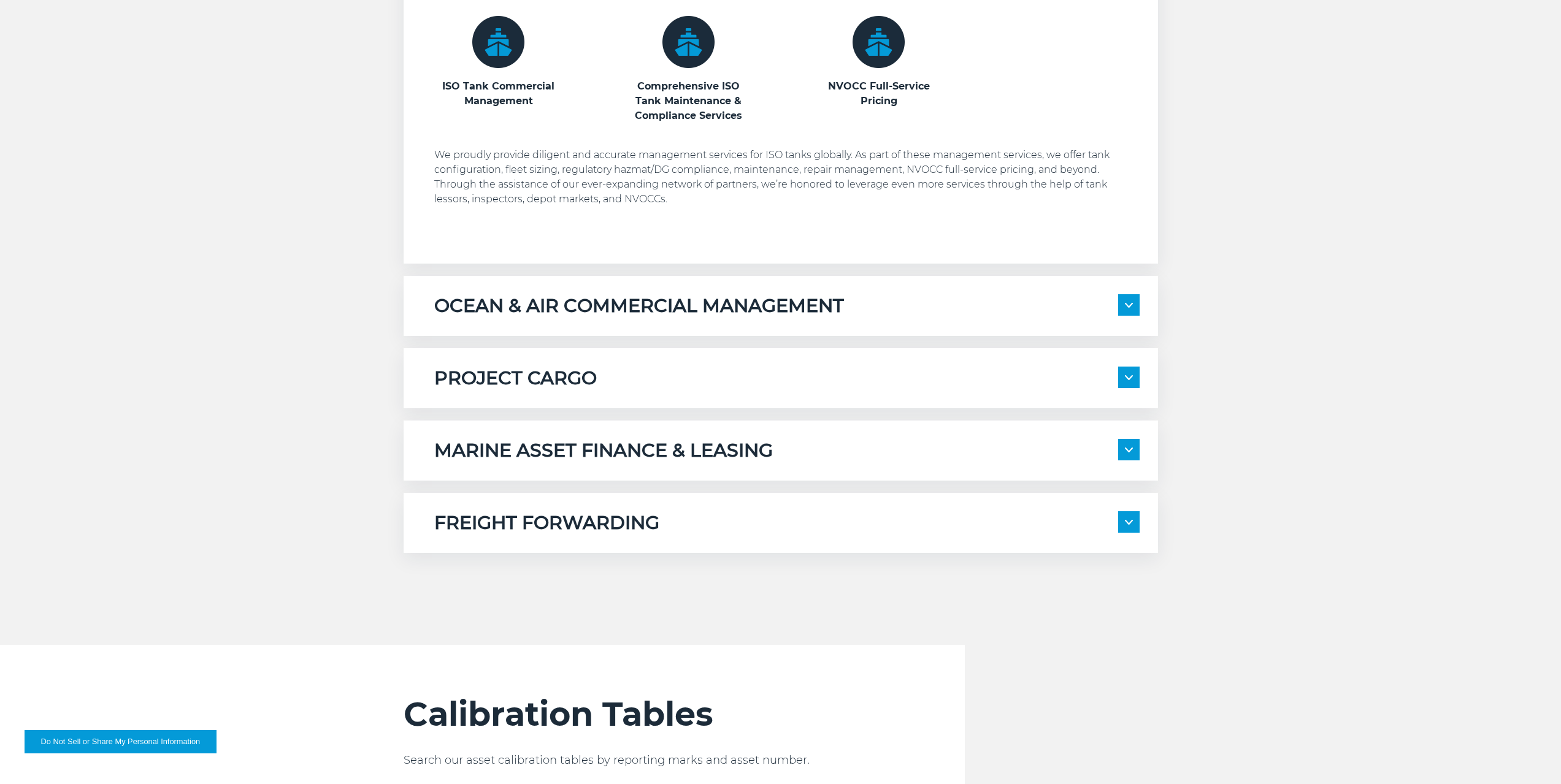
scroll to position [981, 0]
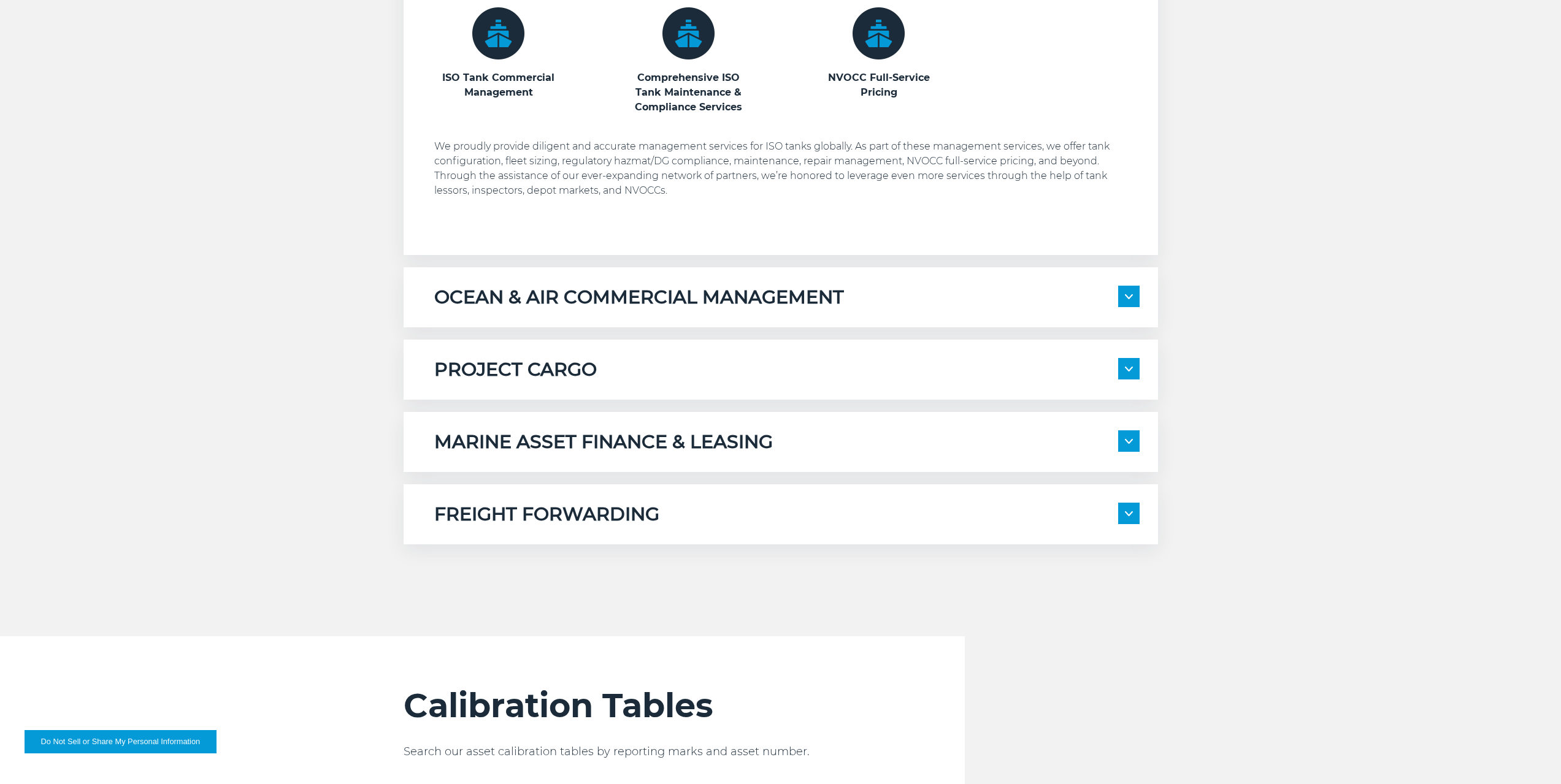
click at [763, 300] on h5 "OCEAN & AIR COMMERCIAL MANAGEMENT" at bounding box center [639, 297] width 410 height 23
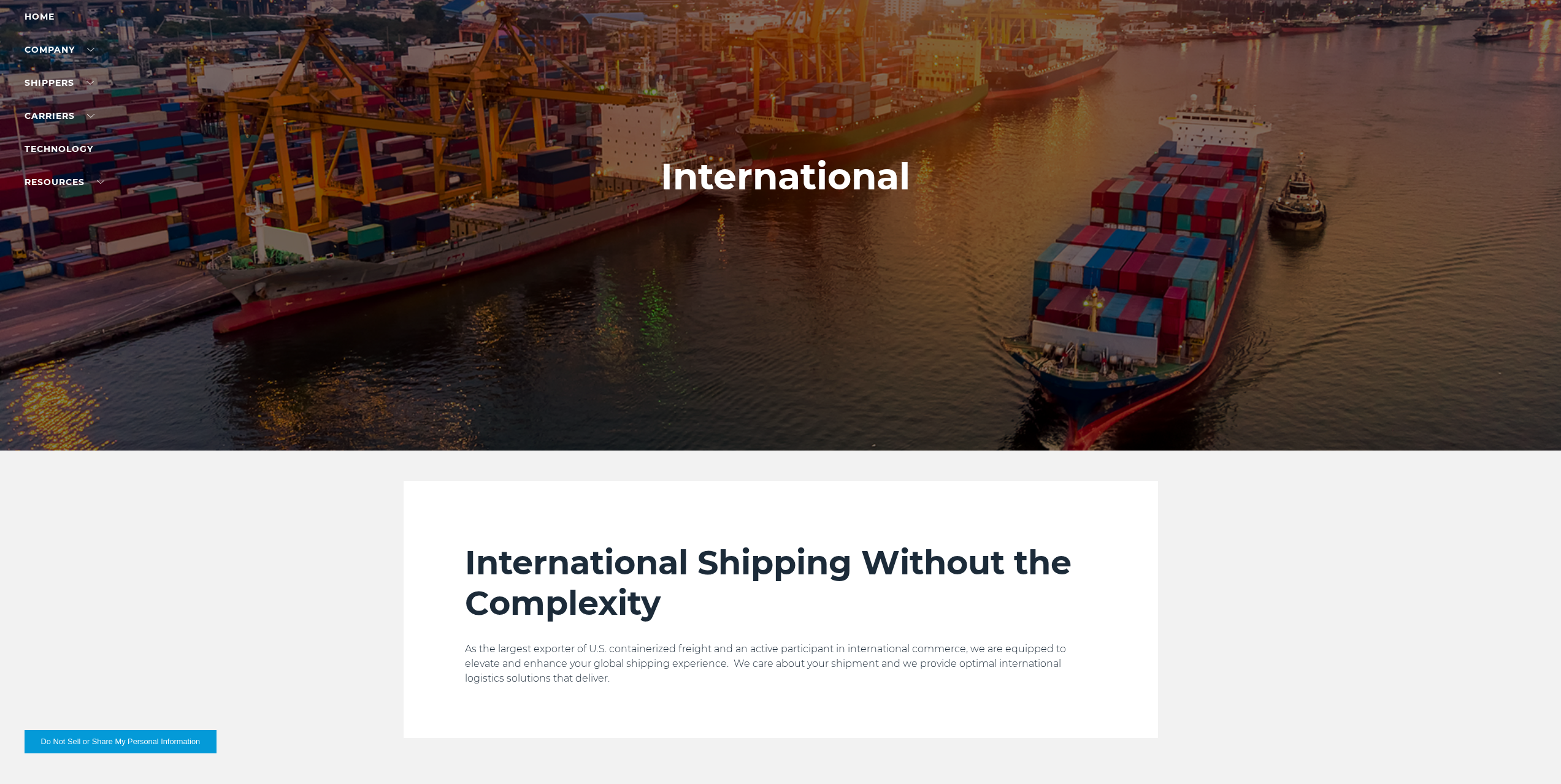
scroll to position [0, 0]
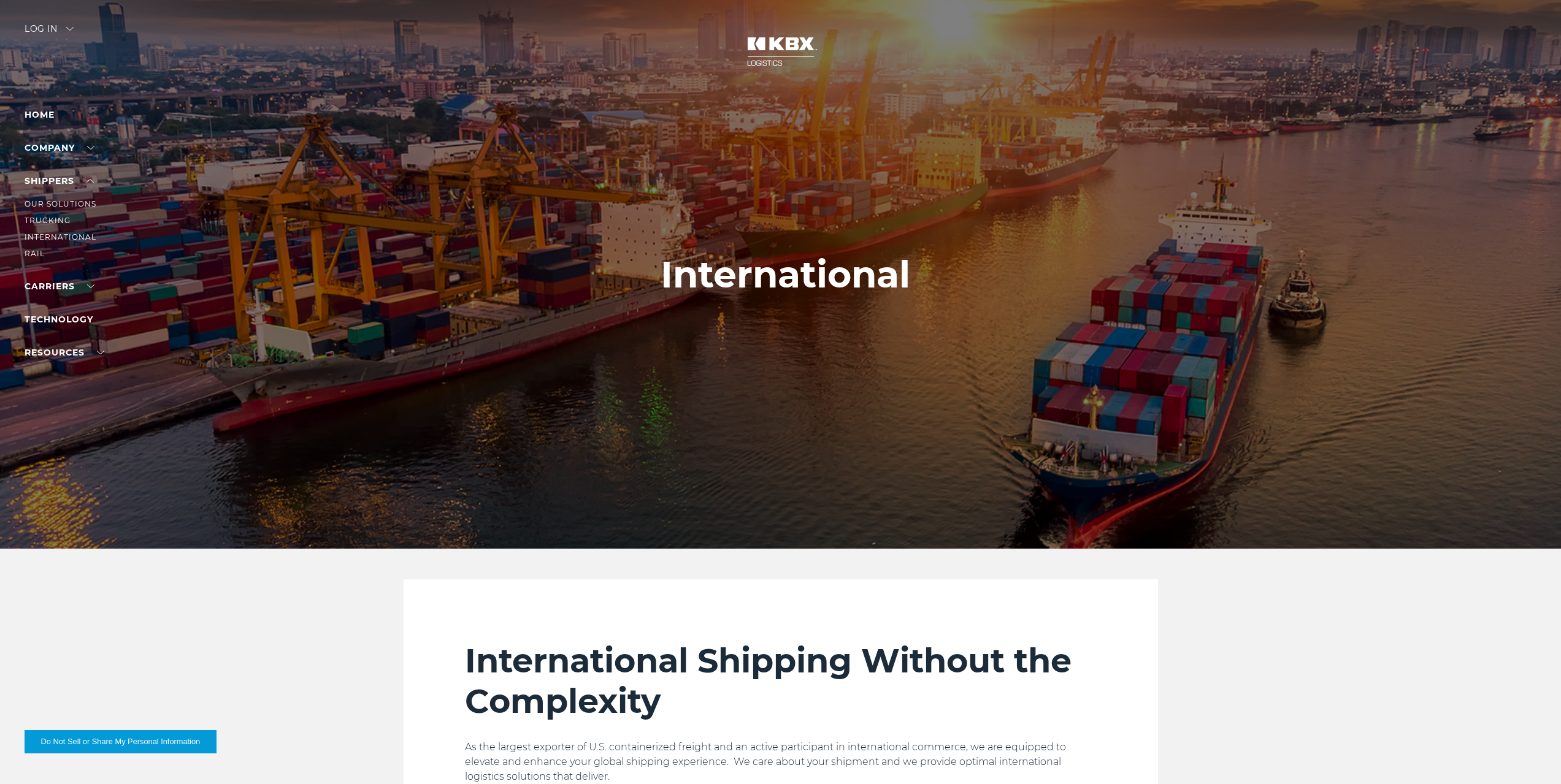
click at [56, 209] on li "Our Solutions" at bounding box center [78, 204] width 107 height 14
click at [60, 201] on link "Our Solutions" at bounding box center [60, 204] width 72 height 9
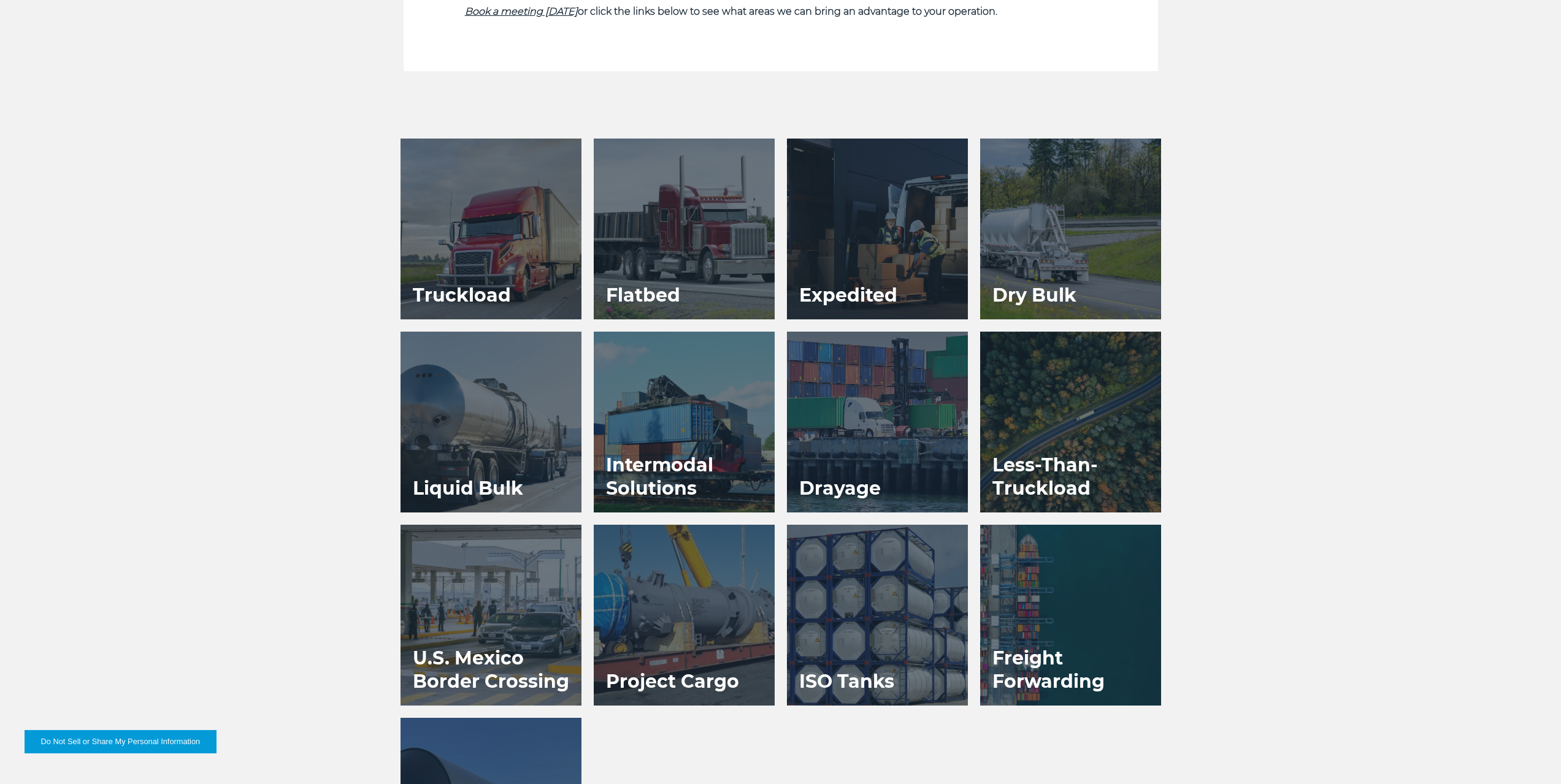
scroll to position [736, 0]
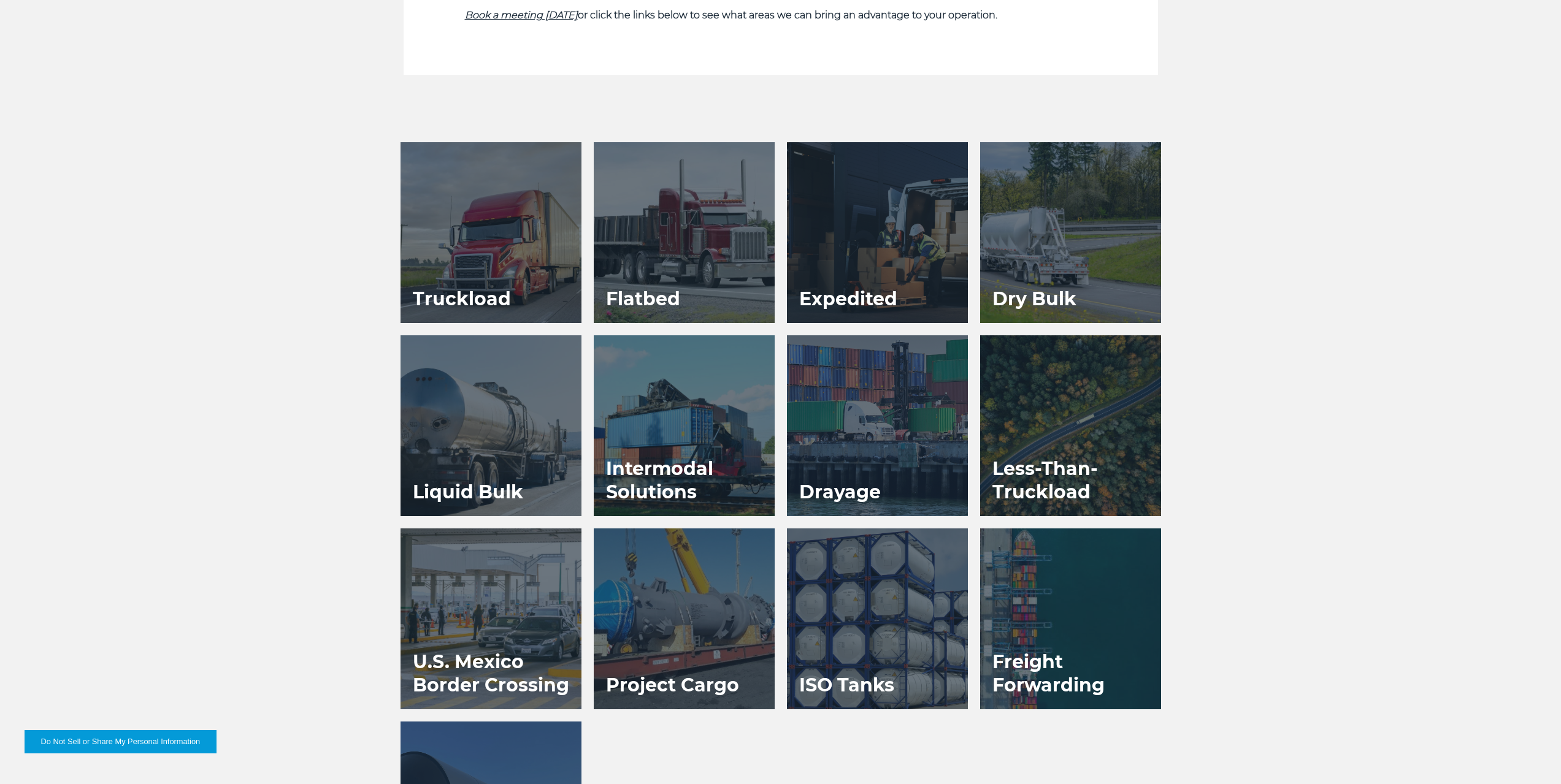
click at [1047, 613] on div at bounding box center [1071, 619] width 181 height 181
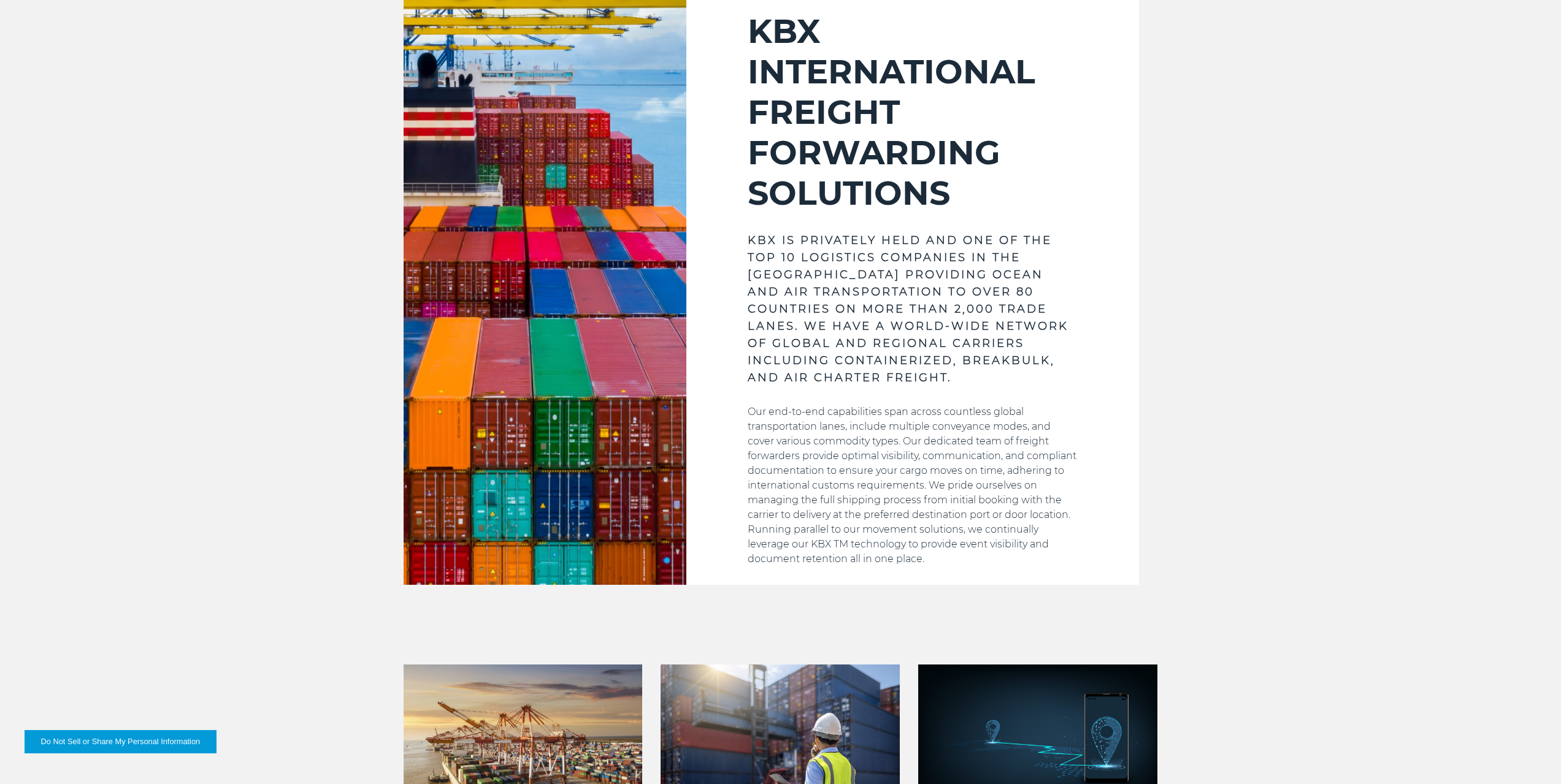
scroll to position [674, 0]
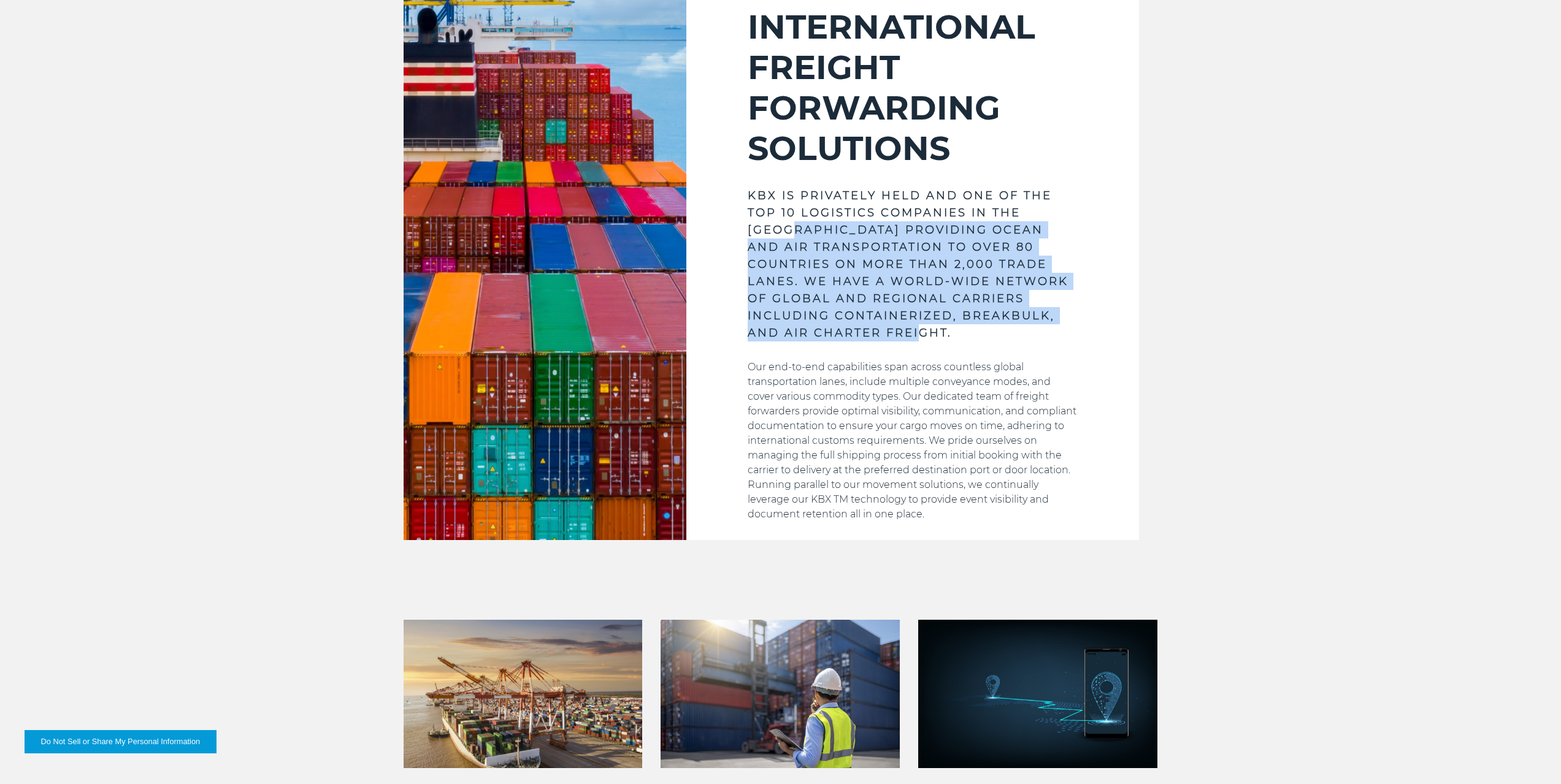
drag, startPoint x: 789, startPoint y: 223, endPoint x: 906, endPoint y: 333, distance: 160.6
click at [906, 333] on h3 "KBX IS PRIVATELY HELD AND ONE OF THE TOP 10 LOGISTICS COMPANIES IN THE [GEOGRAP…" at bounding box center [912, 264] width 330 height 154
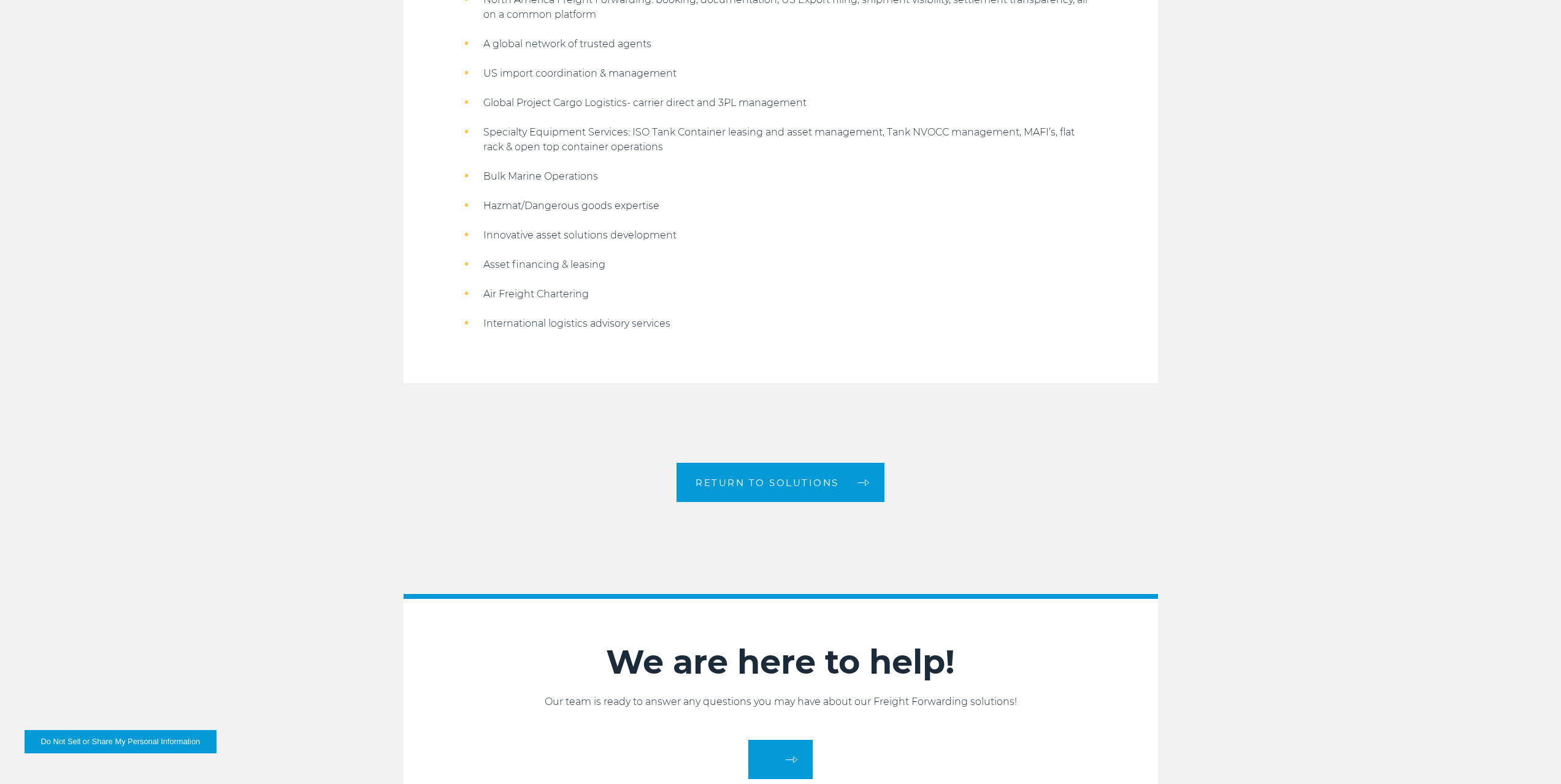
scroll to position [1839, 0]
